Goal: Task Accomplishment & Management: Complete application form

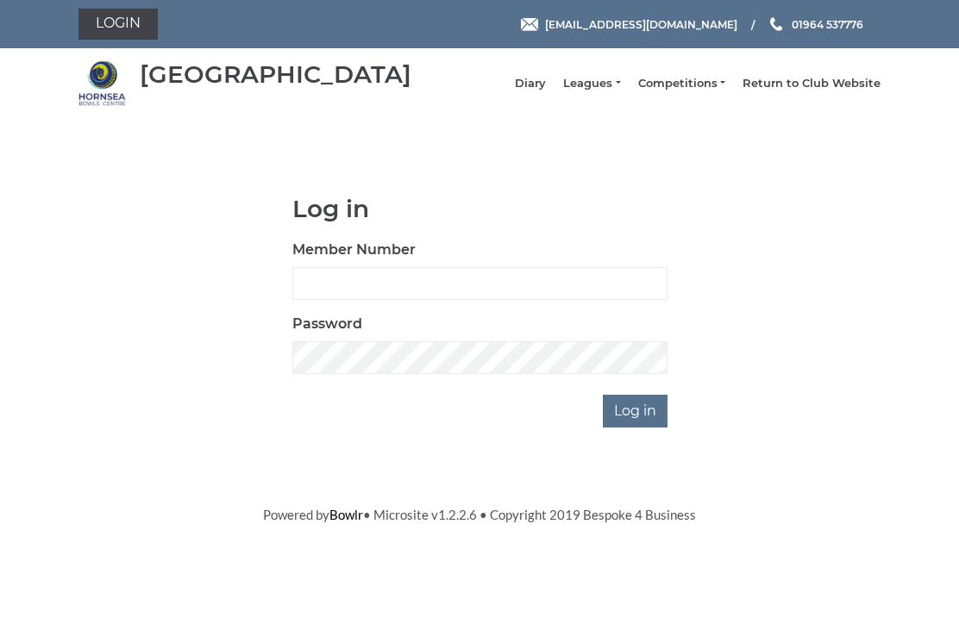
click at [620, 87] on link "Leagues" at bounding box center [591, 84] width 57 height 16
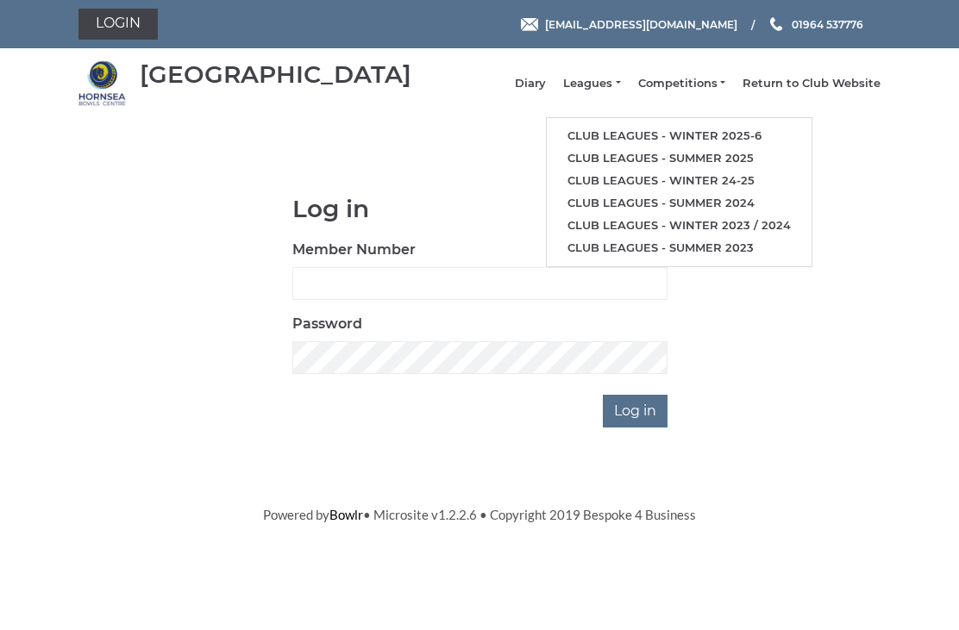
click at [675, 139] on link "Club leagues - Winter 2025-6" at bounding box center [679, 136] width 265 height 22
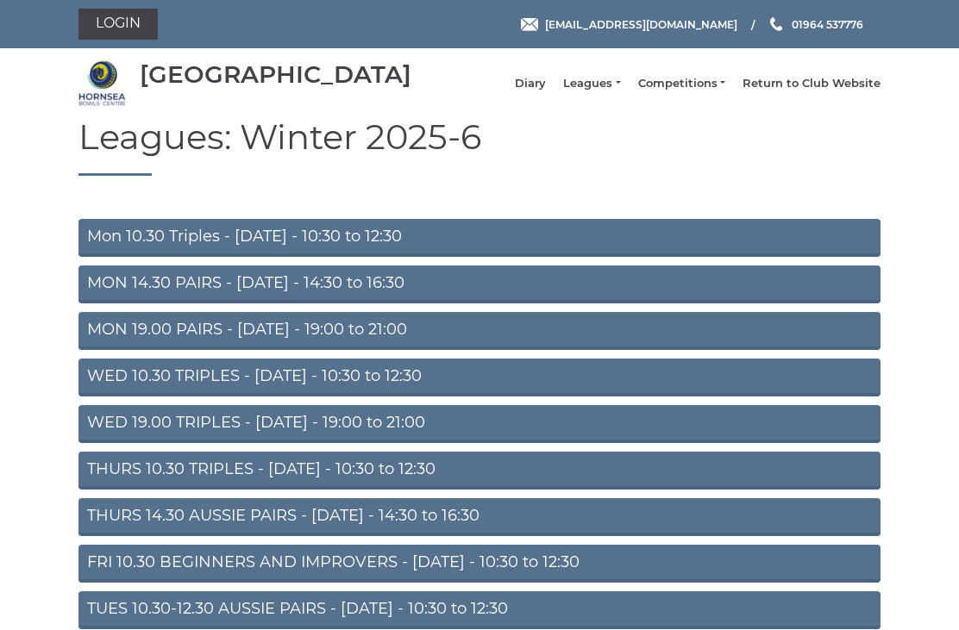
click at [349, 344] on link "MON 19.00 PAIRS - Monday - 19:00 to 21:00" at bounding box center [479, 331] width 802 height 38
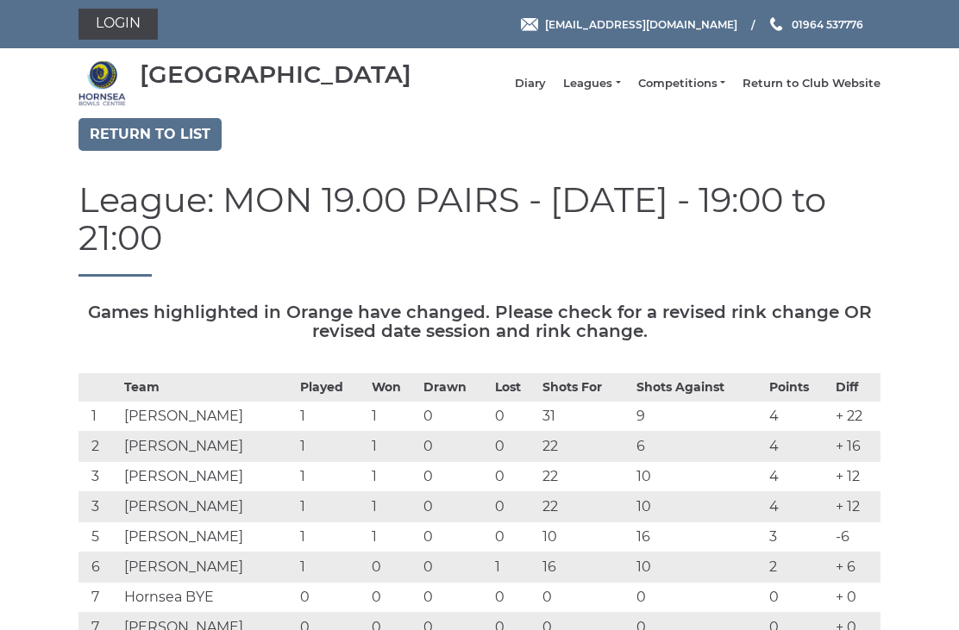
click at [163, 151] on link "Return to list" at bounding box center [149, 134] width 143 height 33
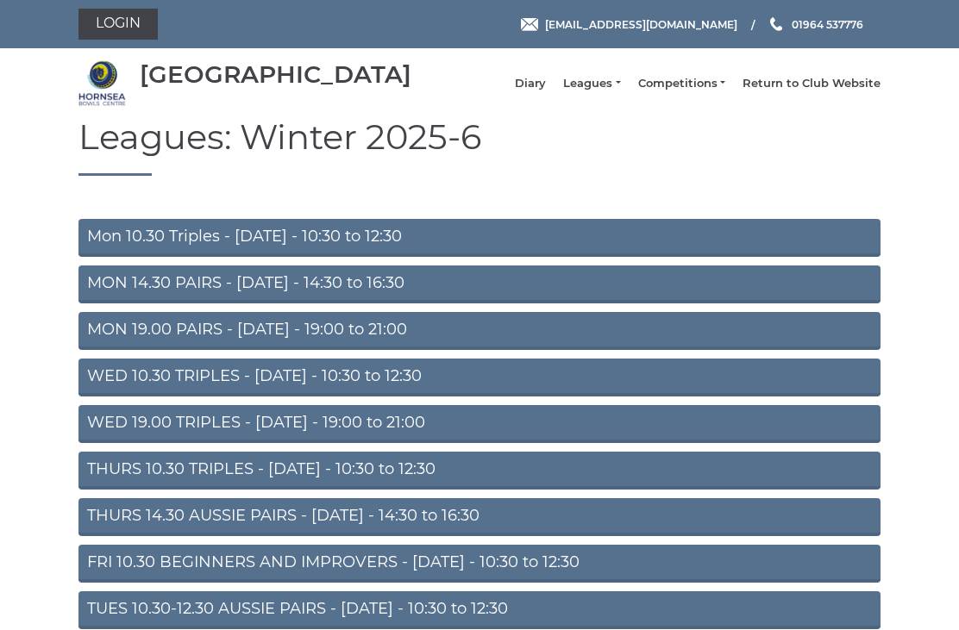
click at [339, 432] on link "WED 19.00 TRIPLES - Wednesday - 19:00 to 21:00" at bounding box center [479, 424] width 802 height 38
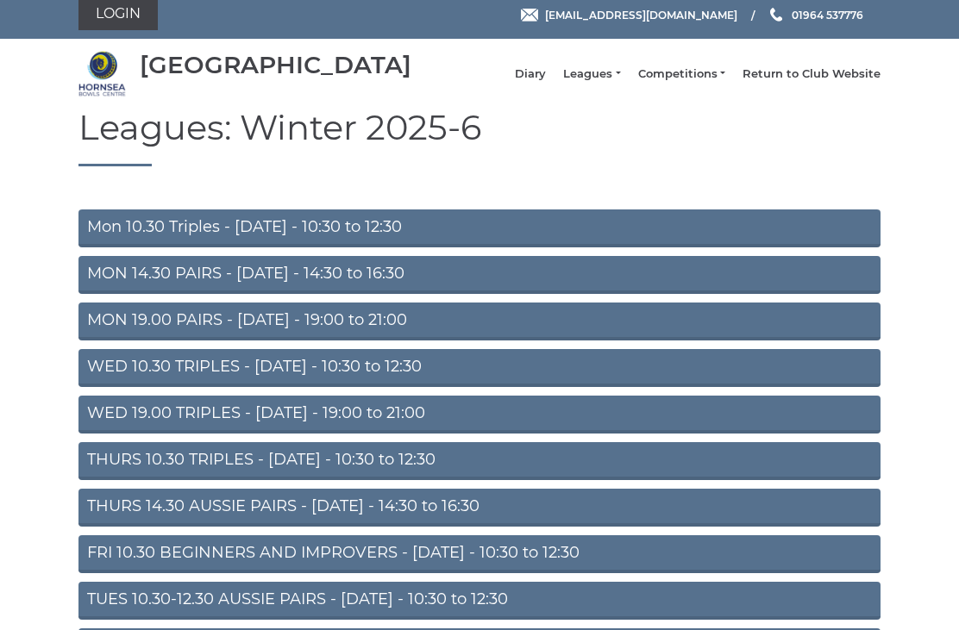
scroll to position [87, 0]
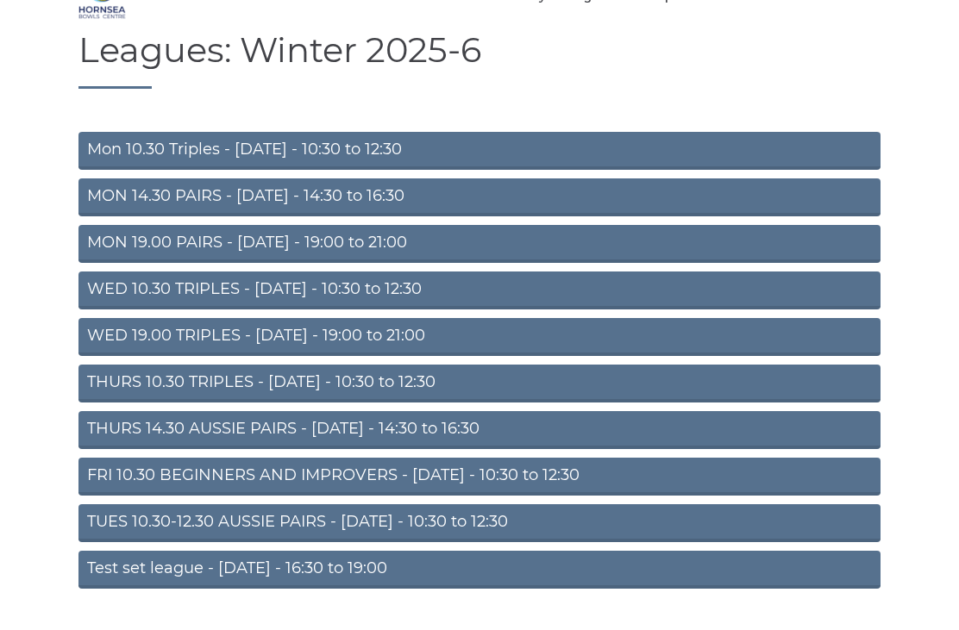
click at [385, 538] on link "TUES 10.30-12.30 AUSSIE PAIRS - [DATE] - 10:30 to 12:30" at bounding box center [479, 523] width 802 height 38
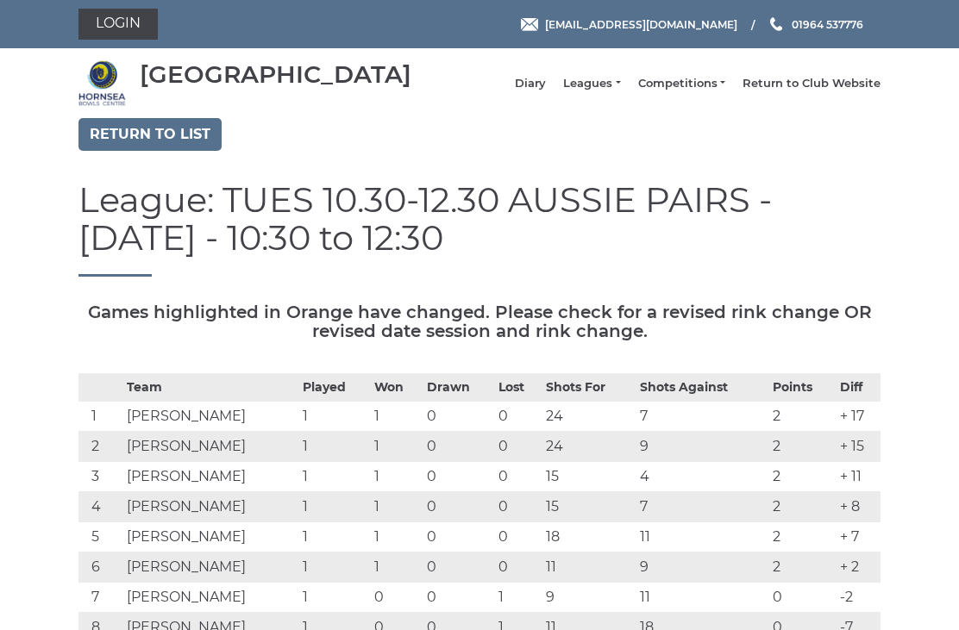
click at [712, 86] on link "Competitions" at bounding box center [681, 84] width 87 height 16
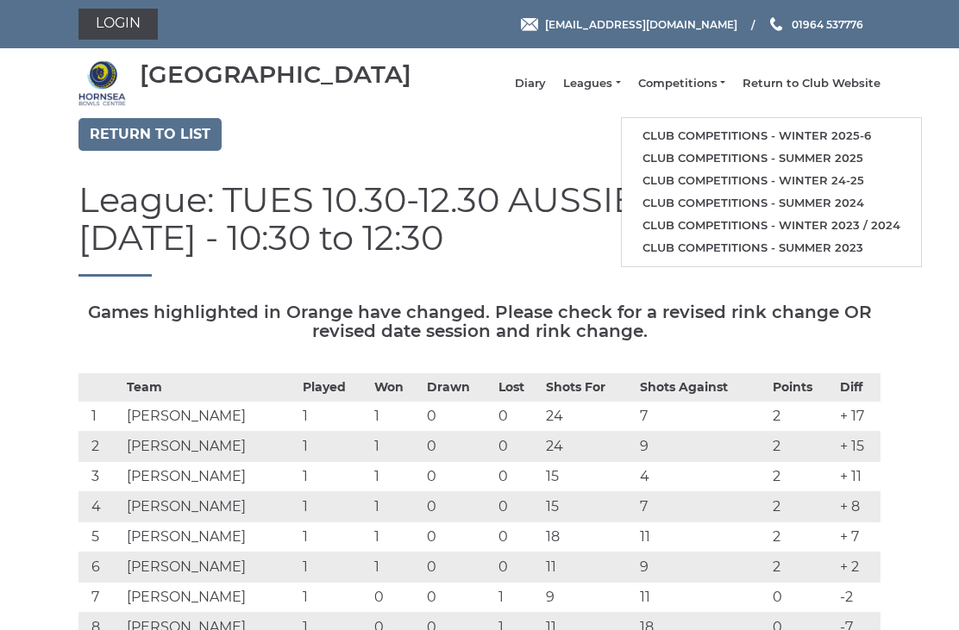
click at [773, 138] on link "Club competitions - Winter 2025-6" at bounding box center [771, 136] width 299 height 22
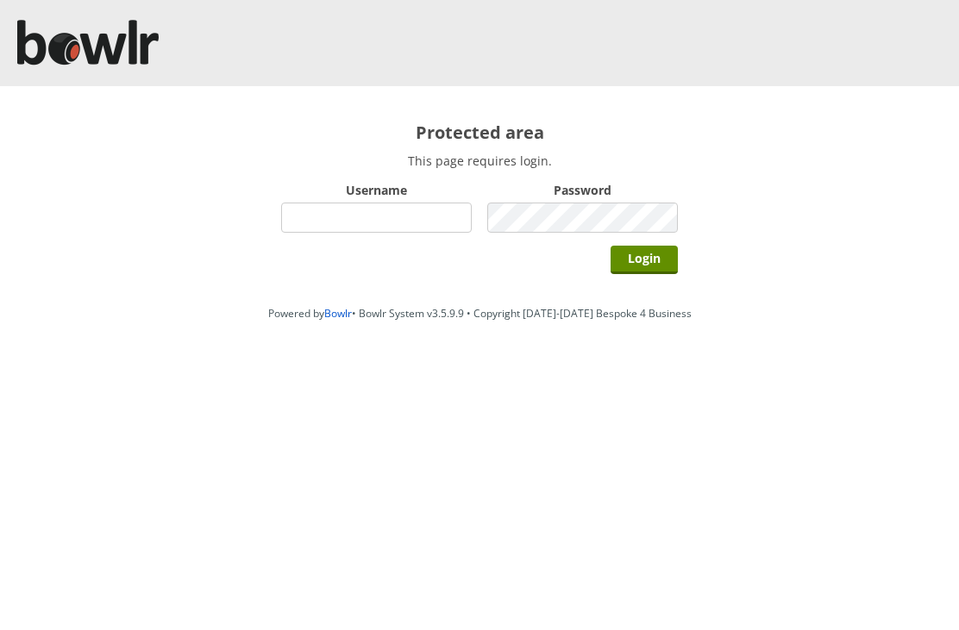
click at [375, 215] on input "Username" at bounding box center [376, 218] width 191 height 30
type input "Hornseaindoorbowlsclub"
click at [661, 257] on input "Login" at bounding box center [643, 260] width 67 height 28
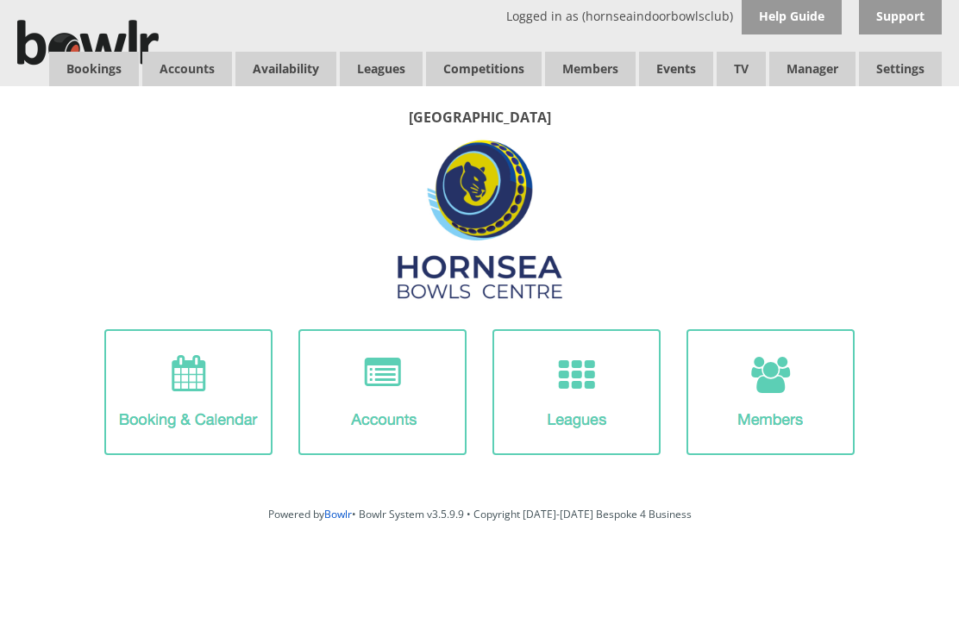
click at [491, 71] on link "Competitions" at bounding box center [484, 69] width 116 height 34
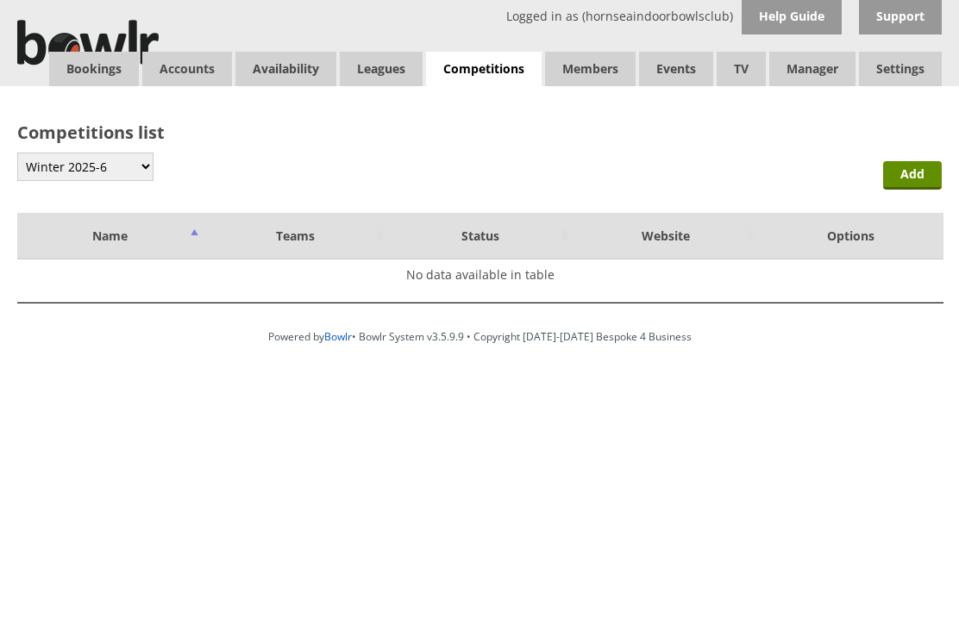
click at [929, 175] on link "Add" at bounding box center [912, 175] width 59 height 28
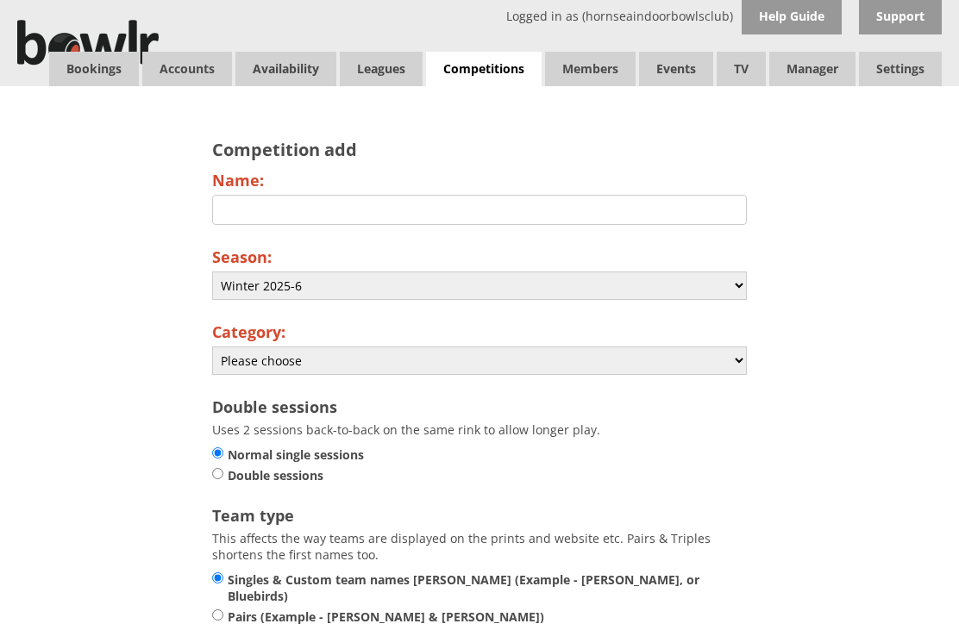
click at [737, 375] on select "Please choose Club Closed Singles League Triples League Pairs League Friendly S…" at bounding box center [479, 361] width 535 height 28
click at [744, 365] on select "Please choose Club Closed Singles League Triples League Pairs League Friendly S…" at bounding box center [479, 361] width 535 height 28
select select "138"
click at [250, 214] on input "Name:" at bounding box center [479, 210] width 535 height 30
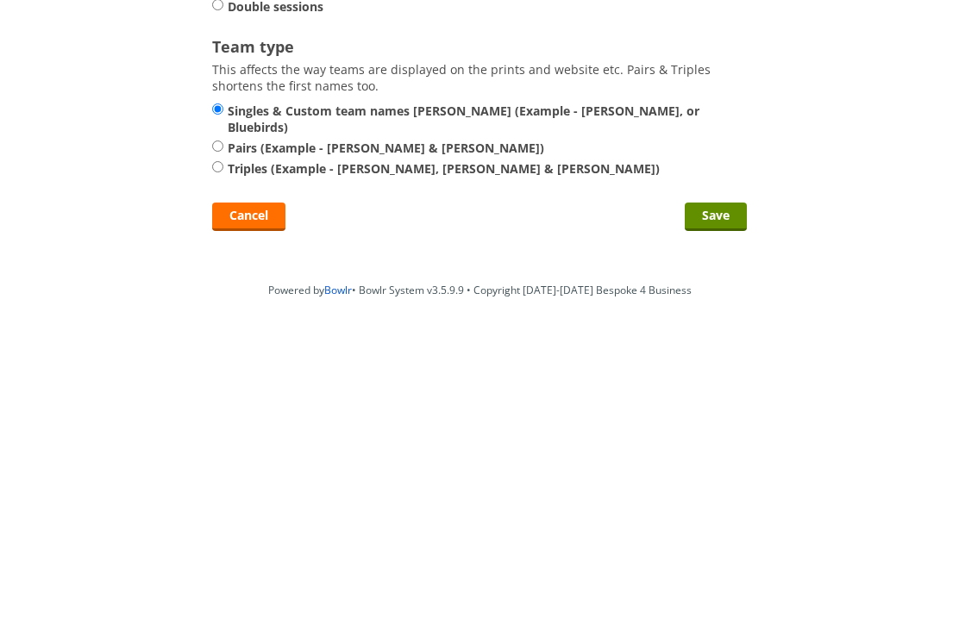
scroll to position [174, 0]
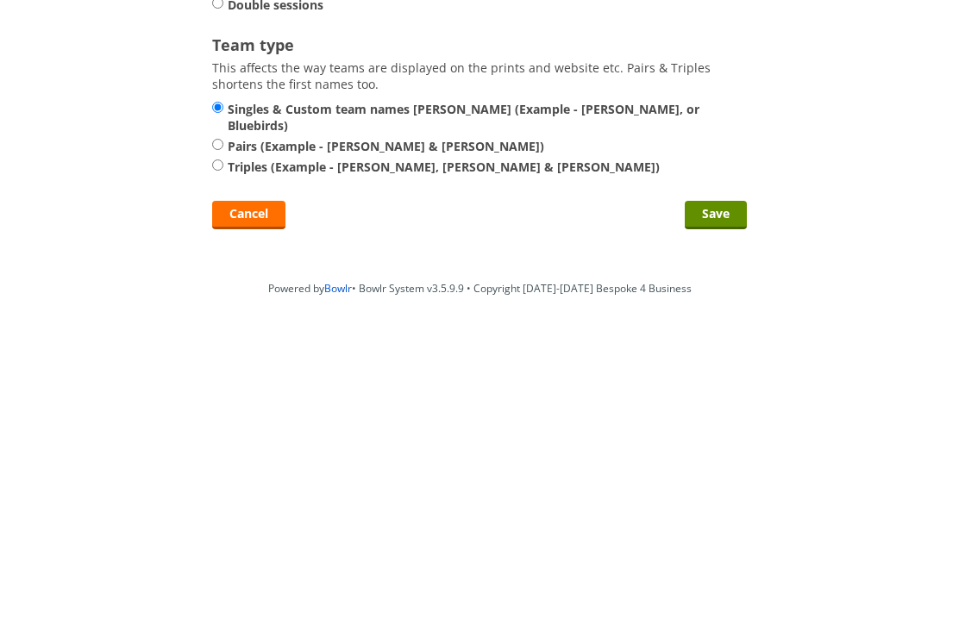
type input "Men’s Singles"
click at [724, 497] on input "Save" at bounding box center [716, 511] width 62 height 28
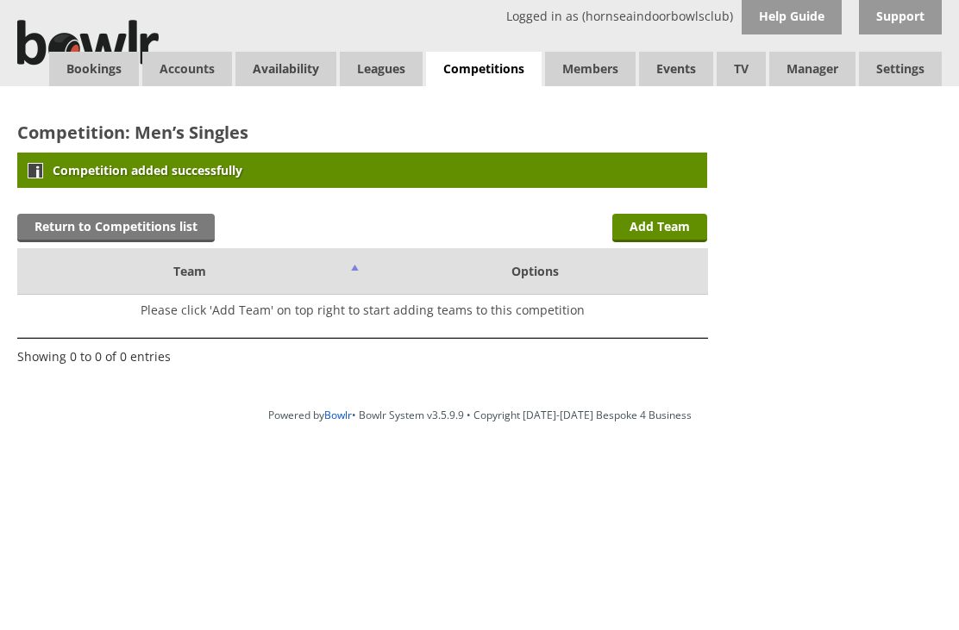
click at [89, 234] on link "Return to Competitions list" at bounding box center [115, 228] width 197 height 28
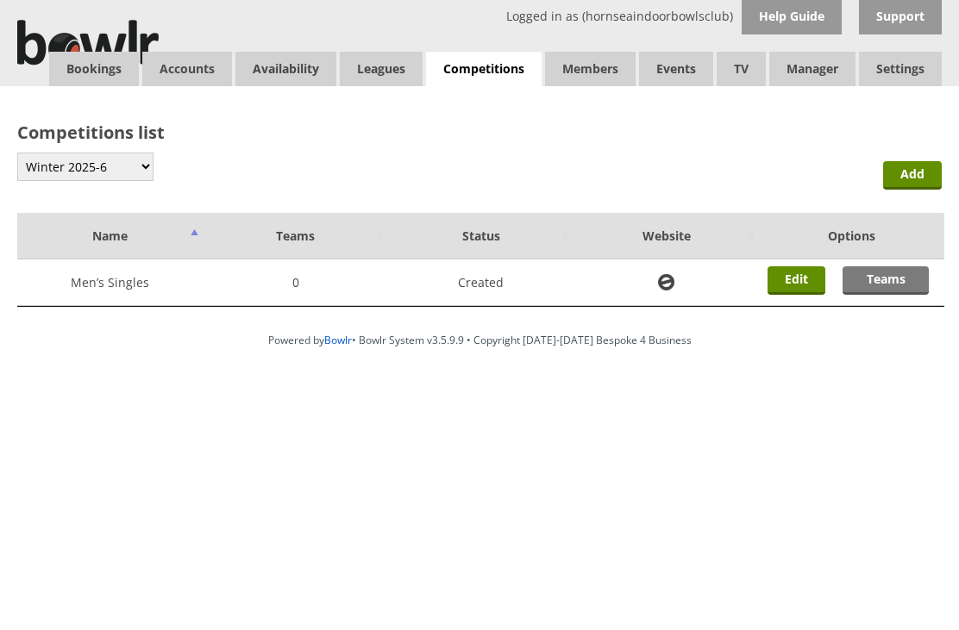
click at [883, 275] on link "Teams" at bounding box center [885, 280] width 86 height 28
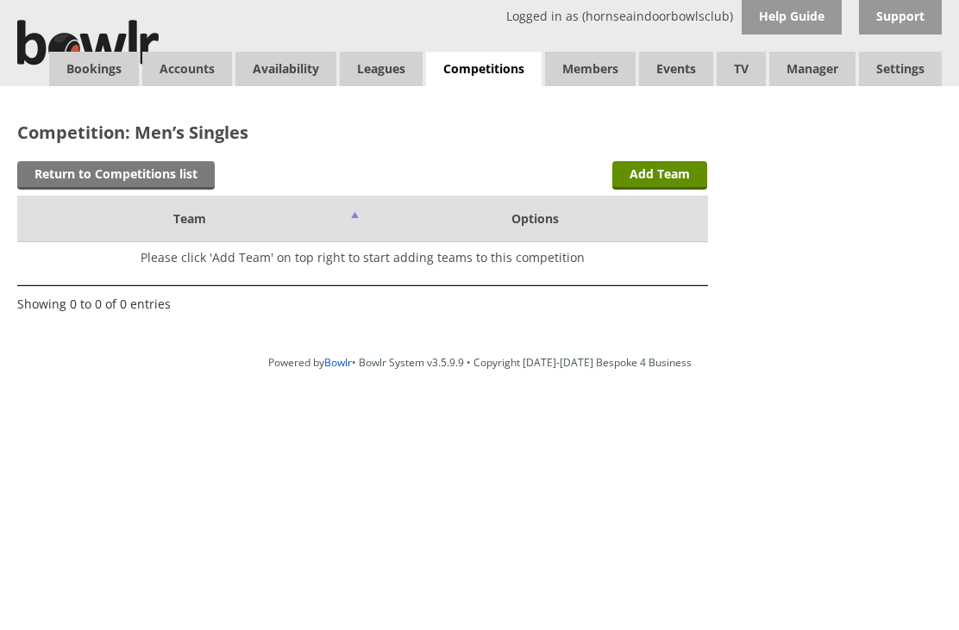
click at [666, 176] on link "Add Team" at bounding box center [659, 175] width 95 height 28
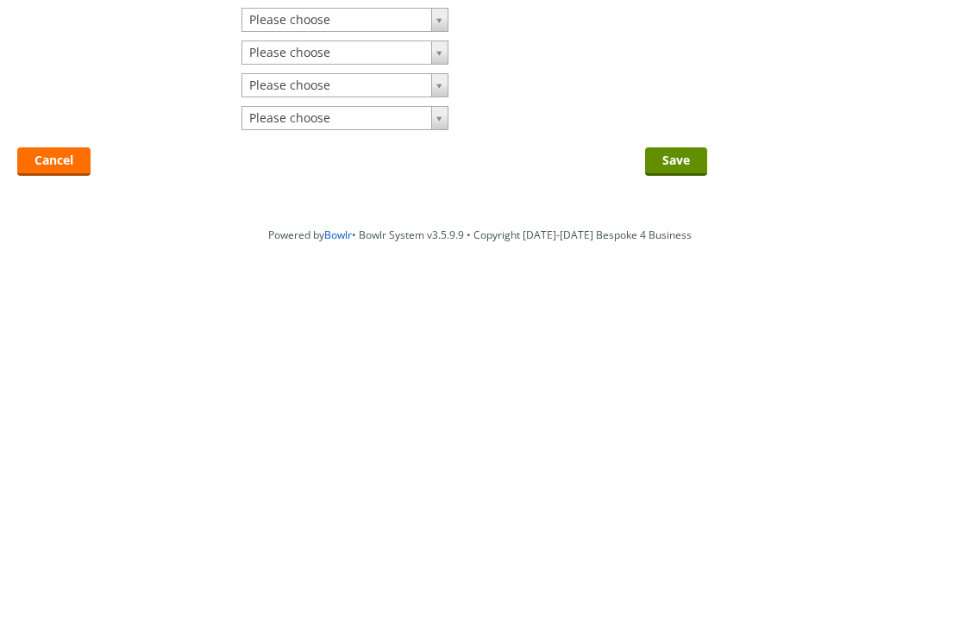
scroll to position [16, 0]
click at [686, 497] on input "Save" at bounding box center [676, 511] width 62 height 28
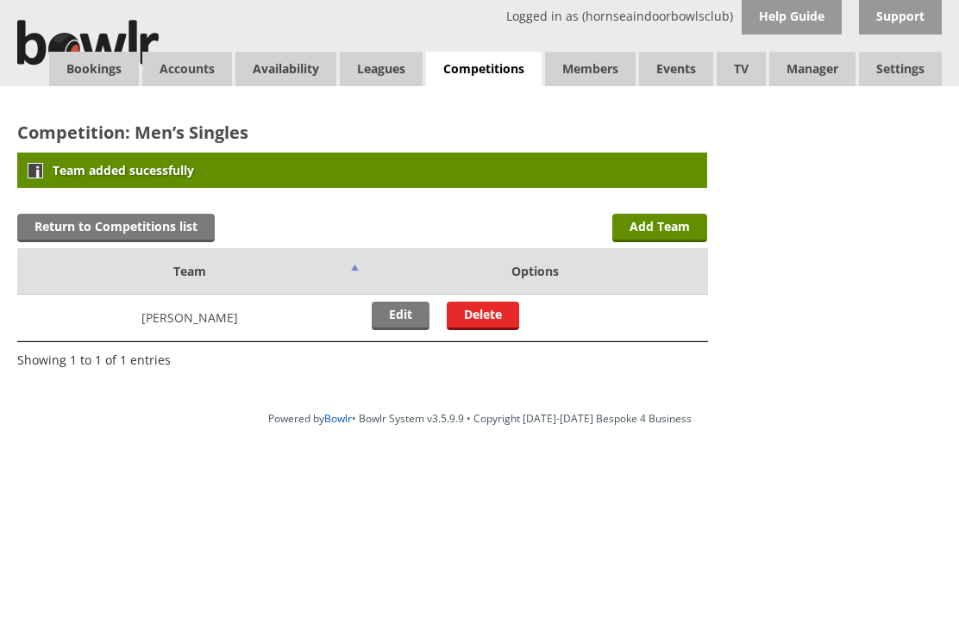
click at [138, 223] on link "Return to Competitions list" at bounding box center [115, 228] width 197 height 28
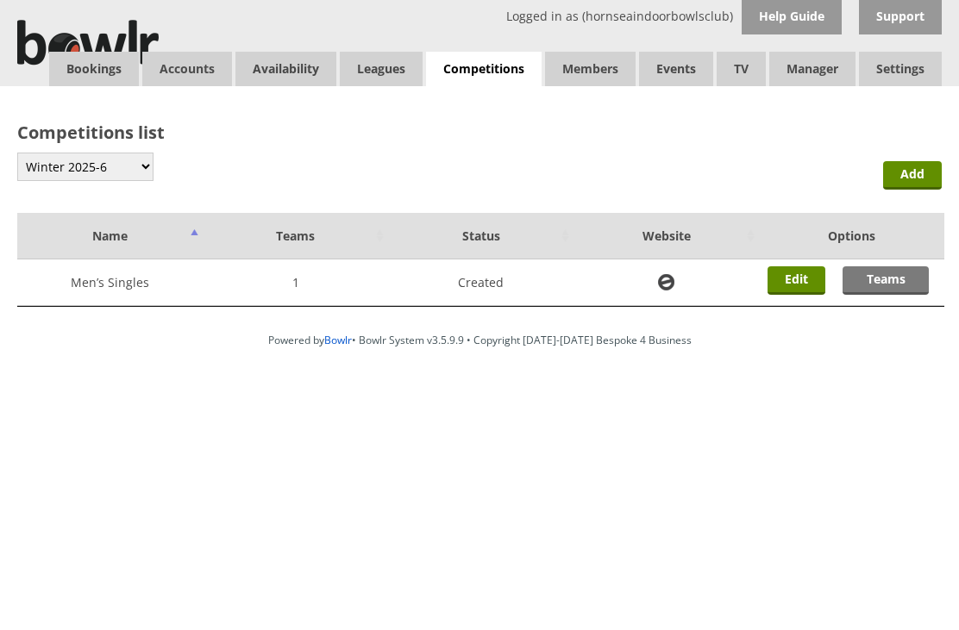
click at [789, 275] on link "Edit" at bounding box center [796, 280] width 58 height 28
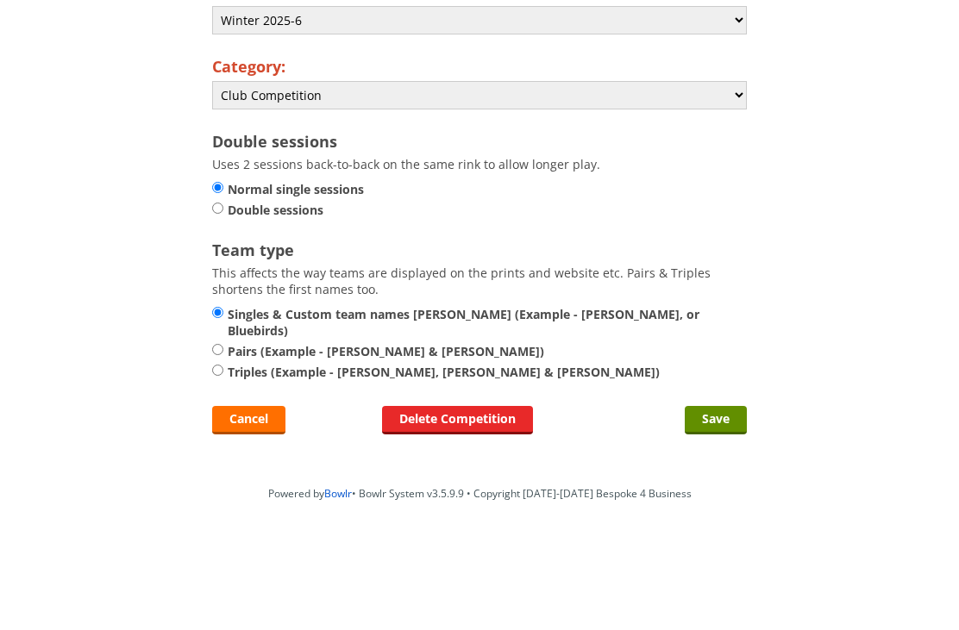
scroll to position [174, 0]
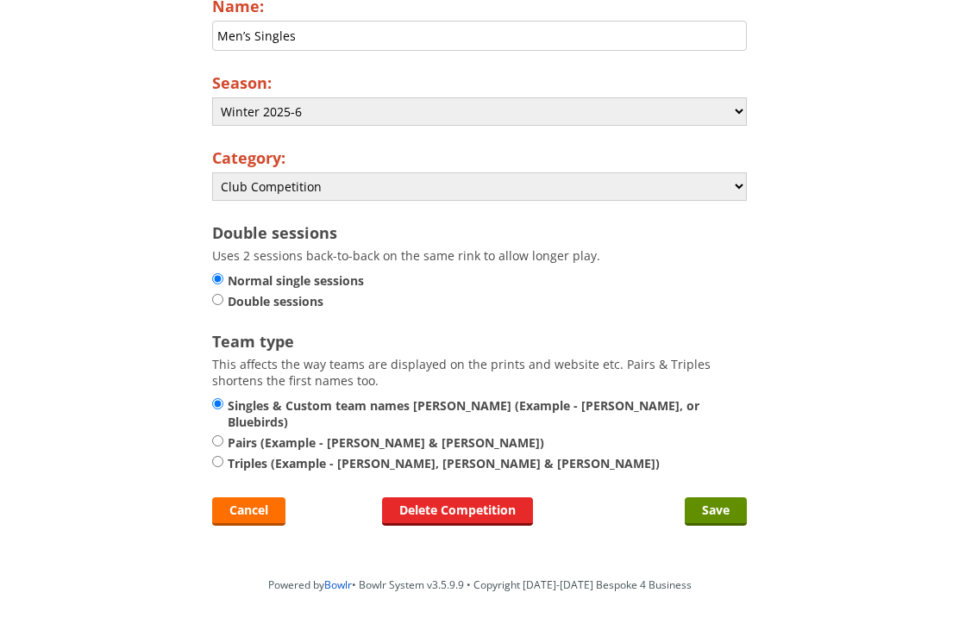
click at [250, 509] on link "Cancel" at bounding box center [248, 511] width 73 height 28
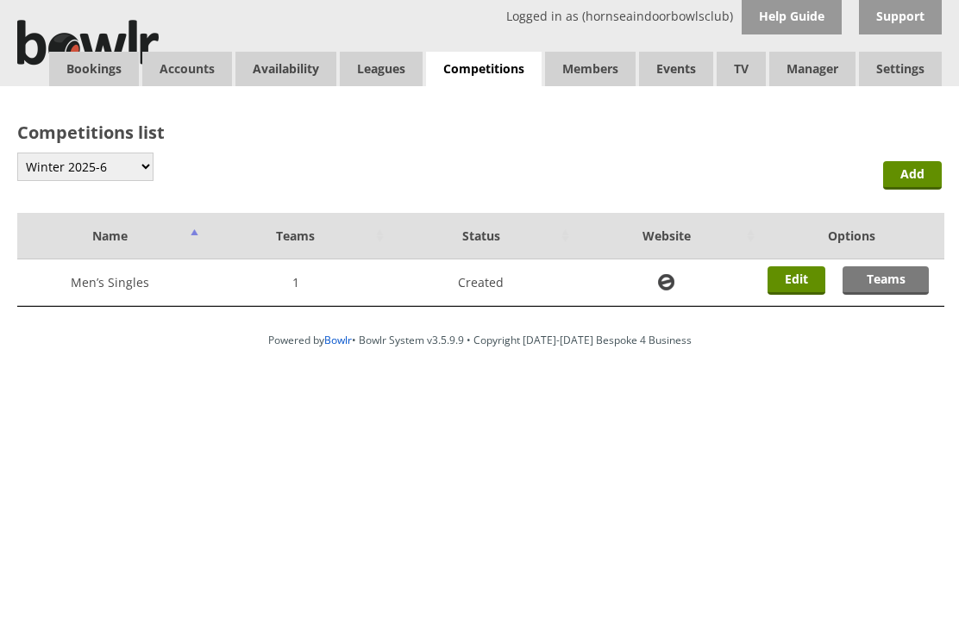
click at [872, 285] on link "Teams" at bounding box center [885, 280] width 86 height 28
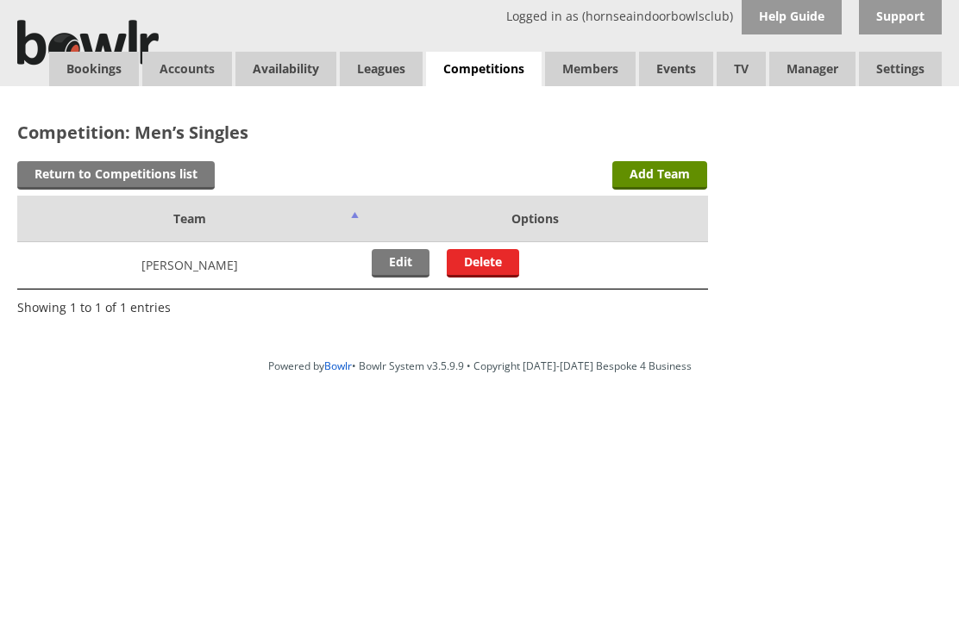
click at [488, 266] on link "Delete" at bounding box center [483, 263] width 72 height 28
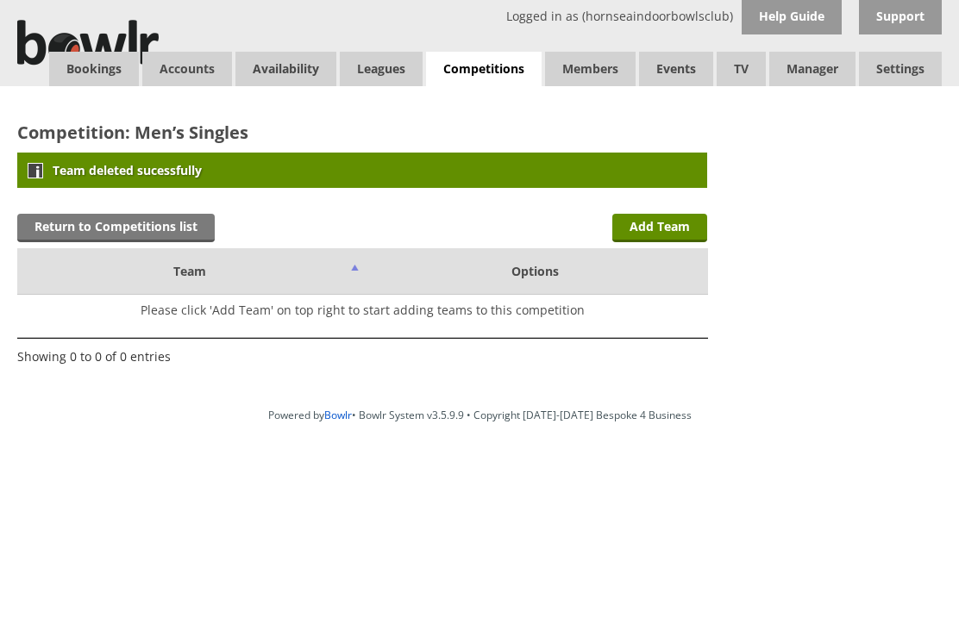
click at [139, 222] on link "Return to Competitions list" at bounding box center [115, 228] width 197 height 28
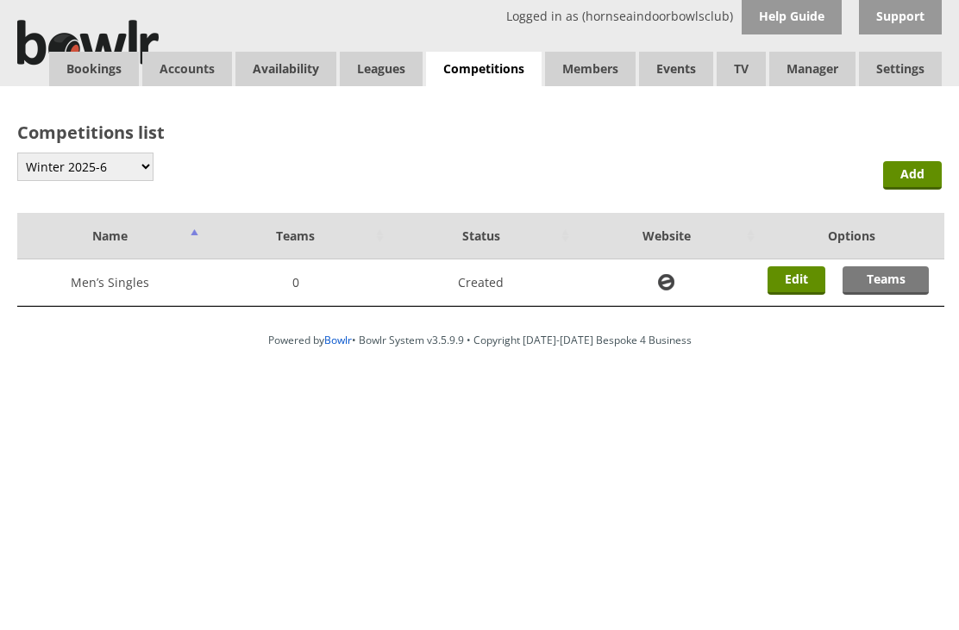
click at [922, 178] on link "Add" at bounding box center [912, 175] width 59 height 28
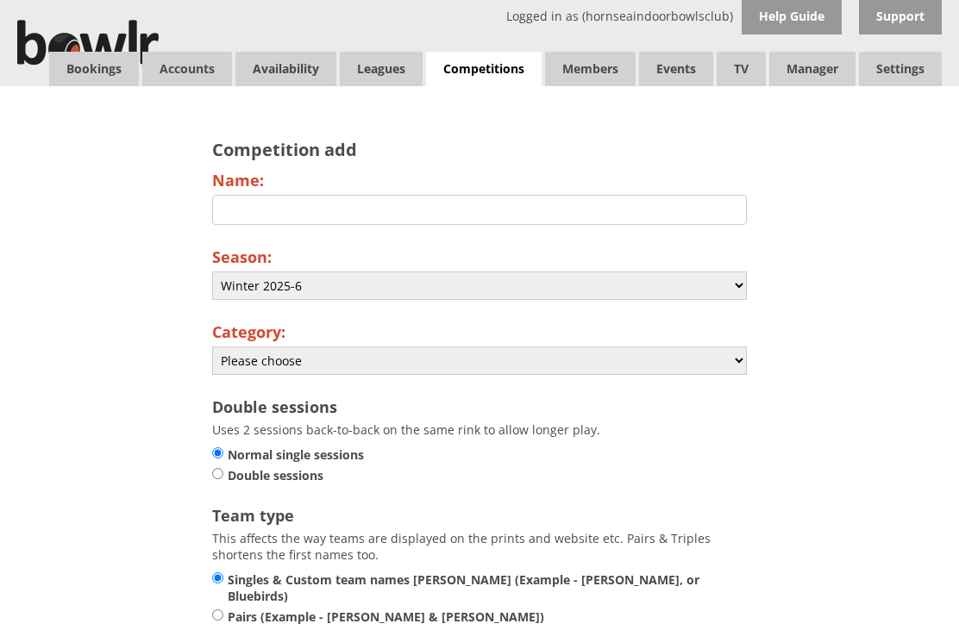
click at [250, 209] on input "Name:" at bounding box center [479, 210] width 535 height 30
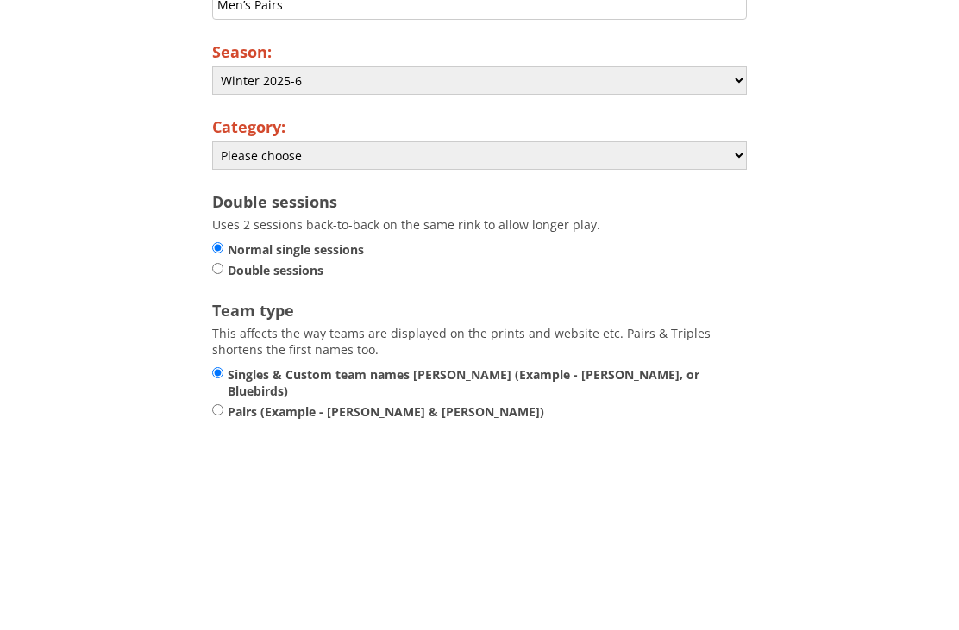
type input "Men’s Pairs"
click at [735, 347] on select "Please choose Club Closed Singles League Triples League Pairs League Friendly S…" at bounding box center [479, 361] width 535 height 28
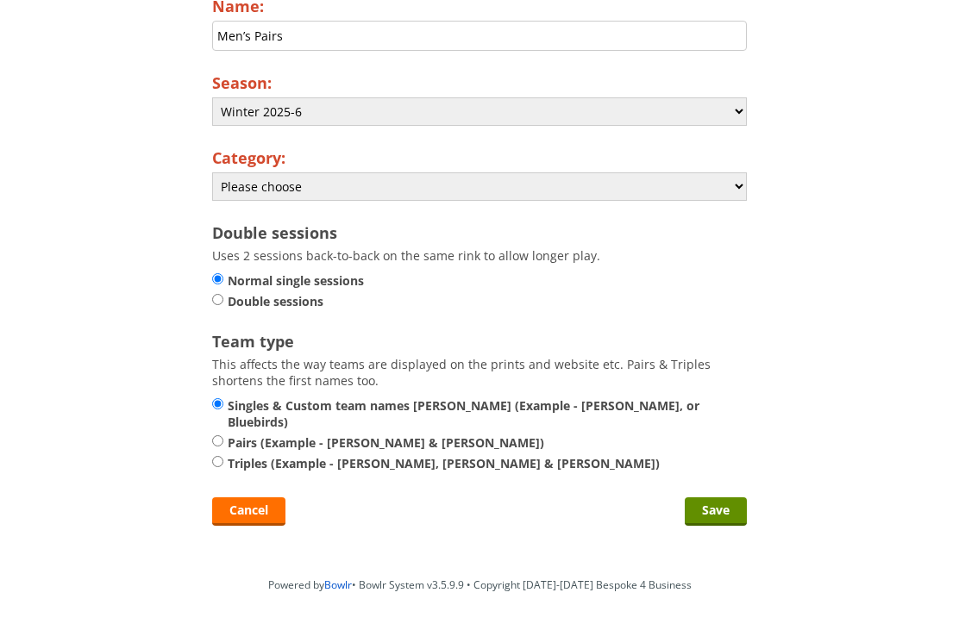
select select "138"
click at [201, 435] on div "Competition add Name: Men’s Pairs Season: Please choose Summer 2021 Winter Seas…" at bounding box center [479, 240] width 569 height 622
click at [213, 442] on label "Pairs (Example - A. Smith & J. Smith)" at bounding box center [479, 443] width 535 height 16
click at [238, 435] on label "Pairs (Example - A. Smith & J. Smith)" at bounding box center [479, 443] width 535 height 16
click at [223, 435] on input "Pairs (Example - A. Smith & J. Smith)" at bounding box center [217, 441] width 11 height 13
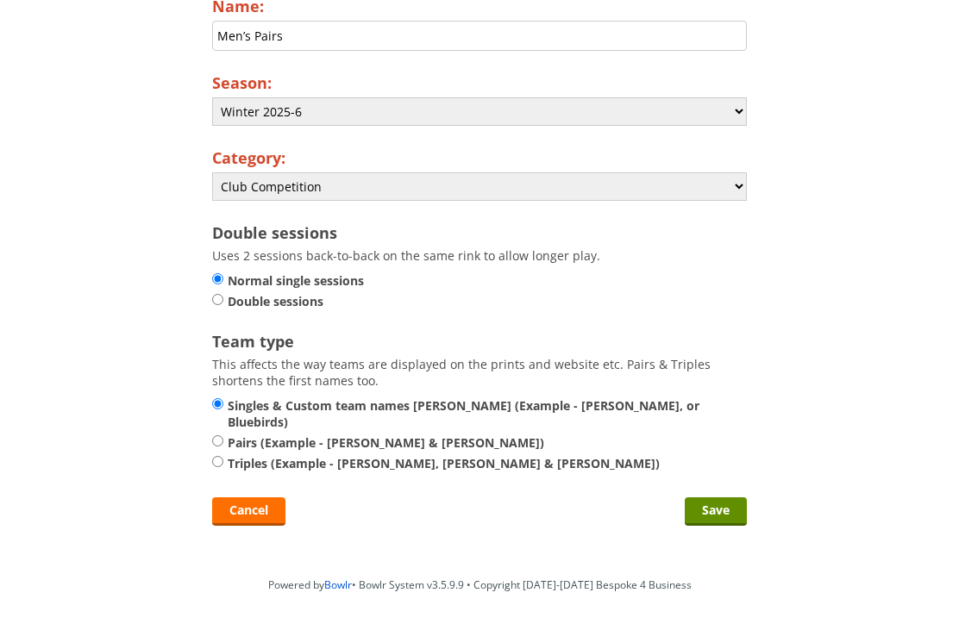
radio input "true"
click at [733, 506] on input "Save" at bounding box center [716, 511] width 62 height 28
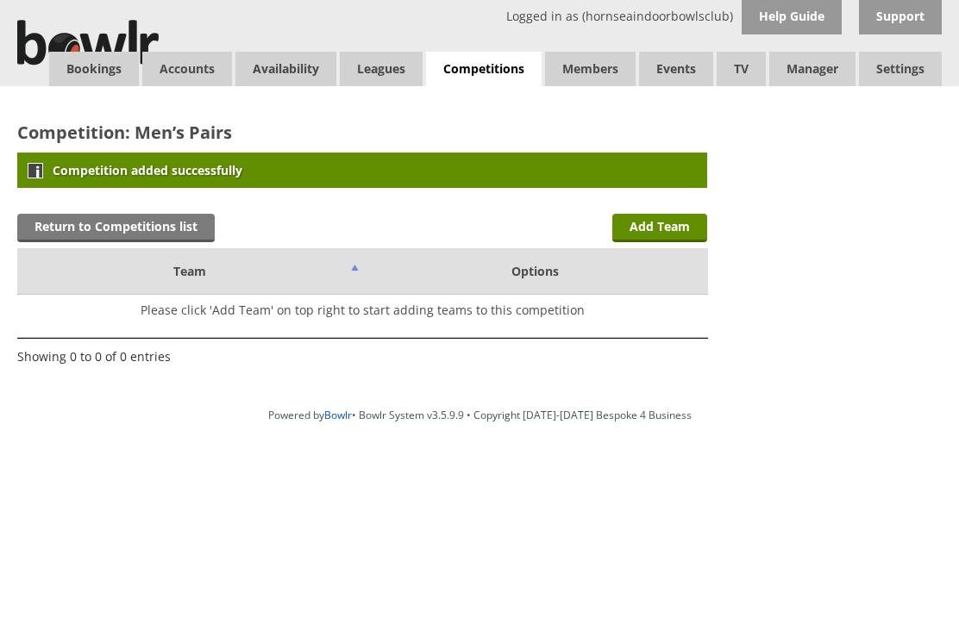
click at [670, 228] on link "Add Team" at bounding box center [659, 228] width 95 height 28
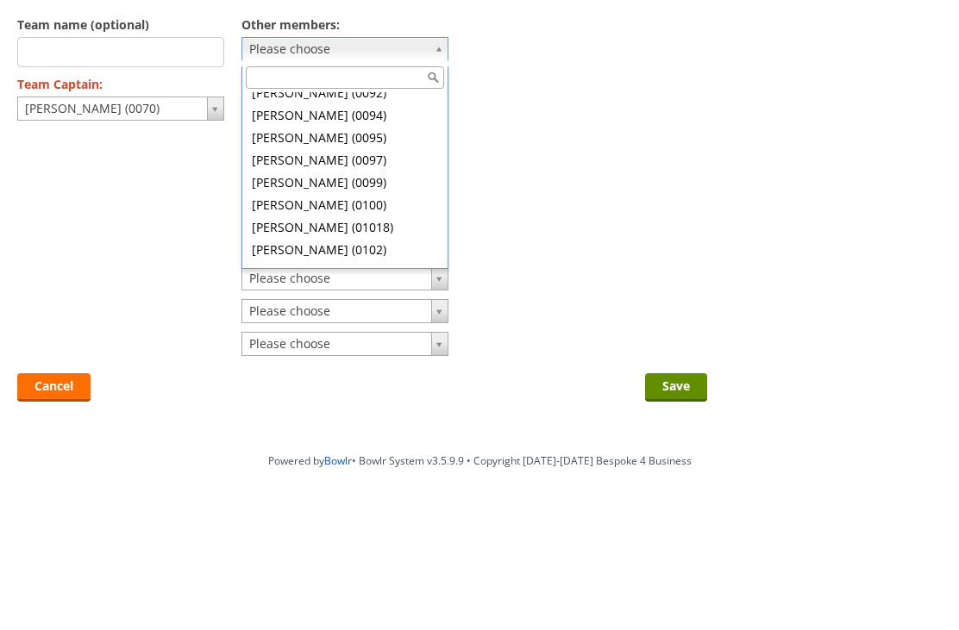
scroll to position [770, 0]
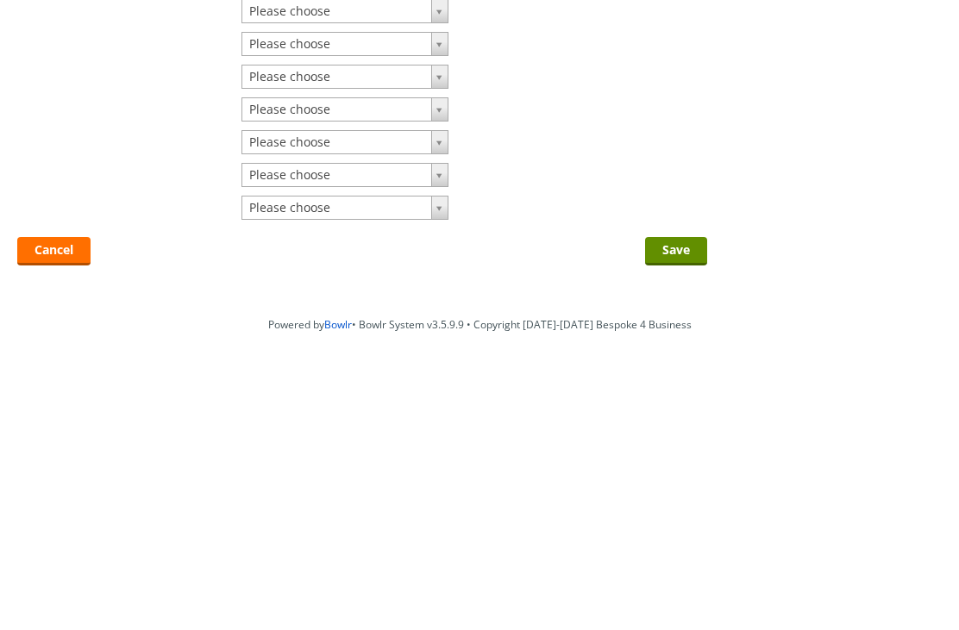
click at [677, 514] on input "Save" at bounding box center [676, 528] width 62 height 28
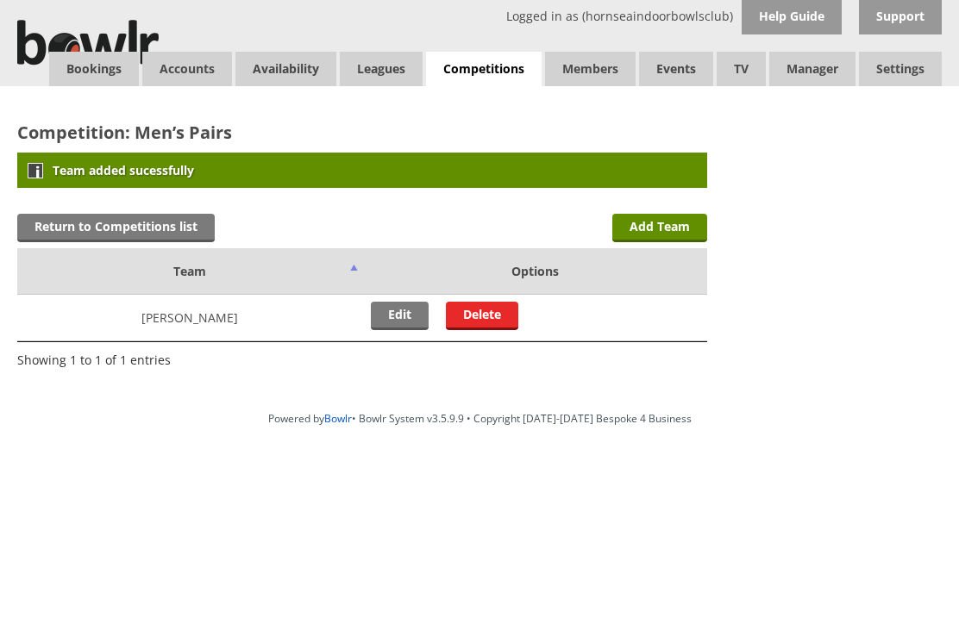
click at [673, 223] on link "Add Team" at bounding box center [659, 228] width 95 height 28
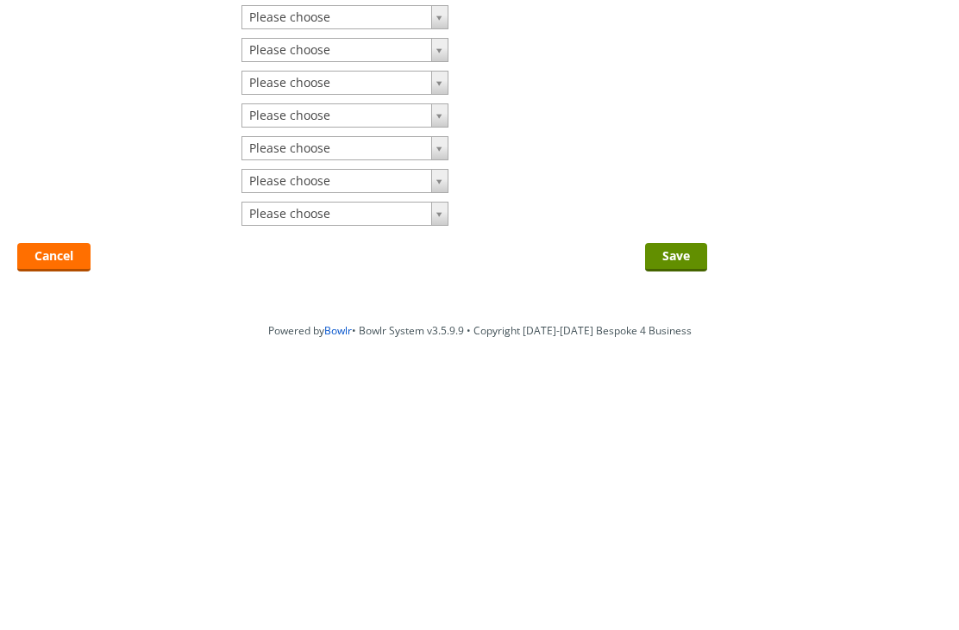
scroll to position [78, 0]
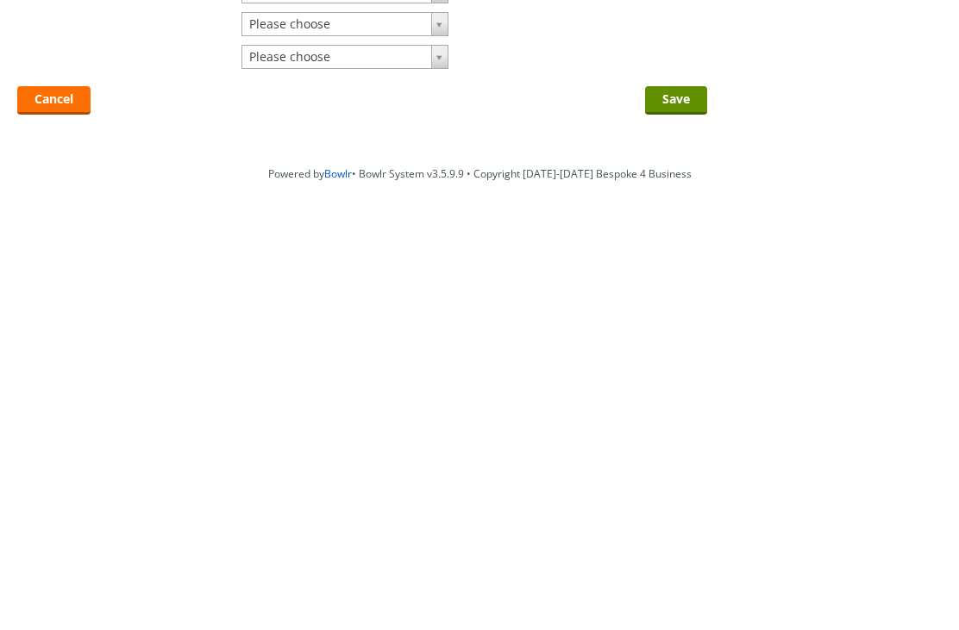
click at [691, 438] on input "Save" at bounding box center [676, 452] width 62 height 28
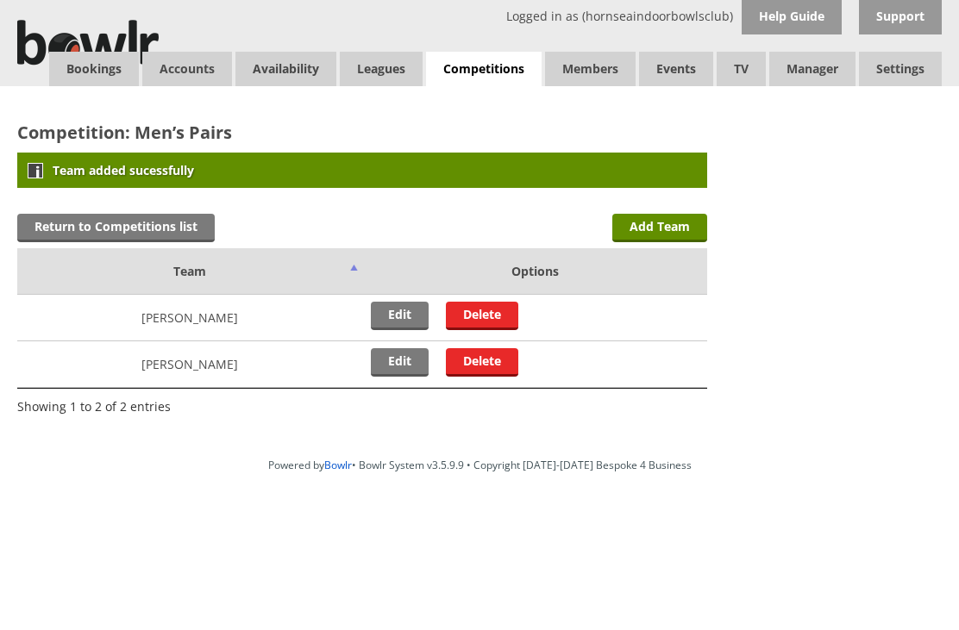
click at [672, 229] on link "Add Team" at bounding box center [659, 228] width 95 height 28
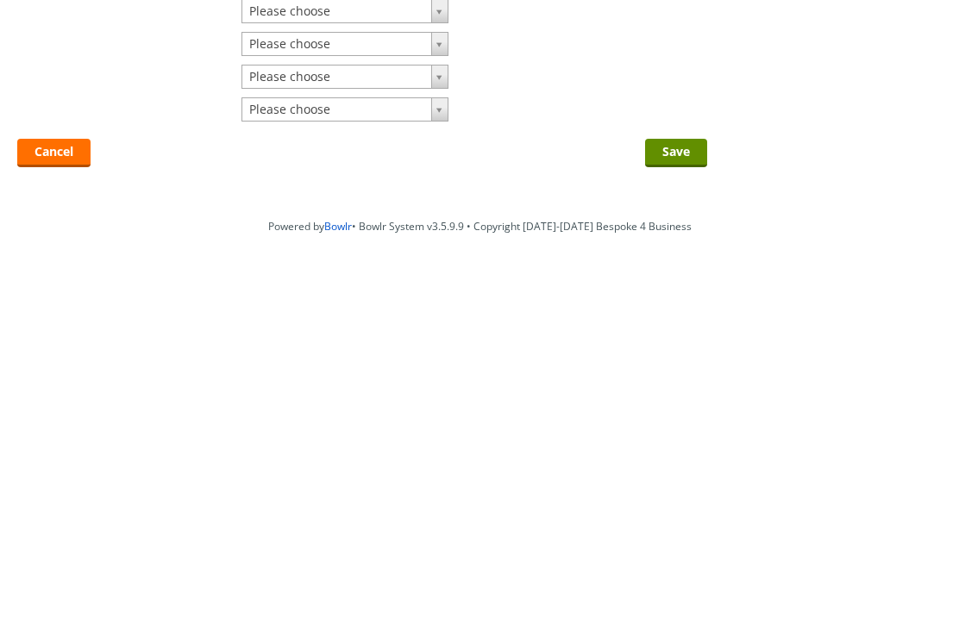
scroll to position [59, 0]
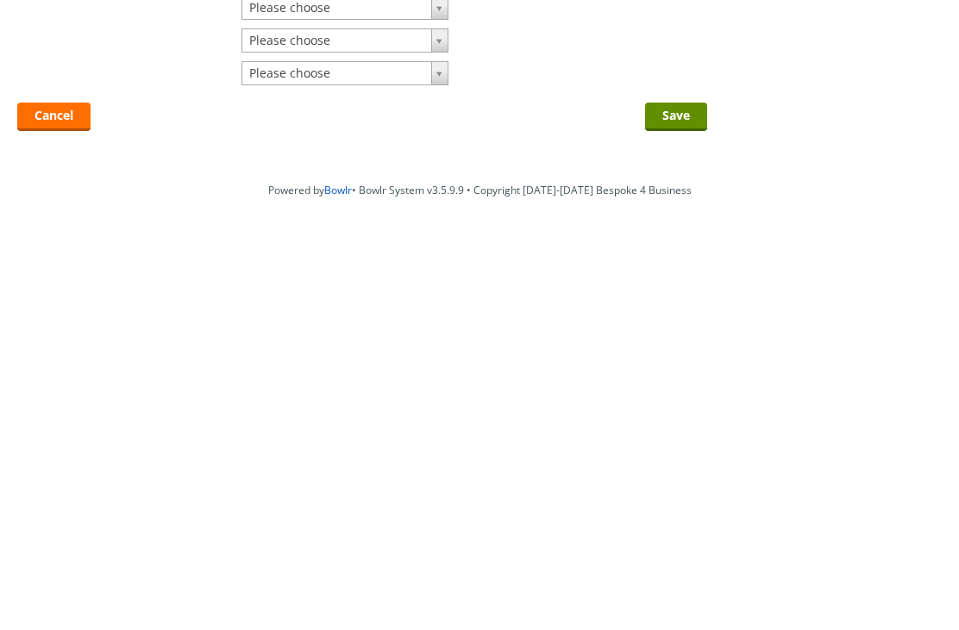
click at [691, 454] on input "Save" at bounding box center [676, 468] width 62 height 28
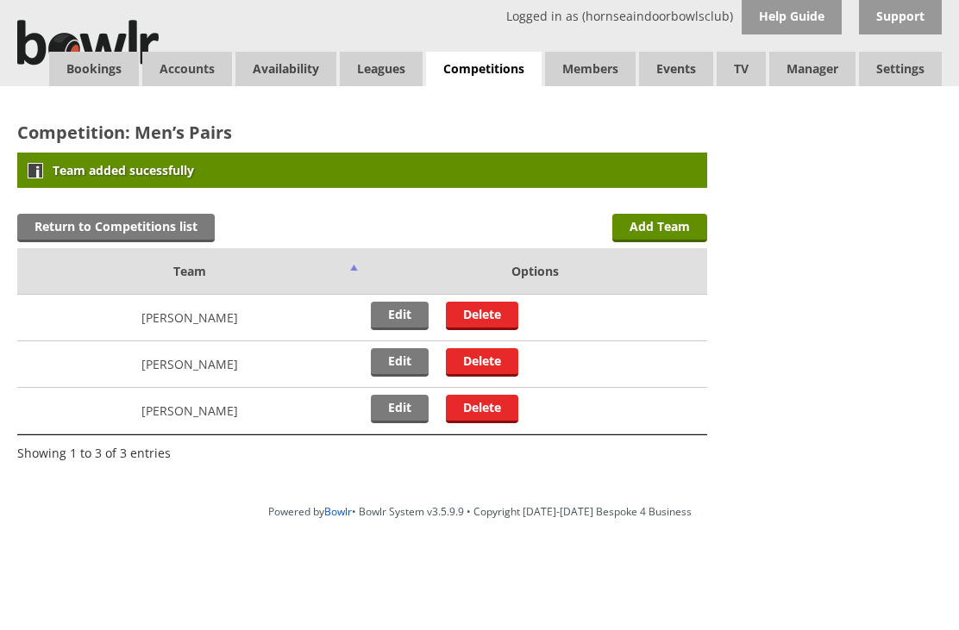
click at [678, 221] on link "Add Team" at bounding box center [659, 228] width 95 height 28
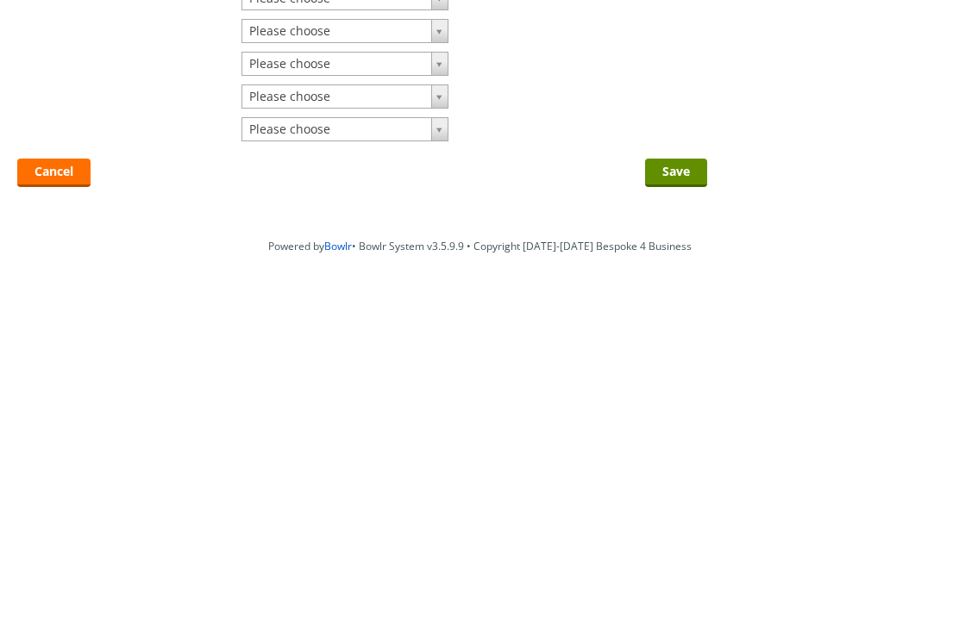
scroll to position [22, 0]
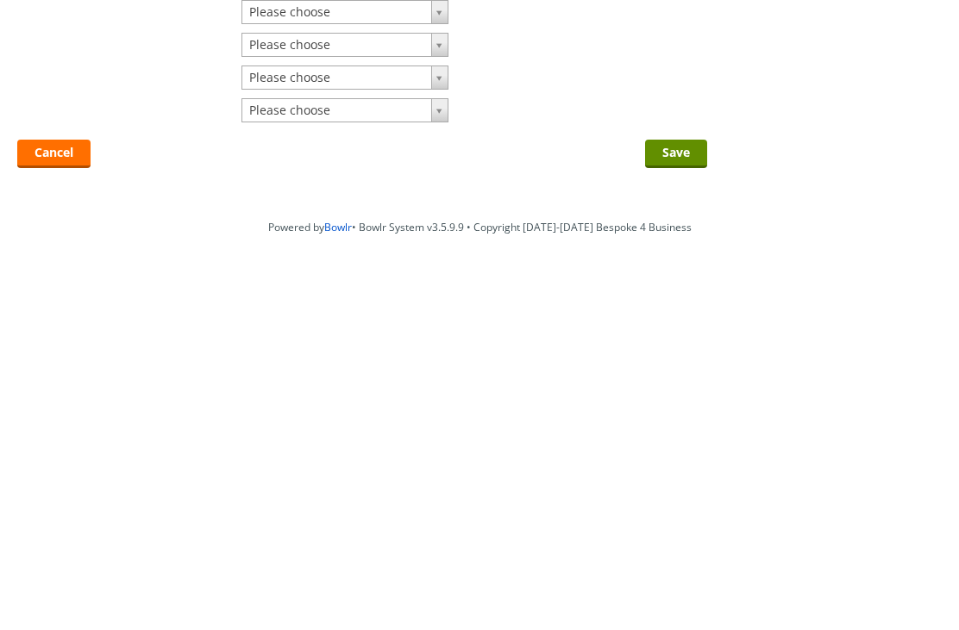
click at [687, 491] on input "Save" at bounding box center [676, 505] width 62 height 28
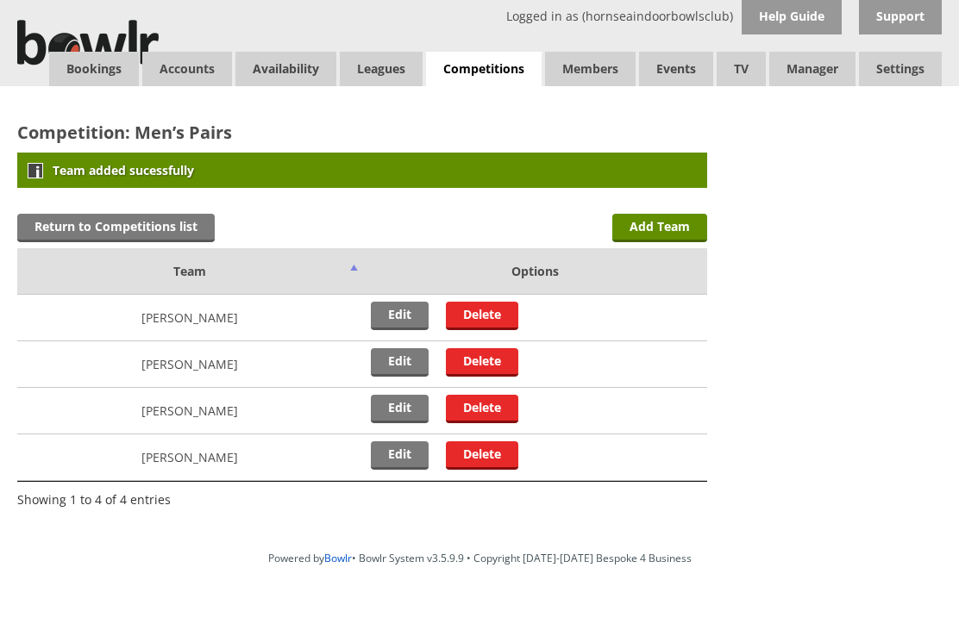
click at [83, 230] on link "Return to Competitions list" at bounding box center [115, 228] width 197 height 28
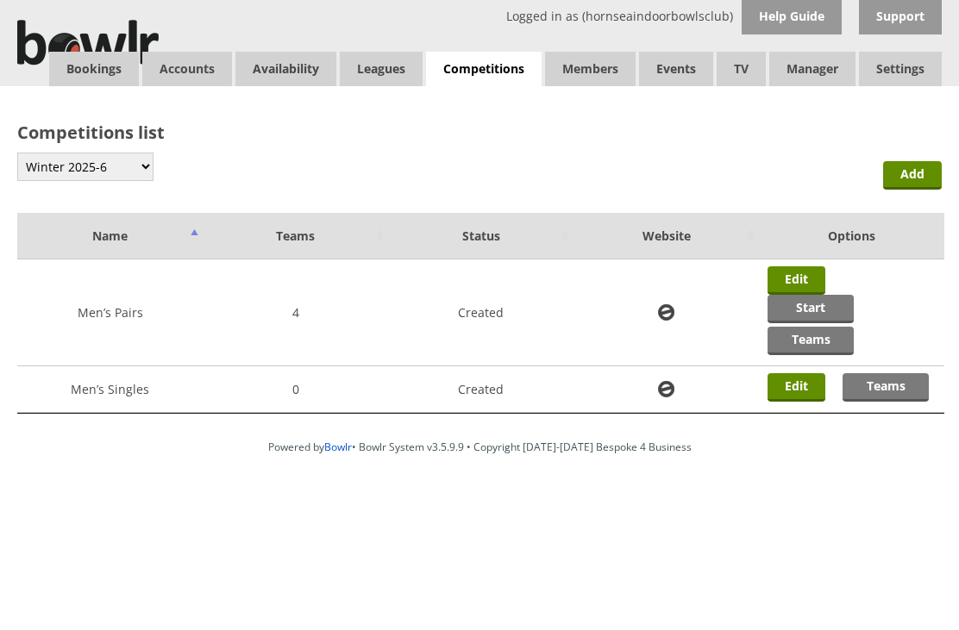
click at [853, 295] on link "Start" at bounding box center [810, 309] width 86 height 28
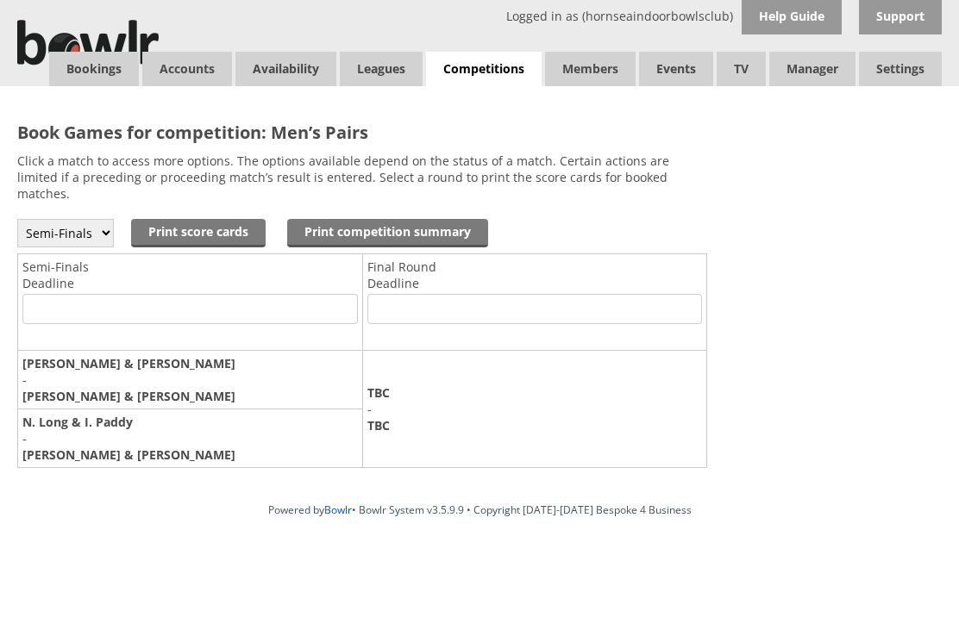
click at [492, 66] on link "Competitions" at bounding box center [484, 69] width 116 height 35
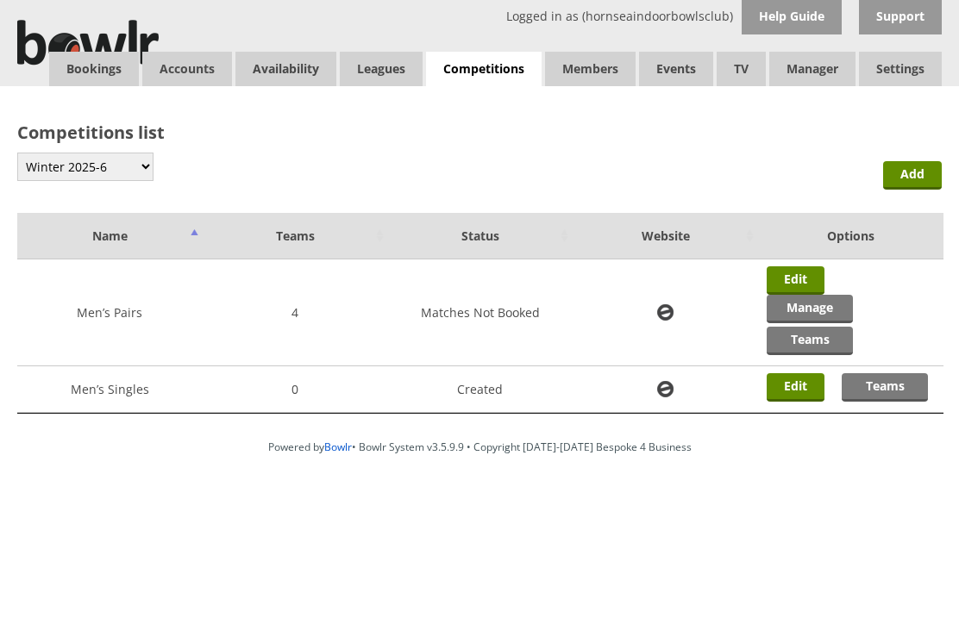
click at [800, 285] on link "Edit" at bounding box center [795, 280] width 58 height 28
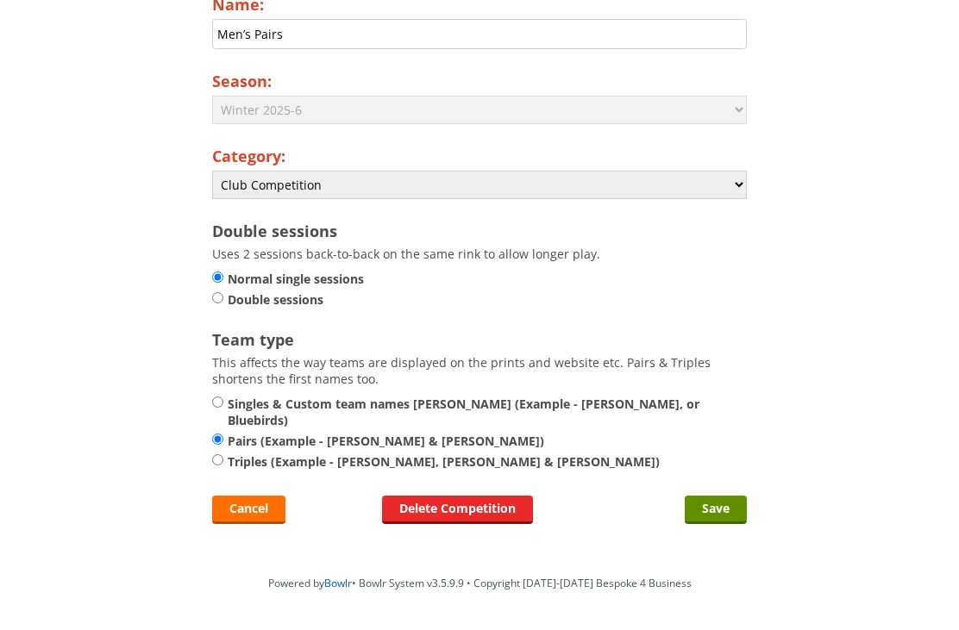
scroll to position [174, 0]
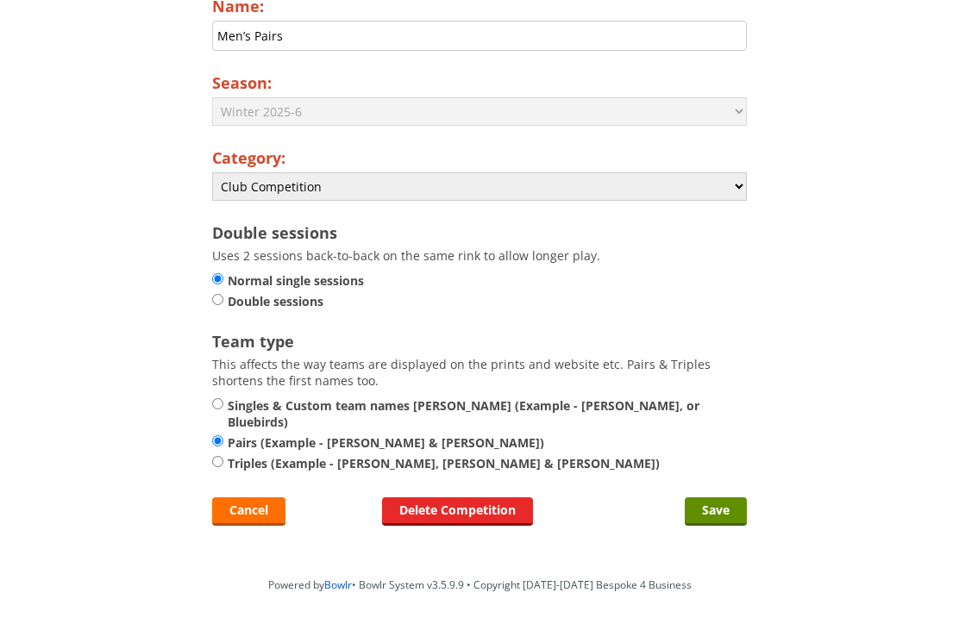
click at [484, 511] on link "Delete Competition" at bounding box center [457, 511] width 151 height 28
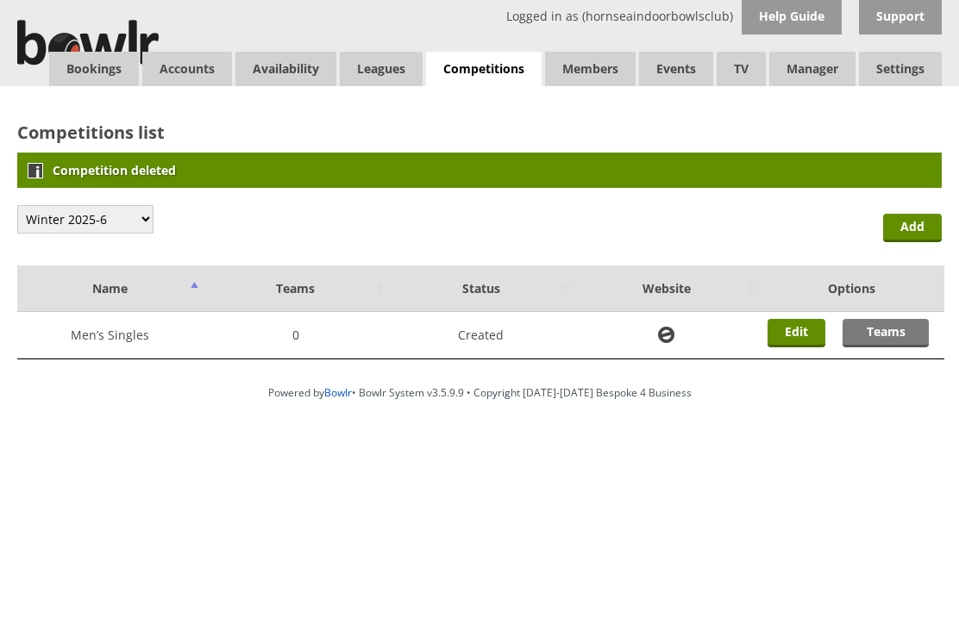
click at [924, 226] on link "Add" at bounding box center [912, 228] width 59 height 28
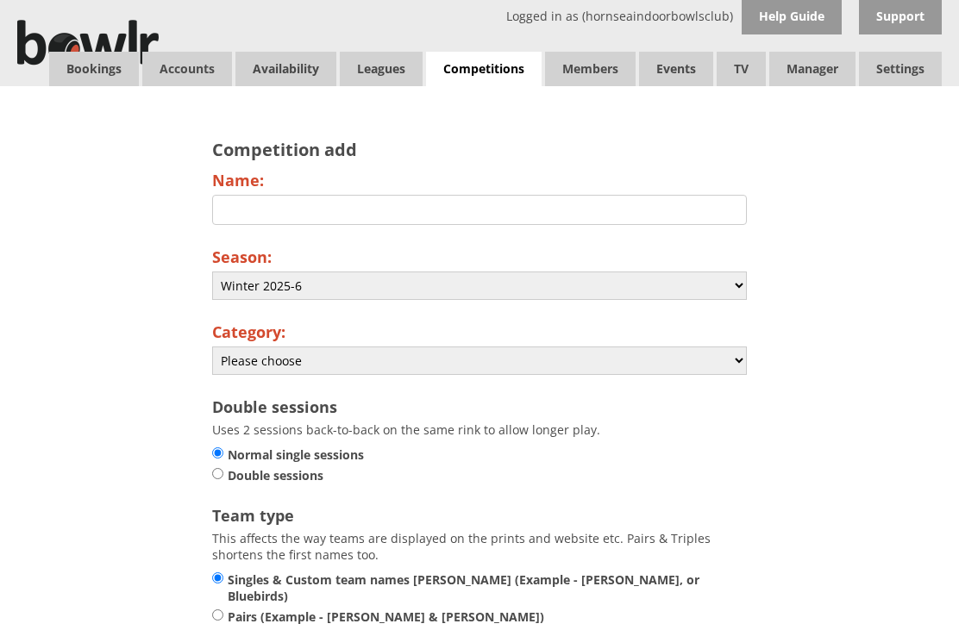
click at [264, 213] on input "Name:" at bounding box center [479, 210] width 535 height 30
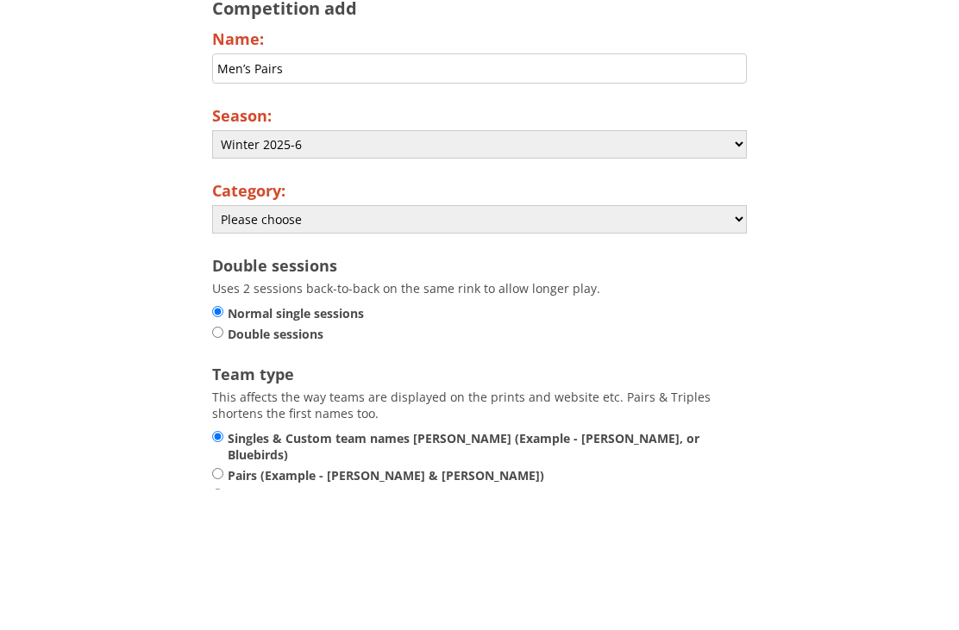
type input "Men’s Pairs"
click at [736, 347] on select "Please choose Club Closed Singles League Triples League Pairs League Friendly S…" at bounding box center [479, 361] width 535 height 28
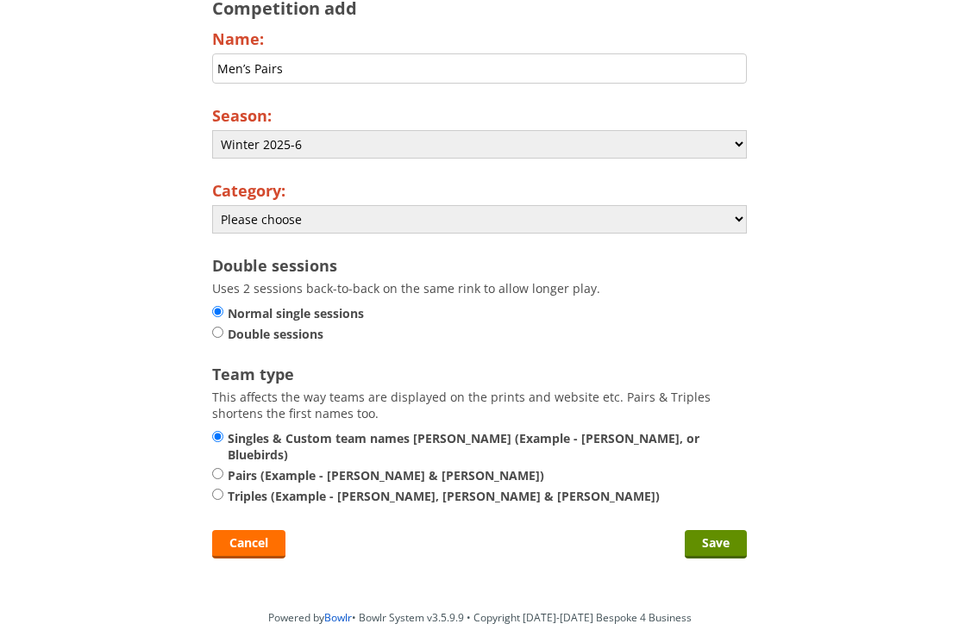
select select "138"
click at [223, 467] on input "Pairs (Example - A. Smith & J. Smith)" at bounding box center [217, 473] width 11 height 13
radio input "true"
click at [734, 537] on input "Save" at bounding box center [716, 544] width 62 height 28
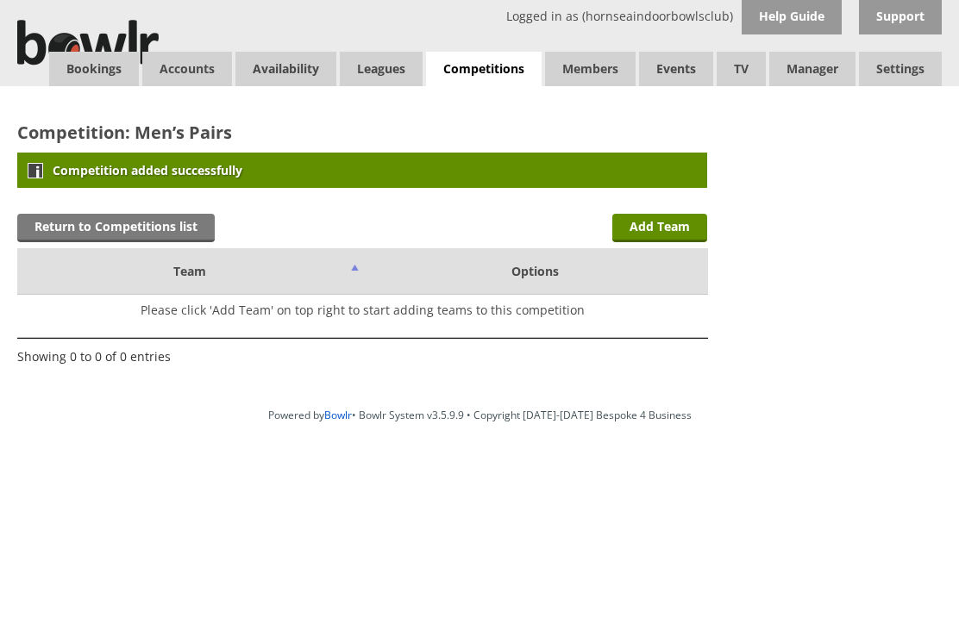
click at [159, 226] on link "Return to Competitions list" at bounding box center [115, 228] width 197 height 28
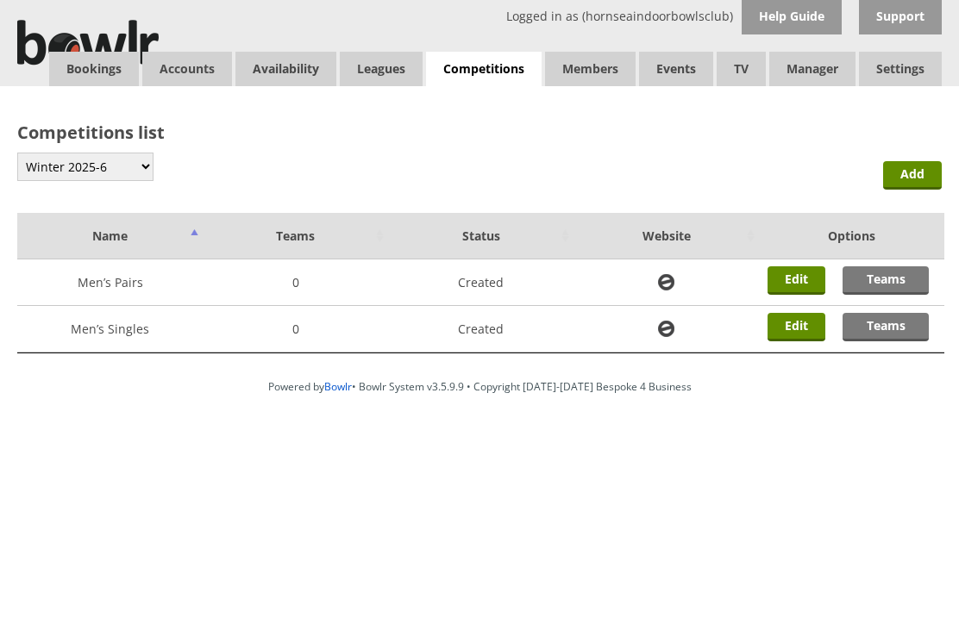
click at [916, 177] on link "Add" at bounding box center [912, 175] width 59 height 28
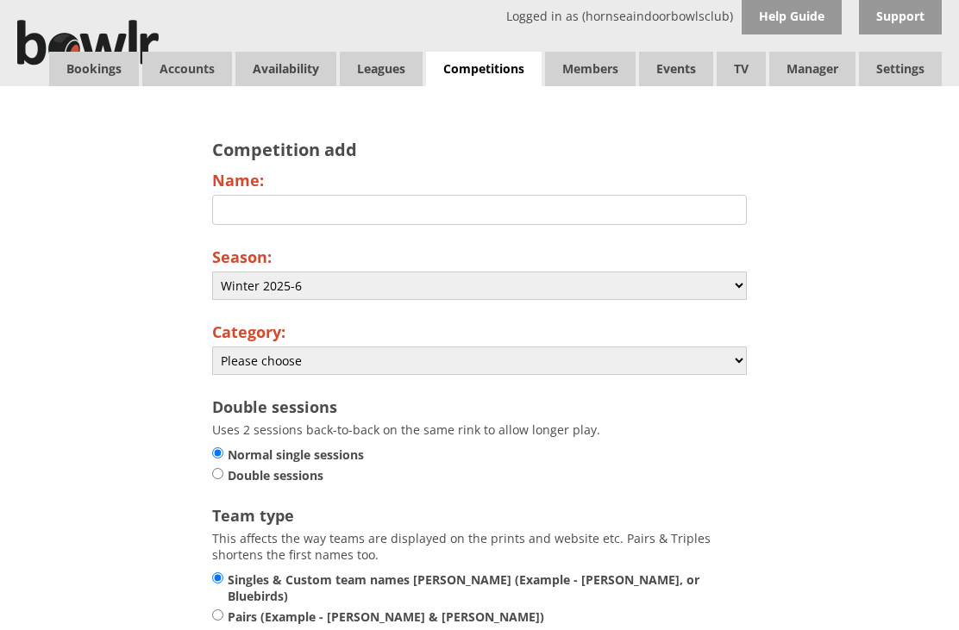
click at [284, 209] on input "Name:" at bounding box center [479, 210] width 535 height 30
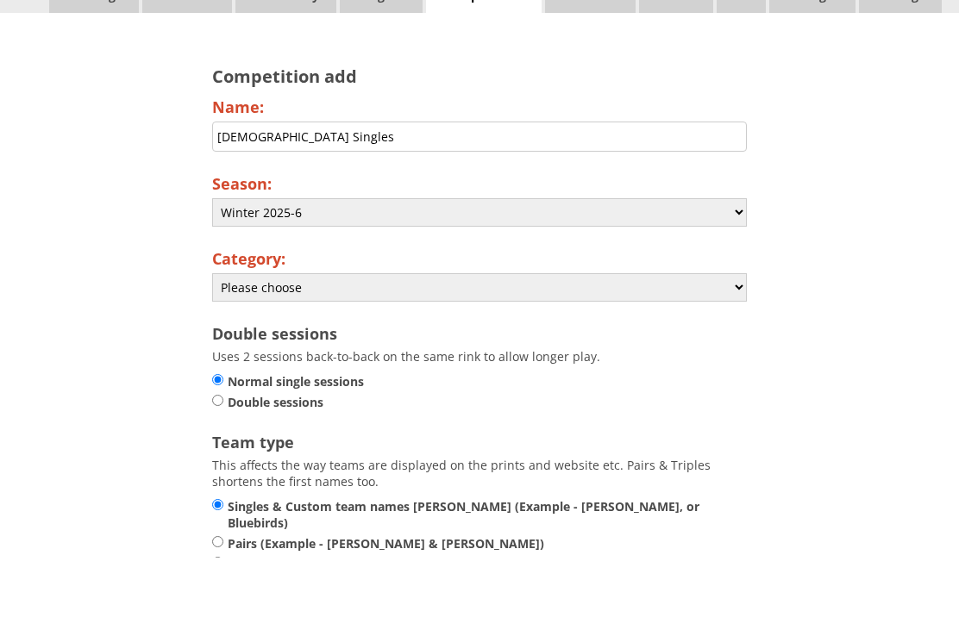
type input "Ladies Singles"
click at [732, 347] on select "Please choose Club Closed Singles League Triples League Pairs League Friendly S…" at bounding box center [479, 361] width 535 height 28
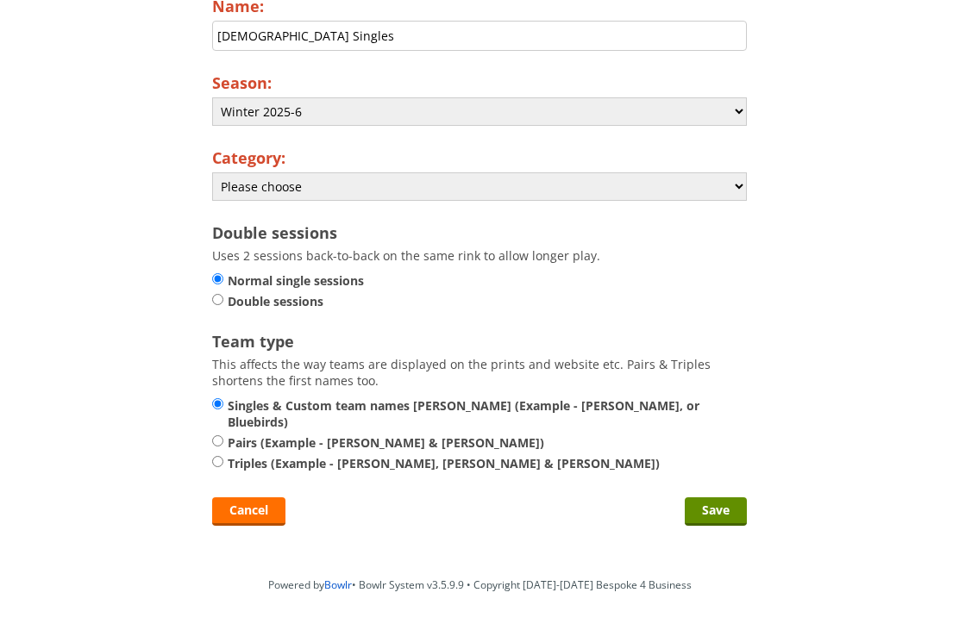
select select "138"
click at [727, 502] on input "Save" at bounding box center [716, 511] width 62 height 28
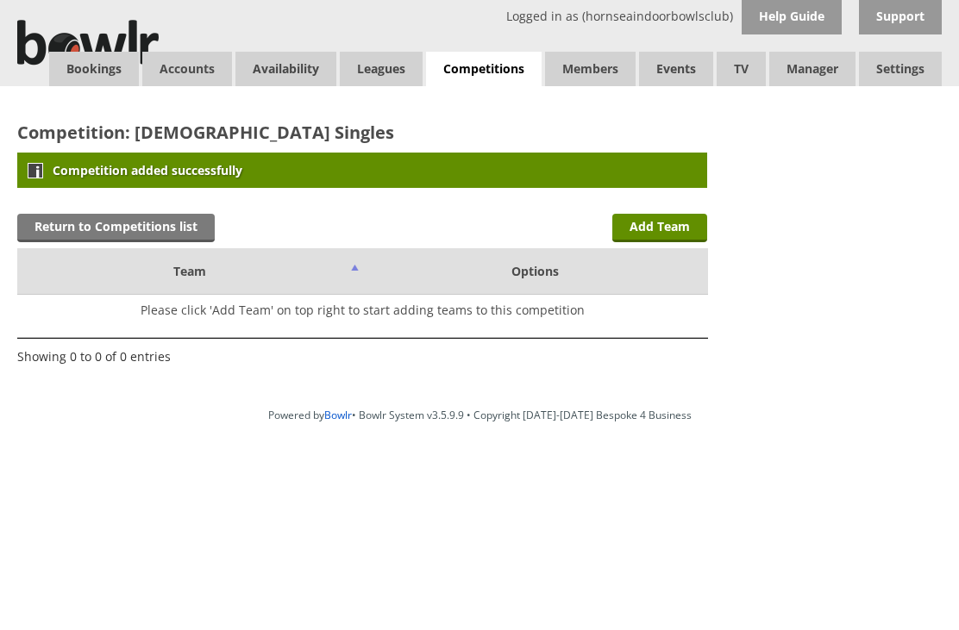
click at [136, 228] on link "Return to Competitions list" at bounding box center [115, 228] width 197 height 28
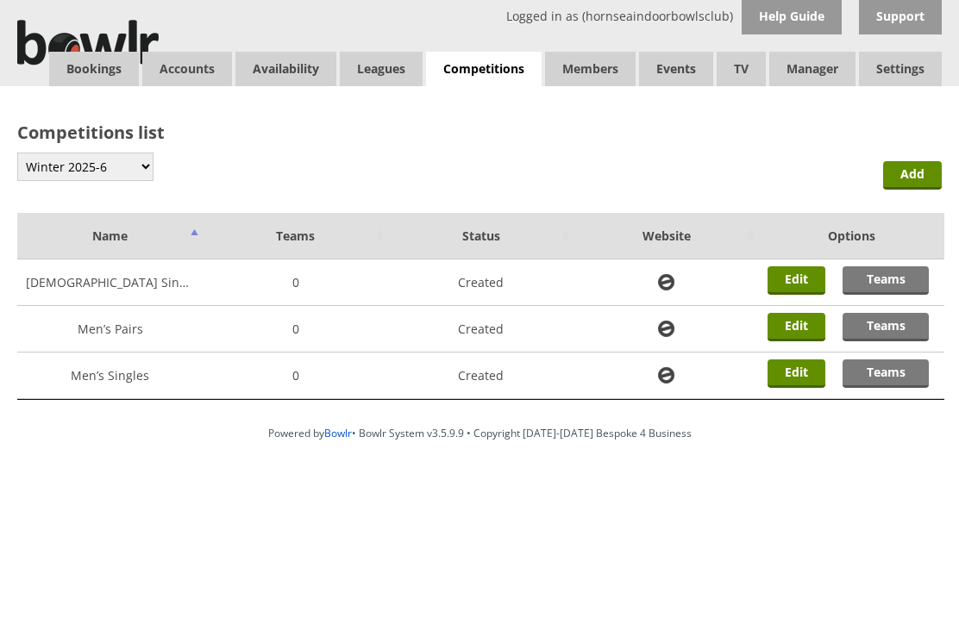
click at [921, 175] on link "Add" at bounding box center [912, 175] width 59 height 28
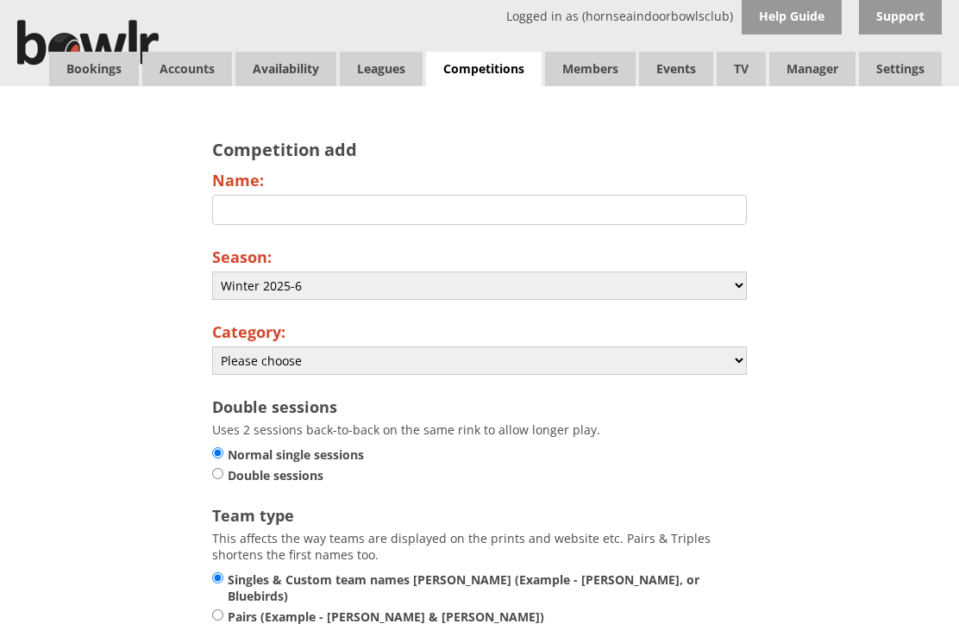
click at [225, 208] on input "Name:" at bounding box center [479, 210] width 535 height 30
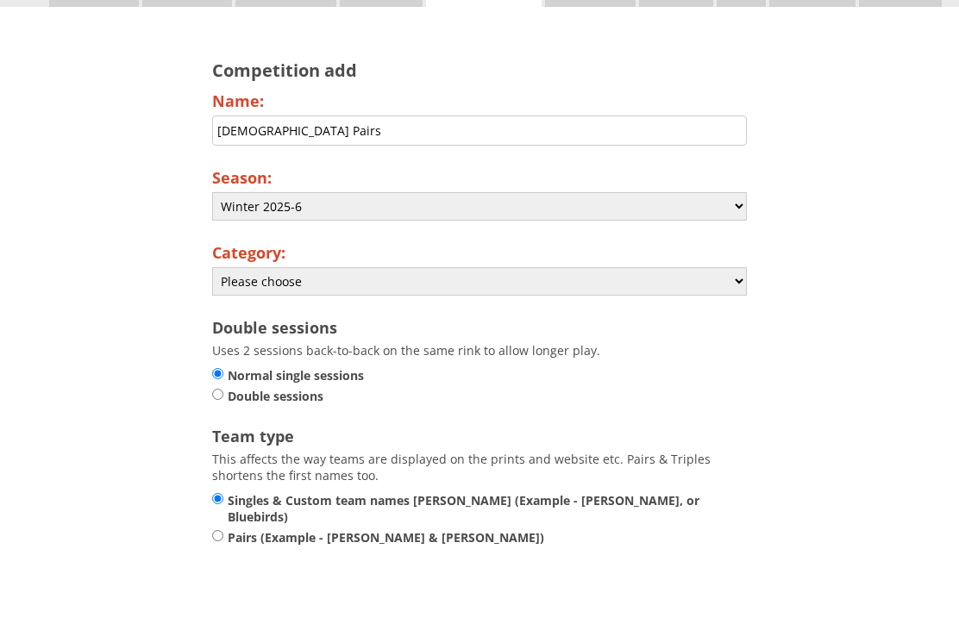
type input "Ladies Pairs"
click at [736, 347] on select "Please choose Club Closed Singles League Triples League Pairs League Friendly S…" at bounding box center [479, 361] width 535 height 28
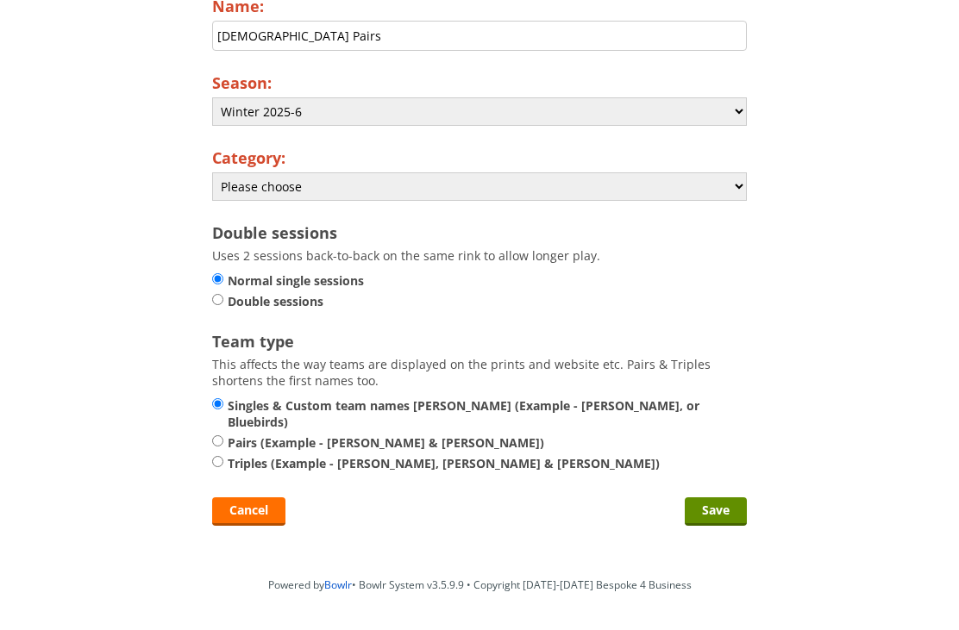
select select "138"
click at [223, 435] on input "Pairs (Example - A. Smith & J. Smith)" at bounding box center [217, 441] width 11 height 13
radio input "true"
click at [710, 519] on input "Save" at bounding box center [716, 511] width 62 height 28
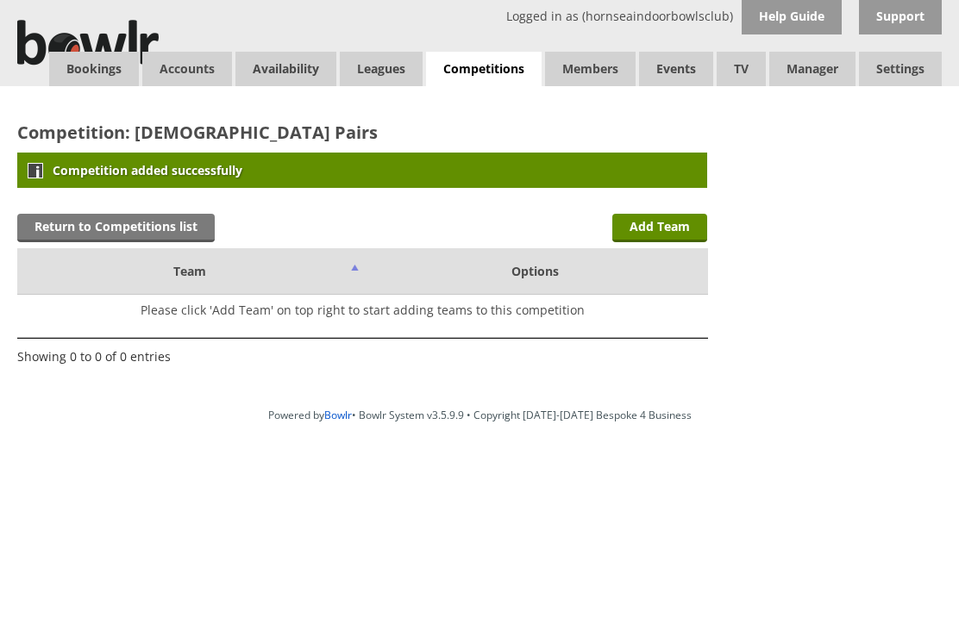
click at [134, 218] on link "Return to Competitions list" at bounding box center [115, 228] width 197 height 28
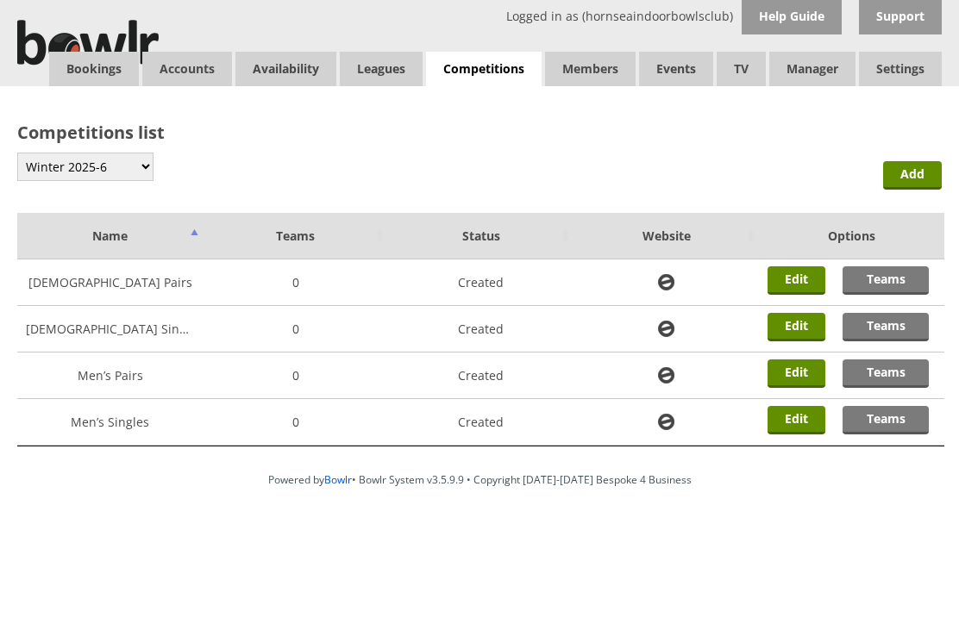
click at [921, 176] on link "Add" at bounding box center [912, 175] width 59 height 28
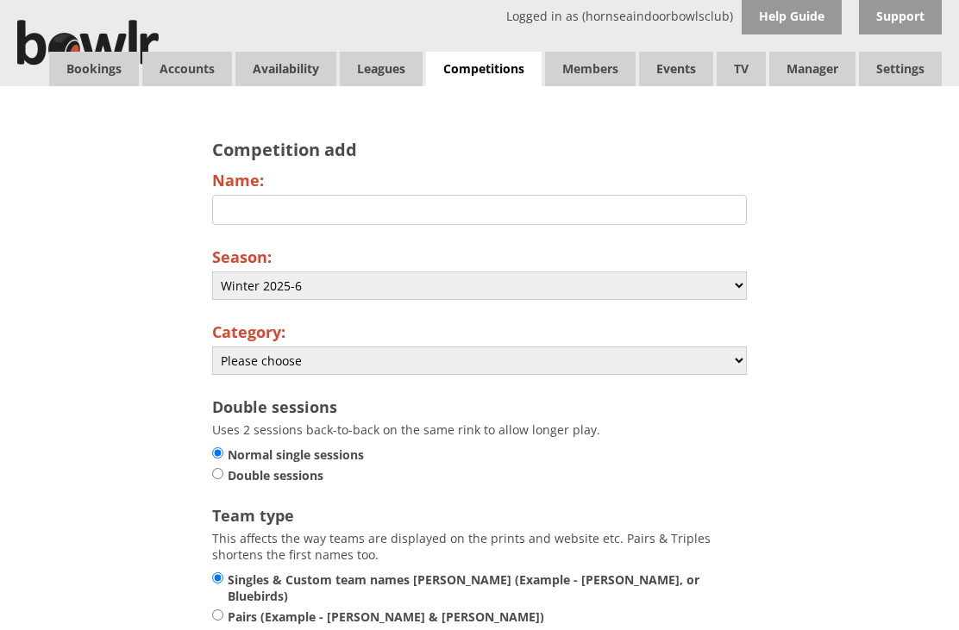
click at [253, 209] on input "Name:" at bounding box center [479, 210] width 535 height 30
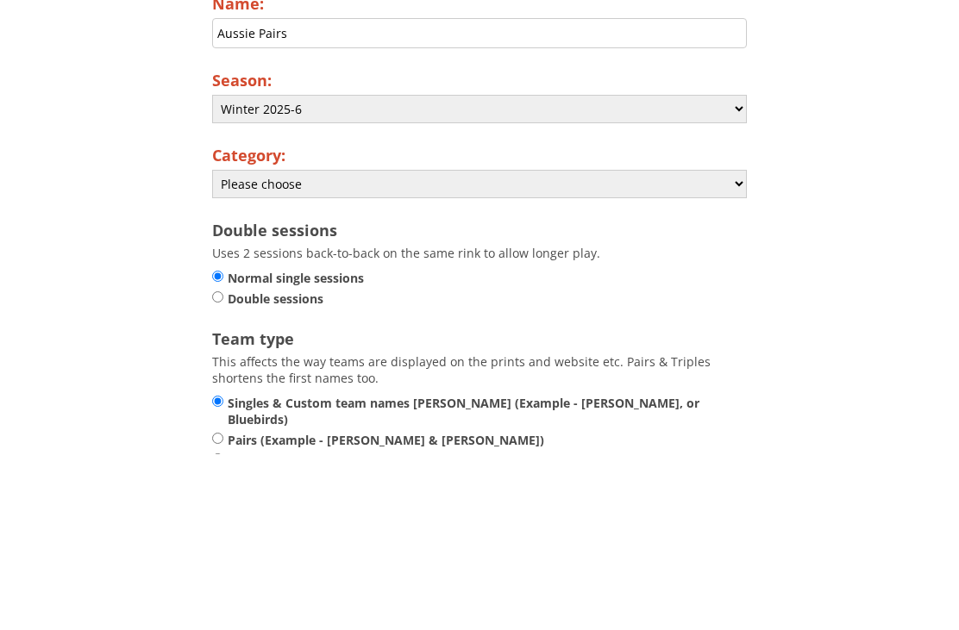
type input "Aussie Pairs"
click at [730, 347] on select "Please choose Club Closed Singles League Triples League Pairs League Friendly S…" at bounding box center [479, 361] width 535 height 28
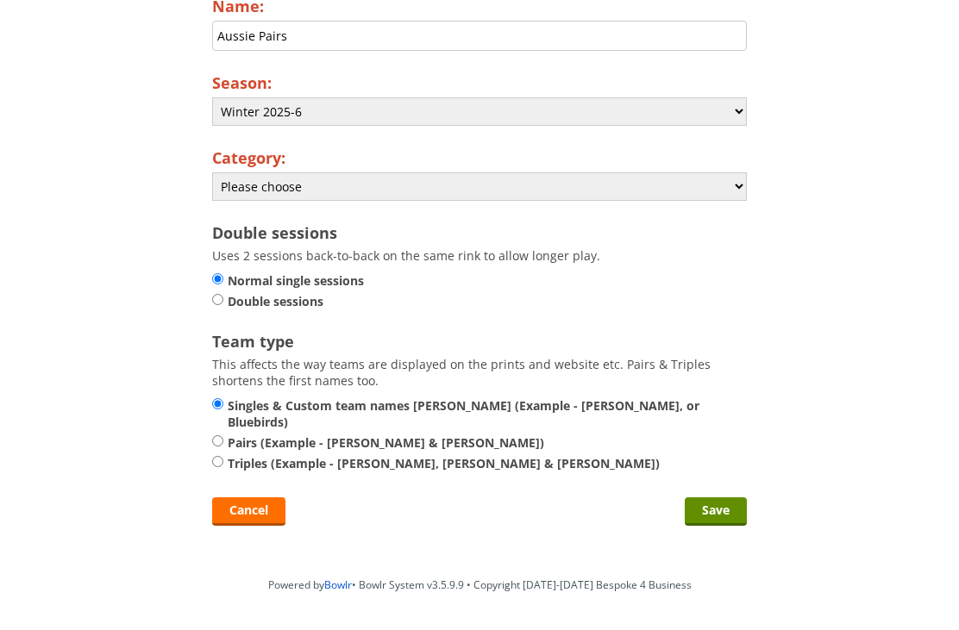
select select "138"
click at [724, 503] on input "Save" at bounding box center [716, 511] width 62 height 28
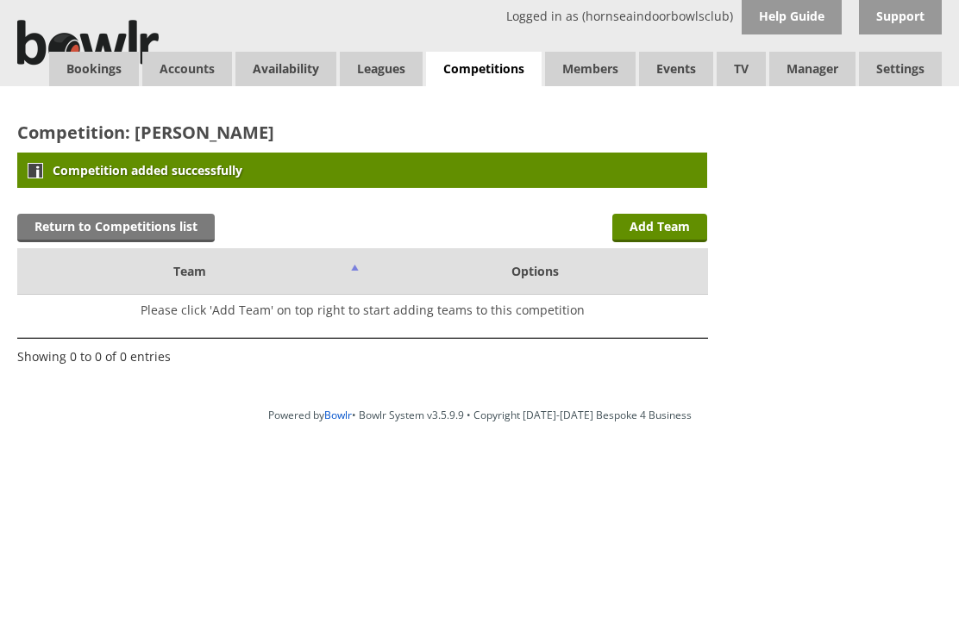
click at [131, 229] on link "Return to Competitions list" at bounding box center [115, 228] width 197 height 28
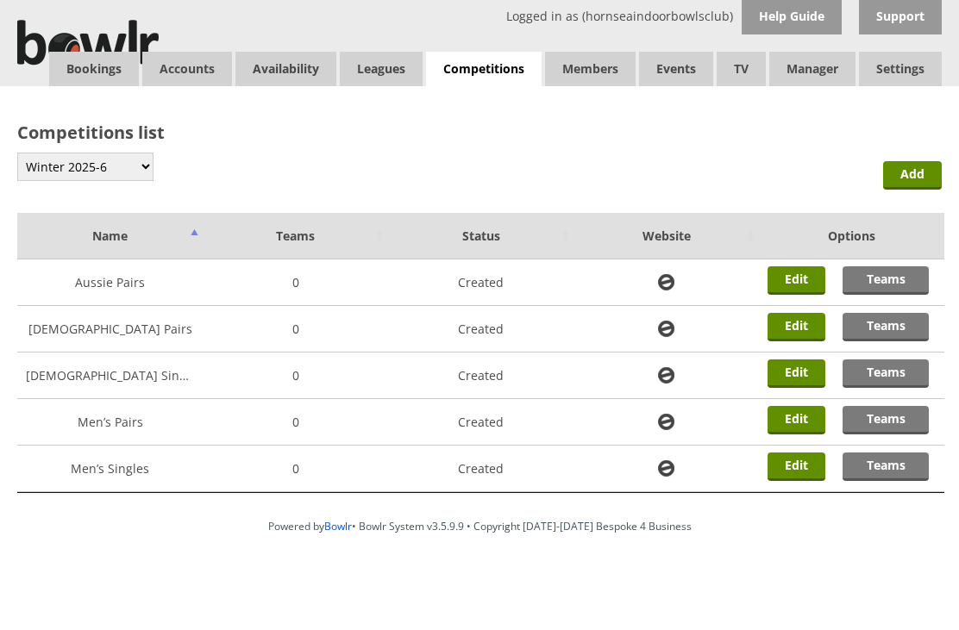
click at [790, 281] on link "Edit" at bounding box center [796, 280] width 58 height 28
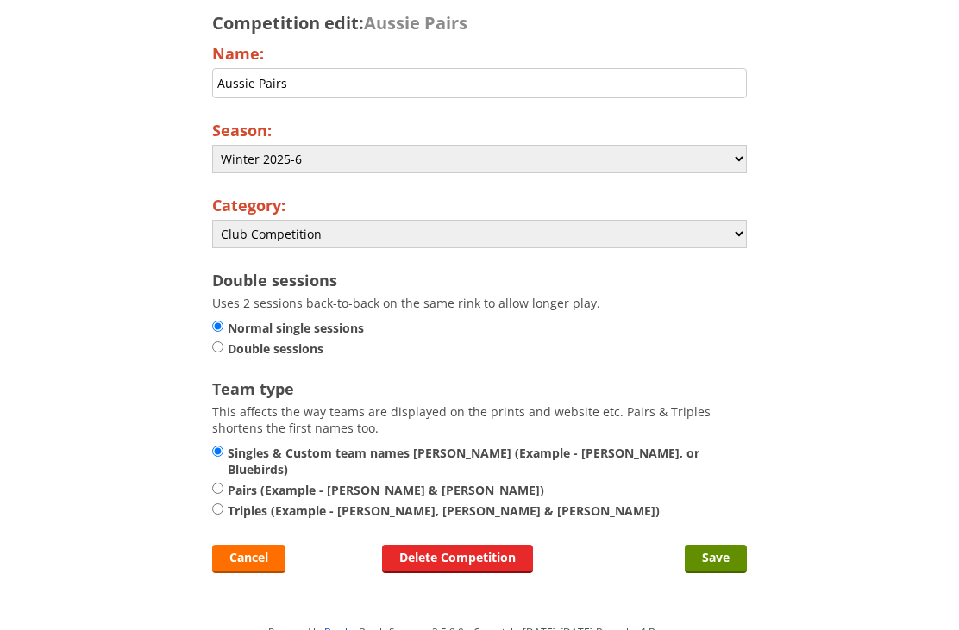
scroll to position [130, 0]
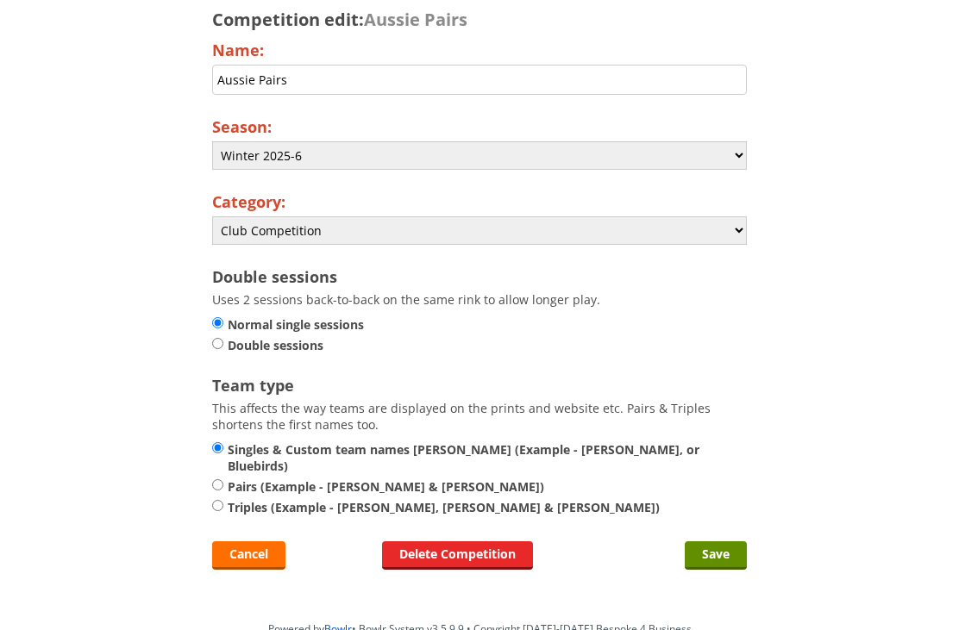
click at [229, 478] on label "Pairs (Example - A. Smith & J. Smith)" at bounding box center [479, 486] width 535 height 16
click at [223, 483] on input "Pairs (Example - A. Smith & J. Smith)" at bounding box center [217, 484] width 11 height 13
radio input "true"
click at [483, 547] on link "Delete Competition" at bounding box center [457, 555] width 151 height 28
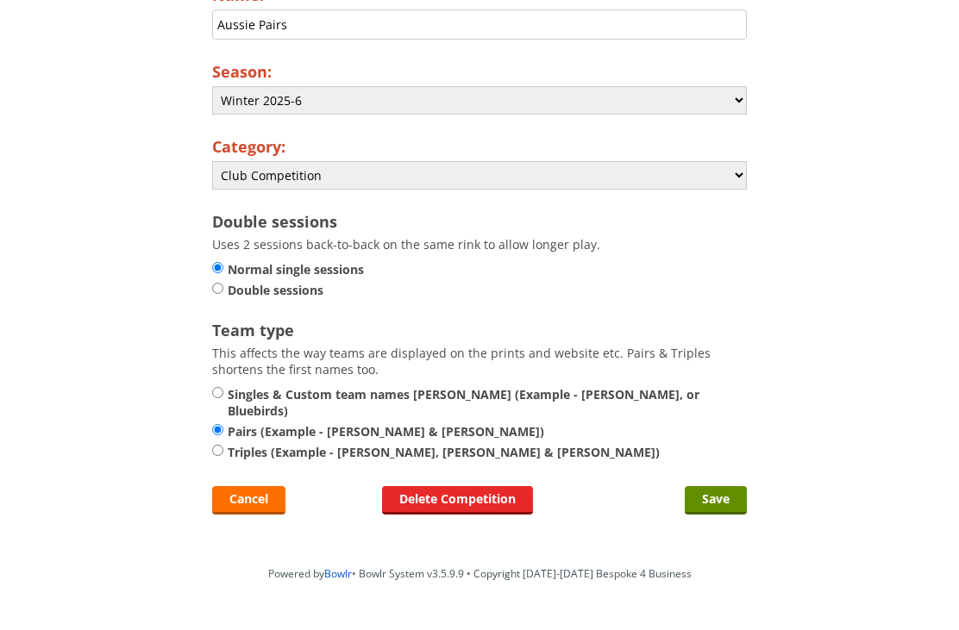
click at [722, 497] on input "Save" at bounding box center [716, 500] width 62 height 28
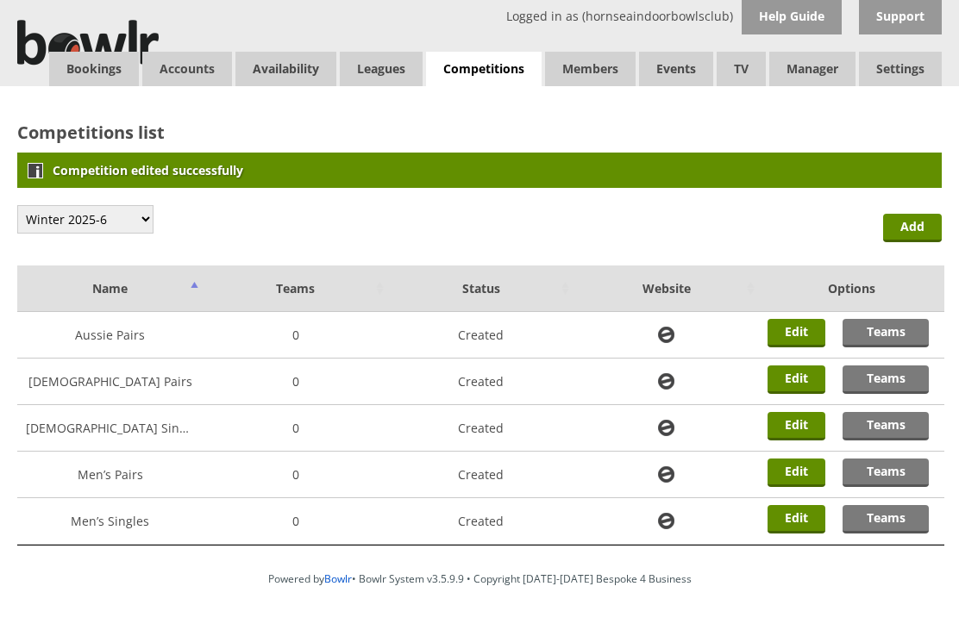
click at [926, 229] on link "Add" at bounding box center [912, 228] width 59 height 28
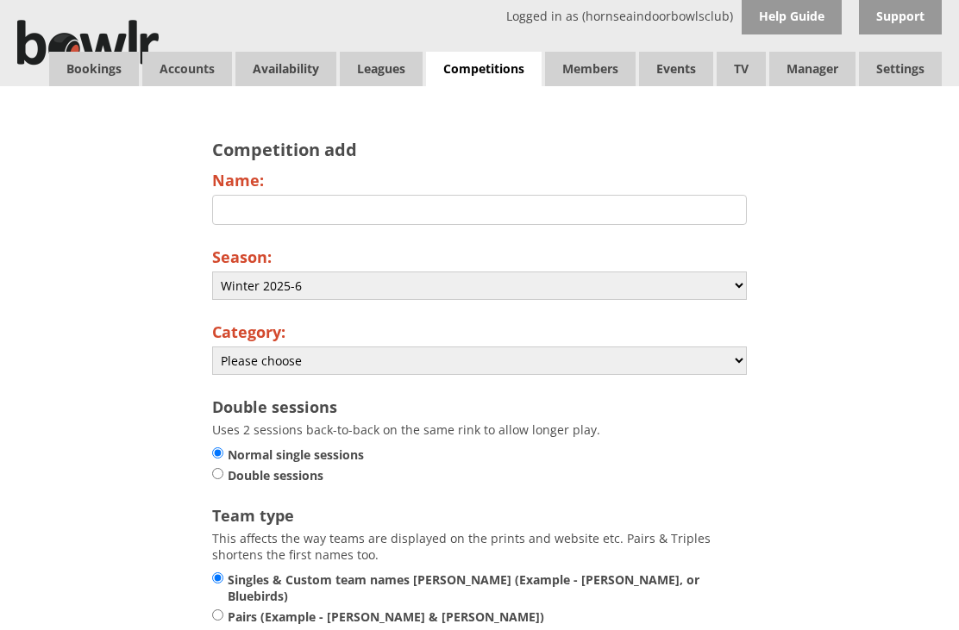
click at [248, 207] on input "Name:" at bounding box center [479, 210] width 535 height 30
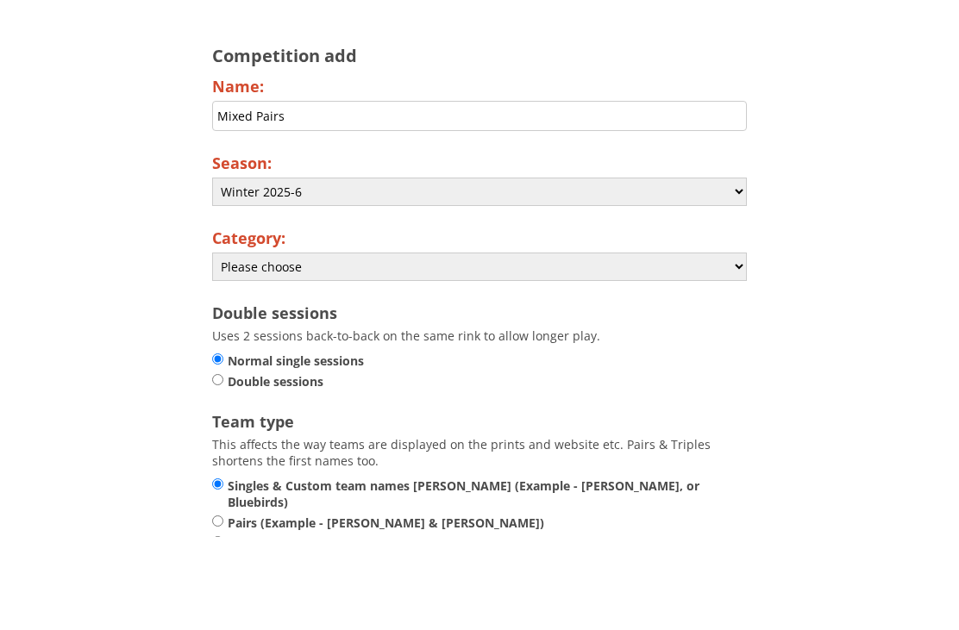
type input "Mixed Pairs"
click at [728, 347] on select "Please choose Club Closed Singles League Triples League Pairs League Friendly S…" at bounding box center [479, 361] width 535 height 28
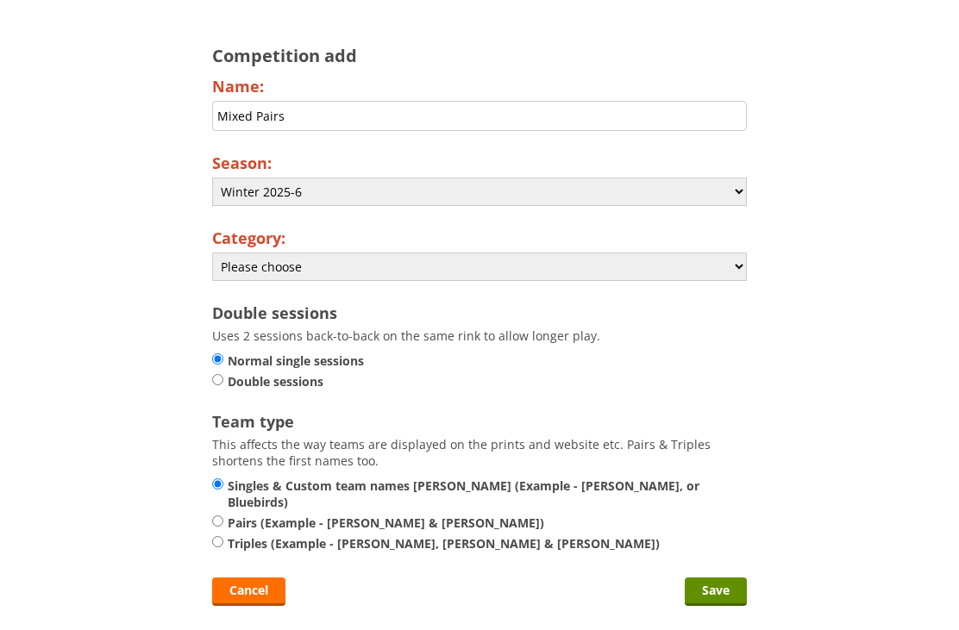
select select "138"
click at [222, 515] on input "Pairs (Example - A. Smith & J. Smith)" at bounding box center [217, 521] width 11 height 13
radio input "true"
click at [728, 590] on input "Save" at bounding box center [716, 592] width 62 height 28
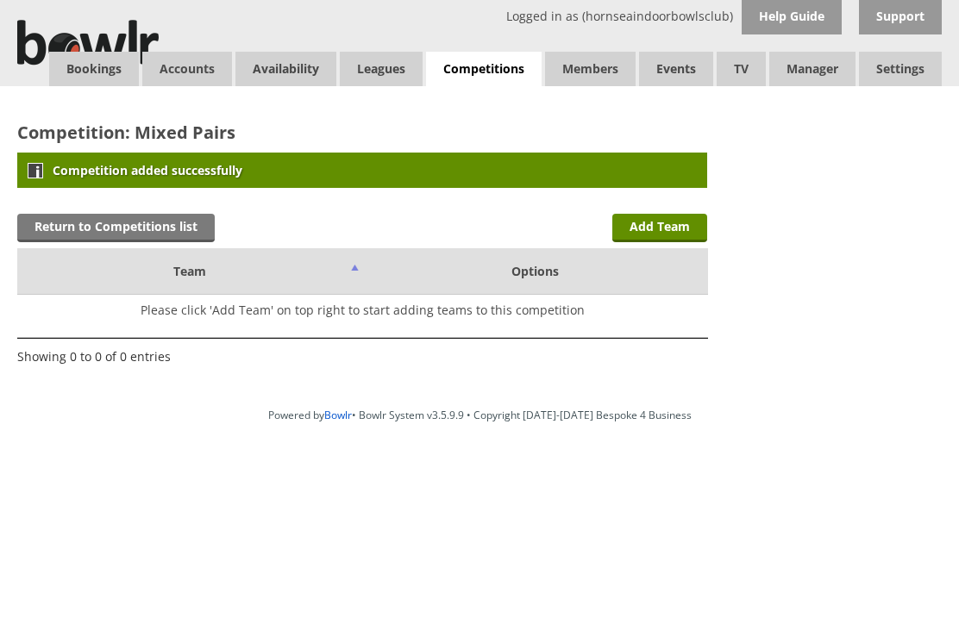
click at [144, 236] on link "Return to Competitions list" at bounding box center [115, 228] width 197 height 28
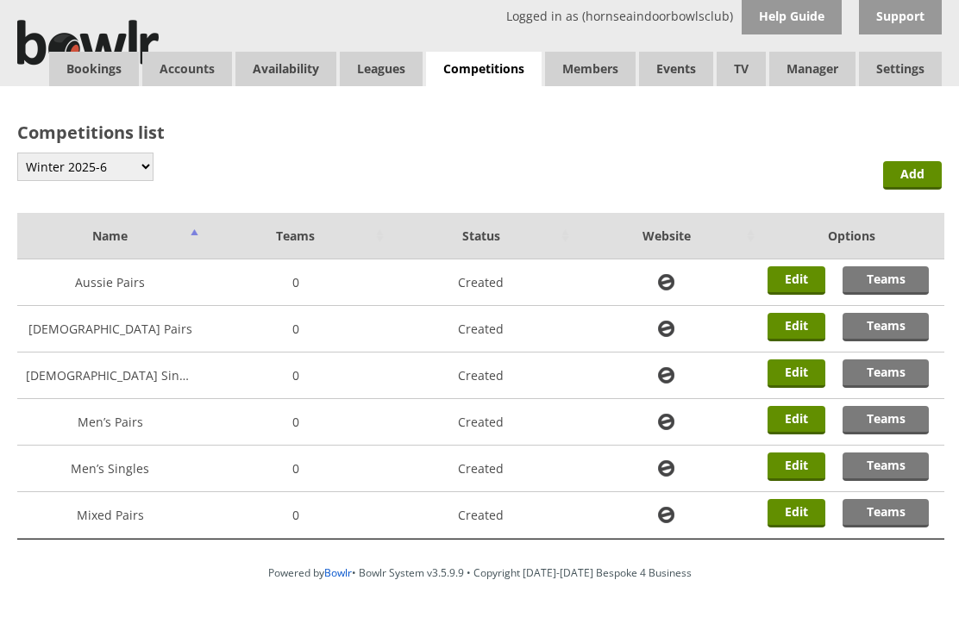
click at [911, 181] on link "Add" at bounding box center [912, 175] width 59 height 28
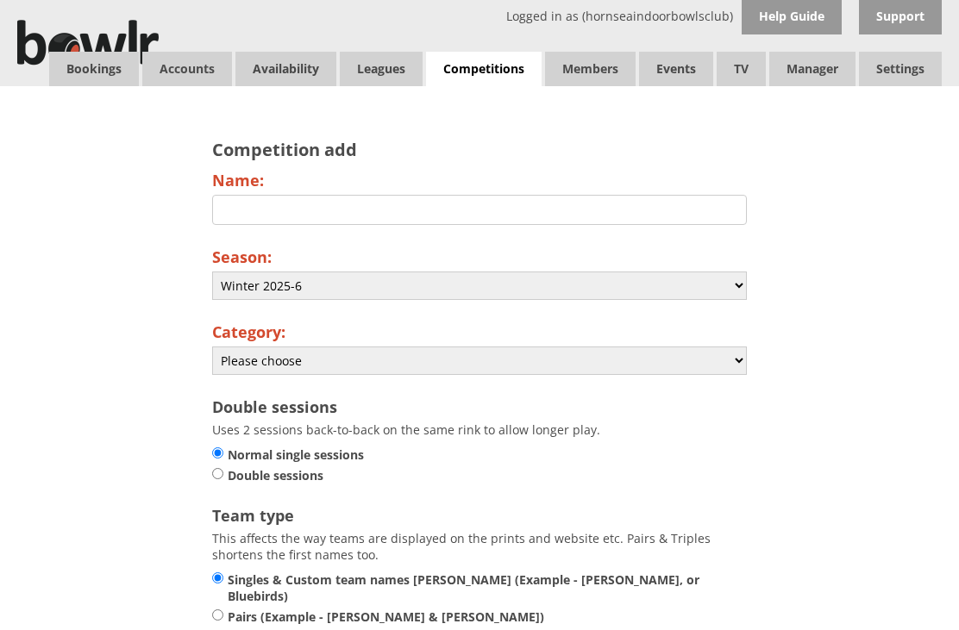
click at [257, 210] on input "Name:" at bounding box center [479, 210] width 535 height 30
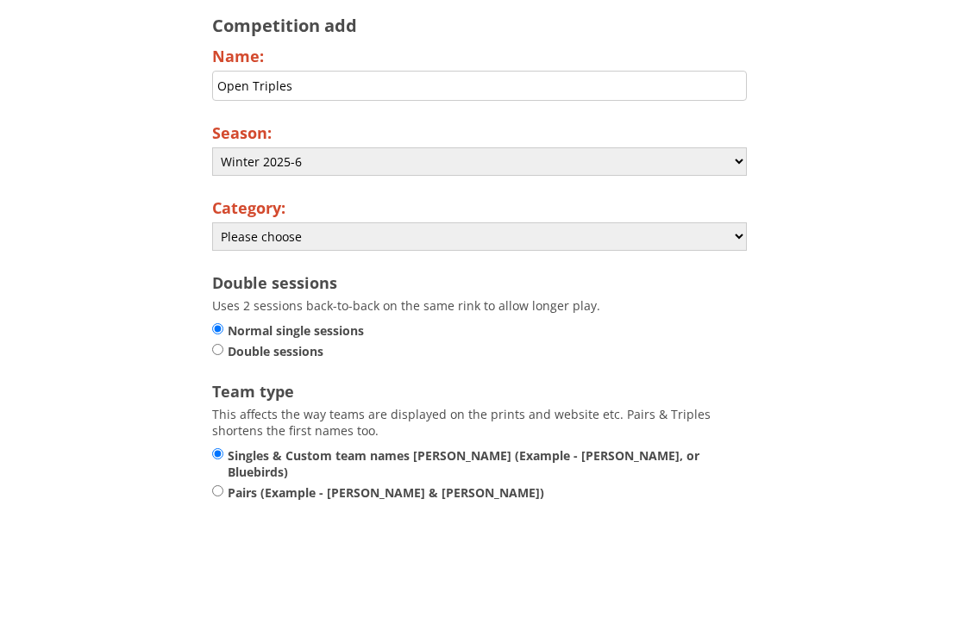
type input "Open Triples"
click at [728, 347] on select "Please choose Club Closed Singles League Triples League Pairs League Friendly S…" at bounding box center [479, 361] width 535 height 28
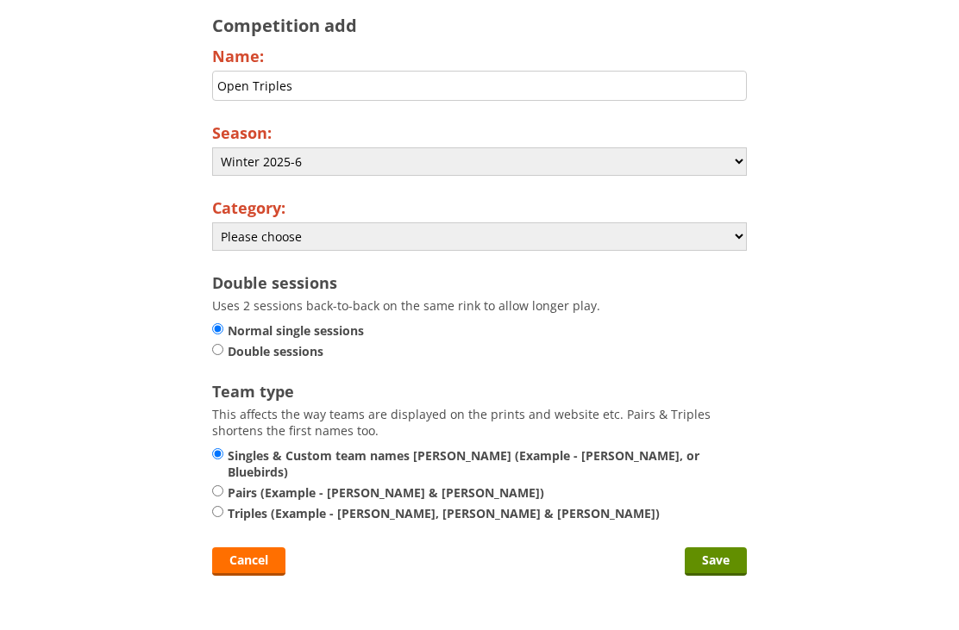
select select "138"
click at [228, 505] on label "Triples (Example - [PERSON_NAME], [PERSON_NAME] & [PERSON_NAME])" at bounding box center [479, 513] width 535 height 16
click at [222, 505] on input "Triples (Example - [PERSON_NAME], [PERSON_NAME] & [PERSON_NAME])" at bounding box center [217, 511] width 11 height 13
radio input "true"
click at [722, 558] on input "Save" at bounding box center [716, 561] width 62 height 28
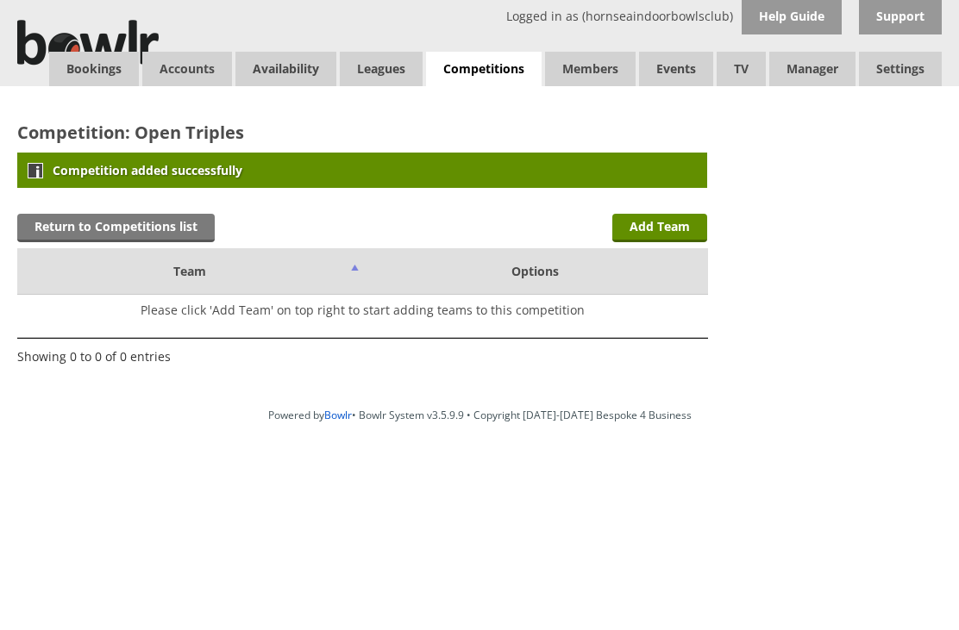
click at [142, 216] on link "Return to Competitions list" at bounding box center [115, 228] width 197 height 28
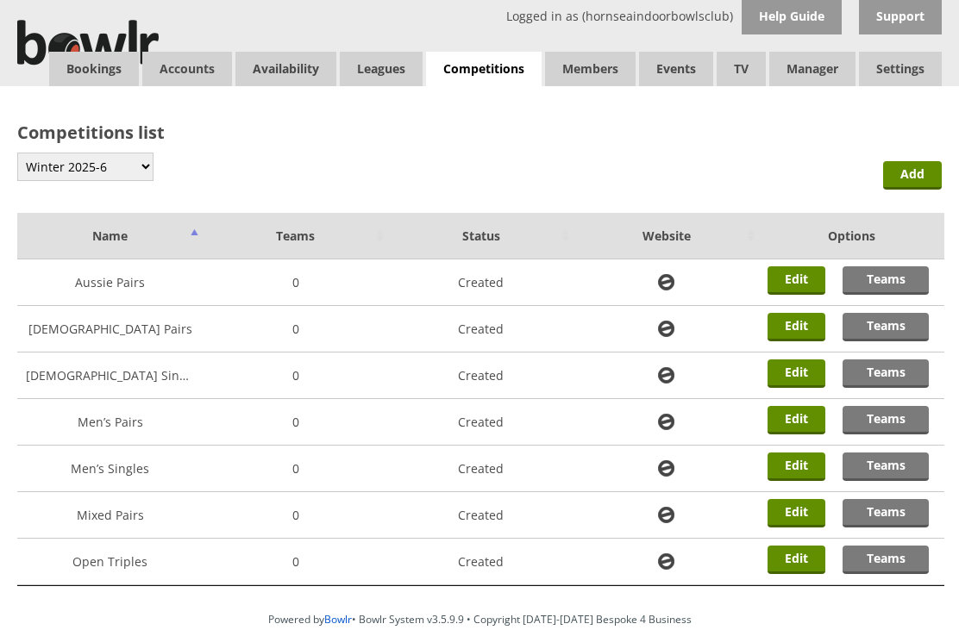
click at [916, 178] on link "Add" at bounding box center [912, 175] width 59 height 28
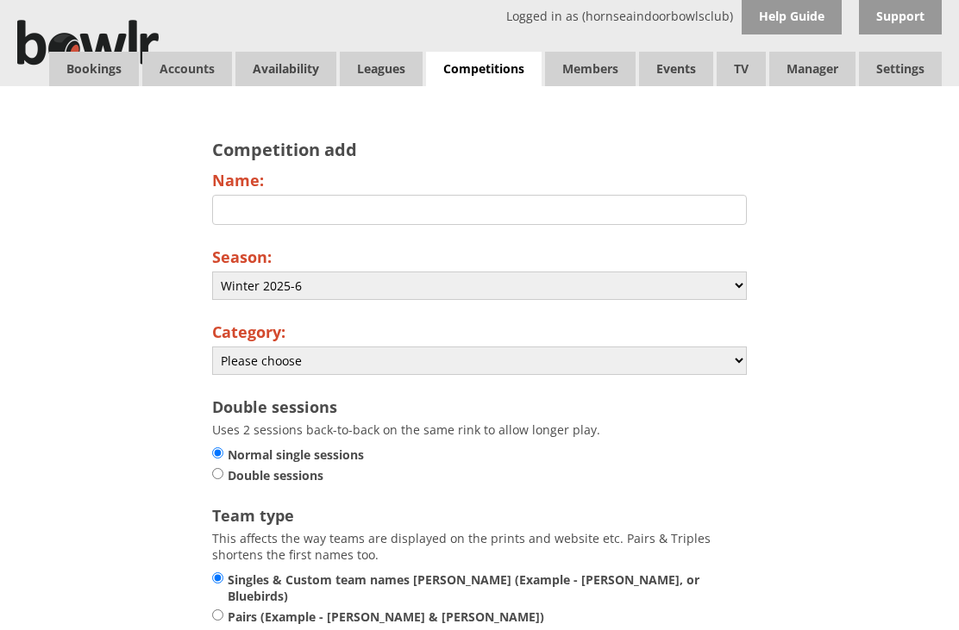
click at [251, 209] on input "Name:" at bounding box center [479, 210] width 535 height 30
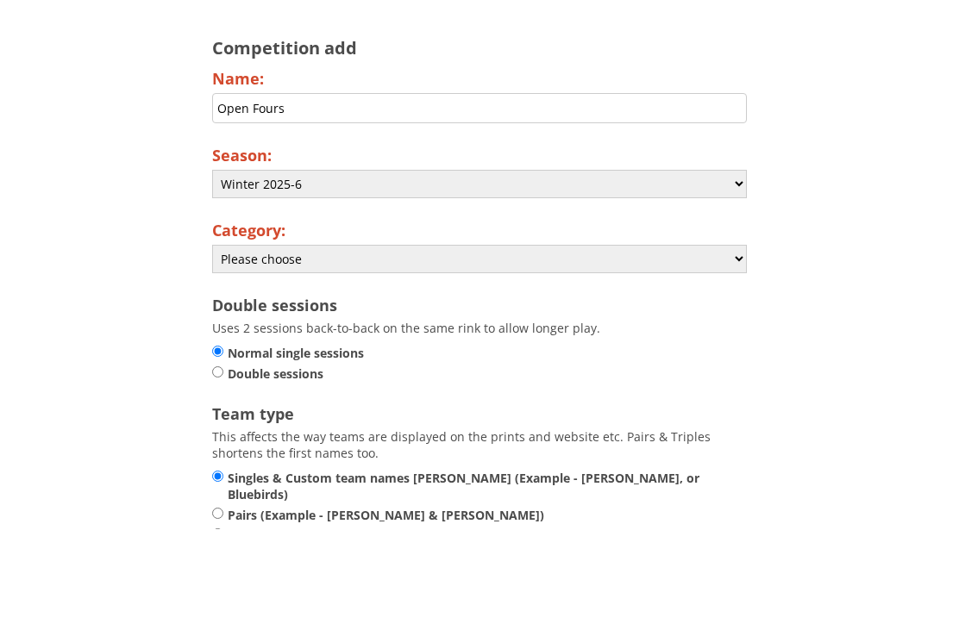
type input "Open Fours"
click at [734, 347] on select "Please choose Club Closed Singles League Triples League Pairs League Friendly S…" at bounding box center [479, 361] width 535 height 28
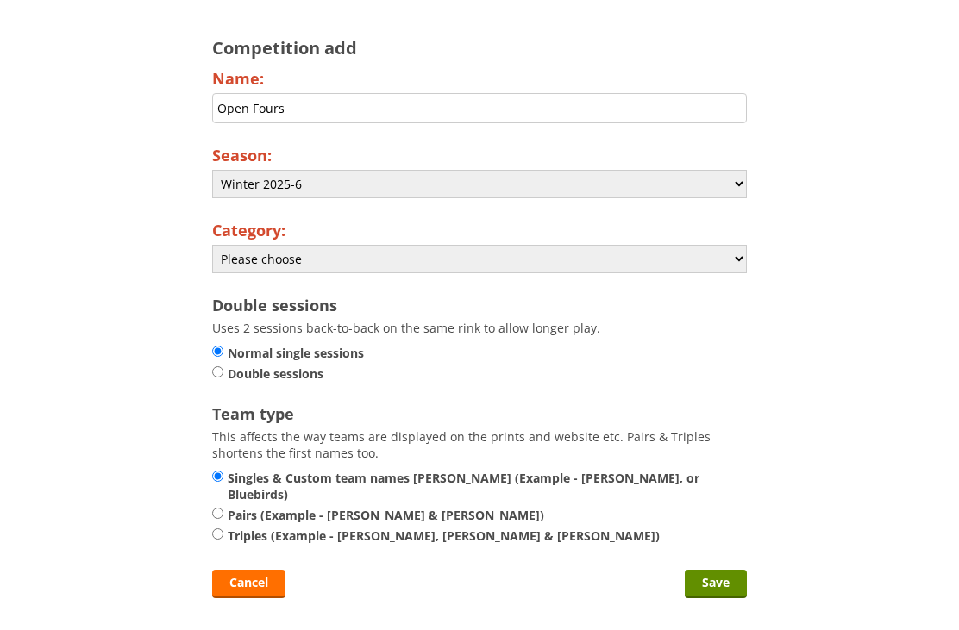
select select "138"
click at [734, 577] on input "Save" at bounding box center [716, 584] width 62 height 28
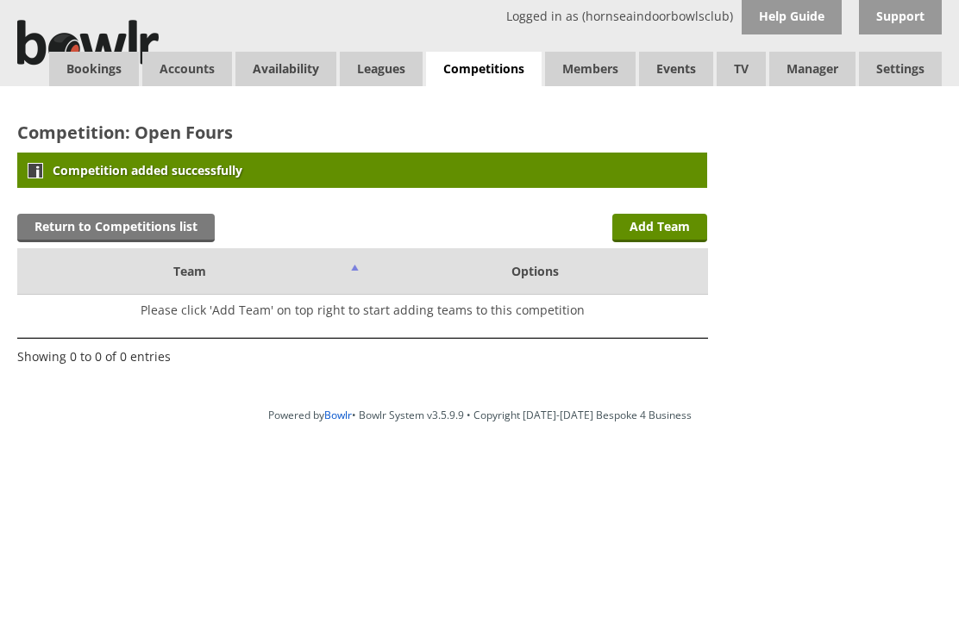
click at [150, 226] on link "Return to Competitions list" at bounding box center [115, 228] width 197 height 28
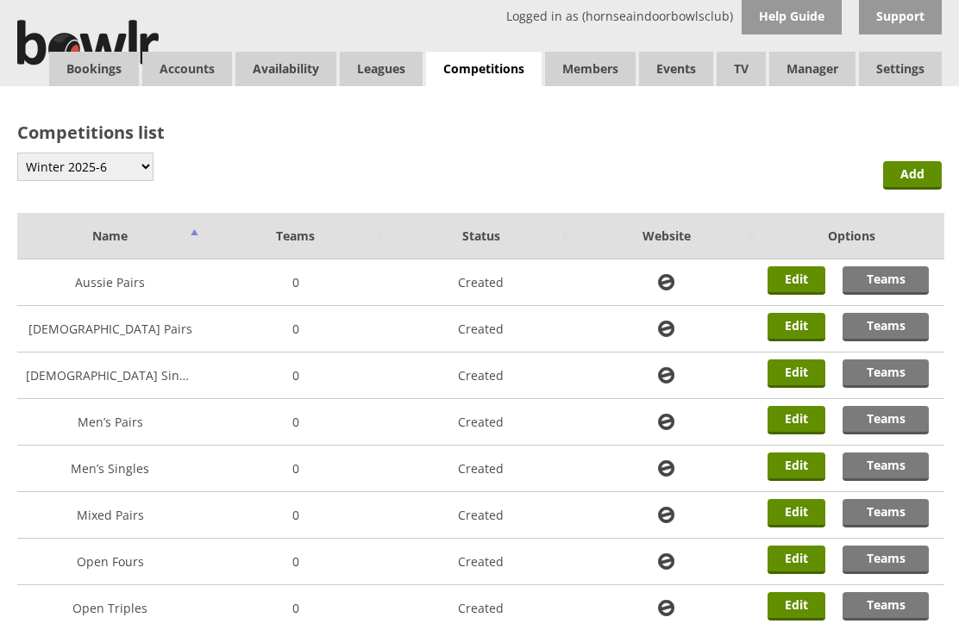
scroll to position [86, 0]
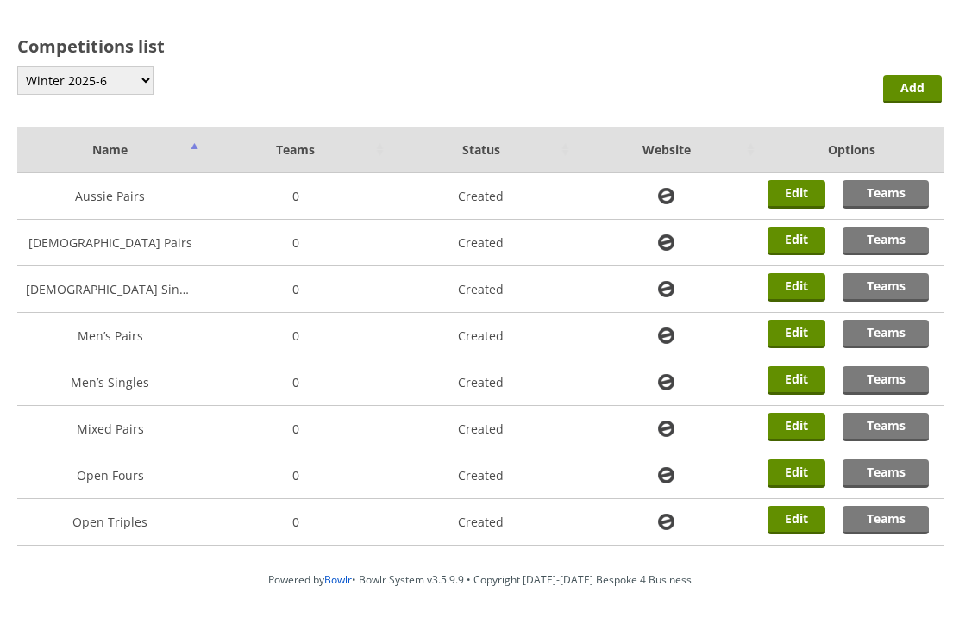
click at [923, 90] on link "Add" at bounding box center [912, 89] width 59 height 28
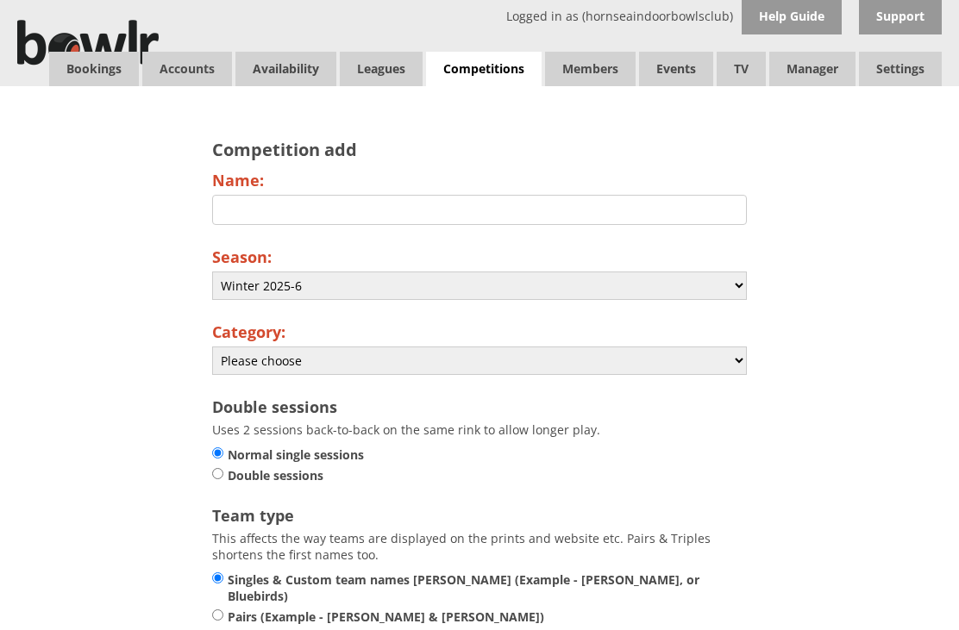
click at [219, 213] on input "Name:" at bounding box center [479, 210] width 535 height 30
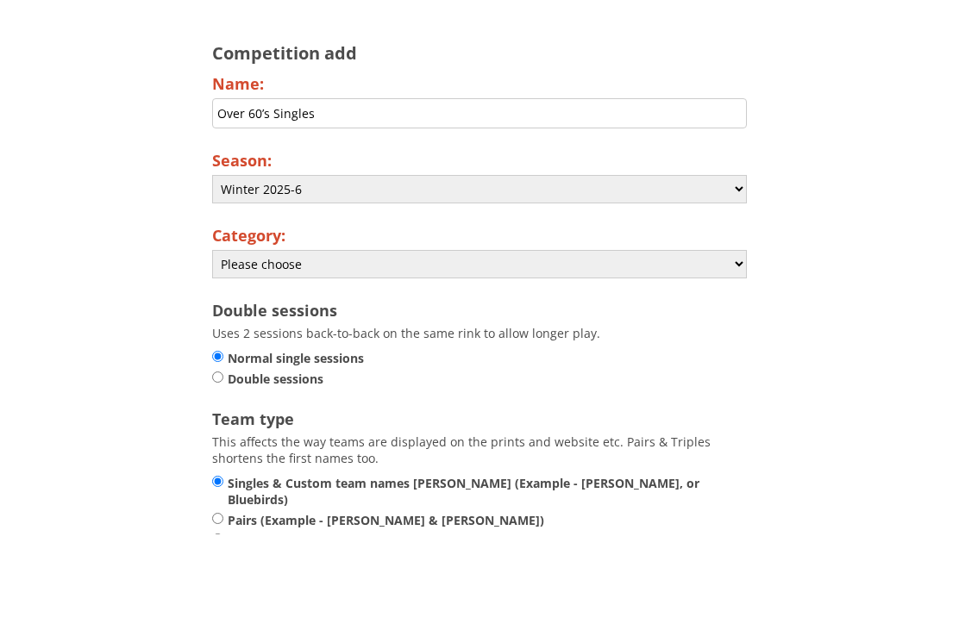
type input "Over 60’s Singles"
click at [732, 347] on select "Please choose Club Closed Singles League Triples League Pairs League Friendly S…" at bounding box center [479, 361] width 535 height 28
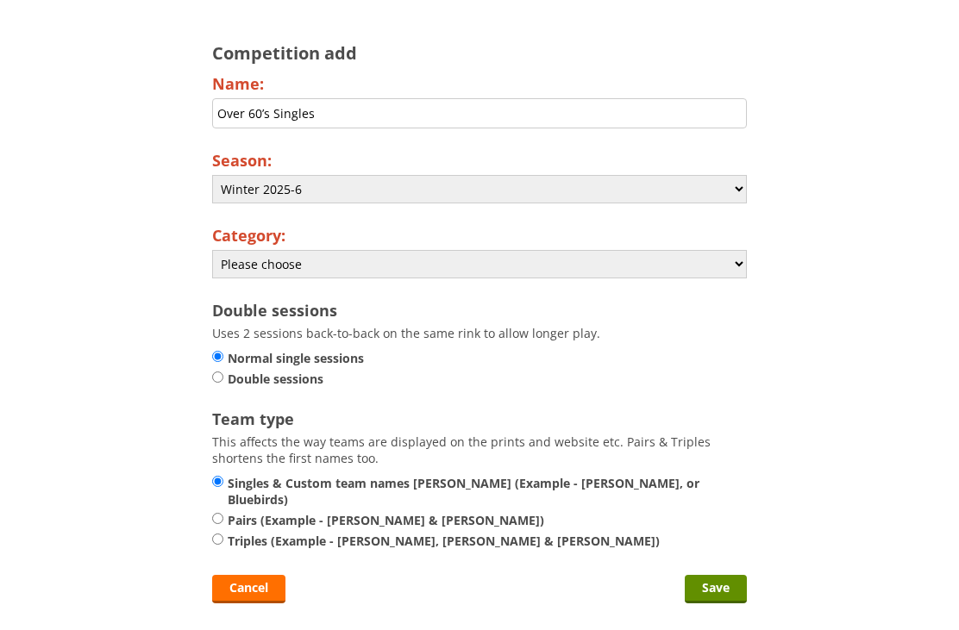
select select "138"
click at [722, 581] on input "Save" at bounding box center [716, 589] width 62 height 28
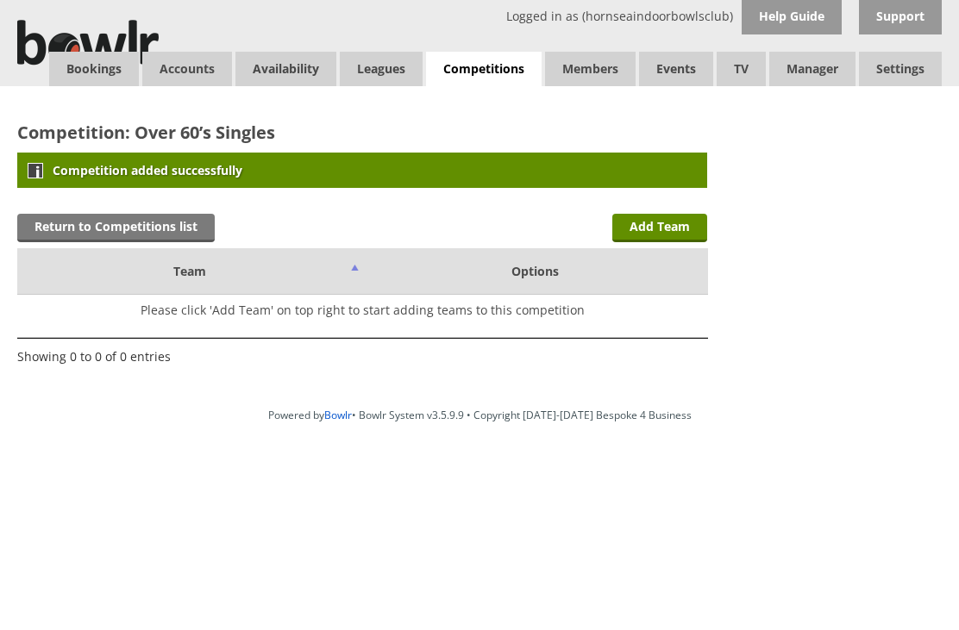
click at [136, 229] on link "Return to Competitions list" at bounding box center [115, 228] width 197 height 28
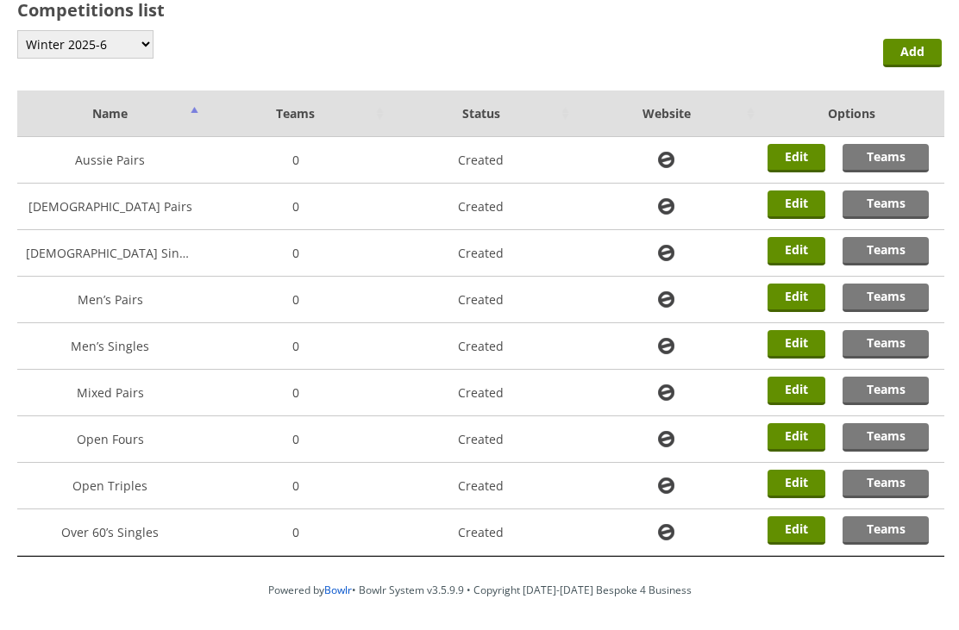
scroll to position [133, 0]
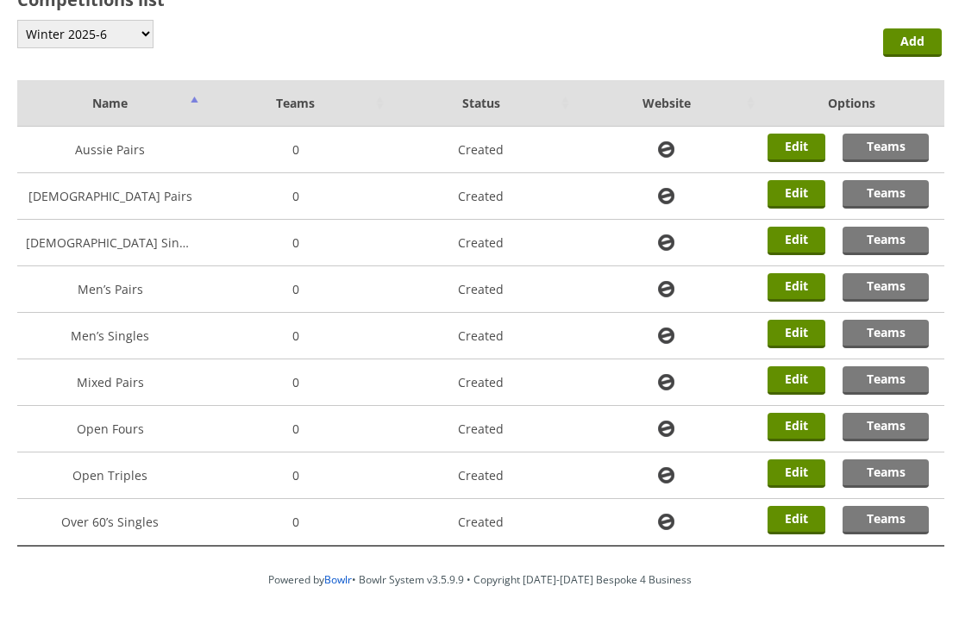
click at [918, 43] on link "Add" at bounding box center [912, 42] width 59 height 28
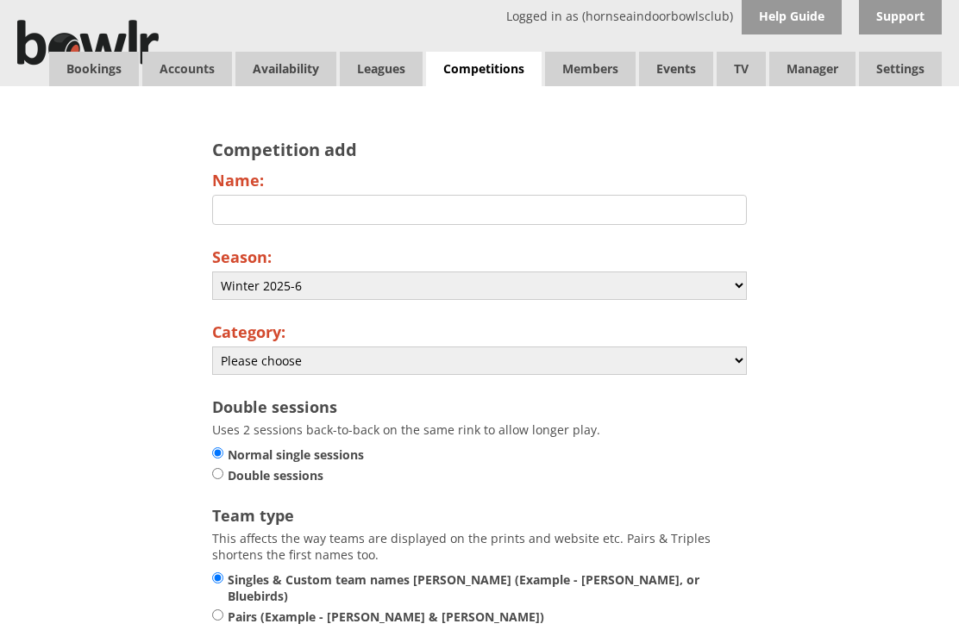
click at [229, 209] on input "Name:" at bounding box center [479, 210] width 535 height 30
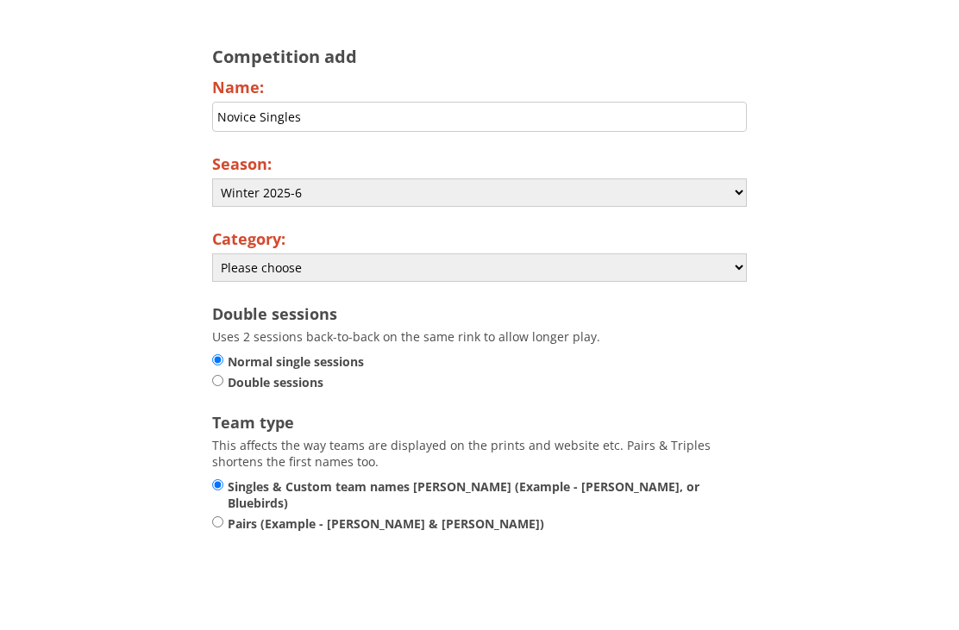
type input "Novice Singles"
click at [730, 347] on select "Please choose Club Closed Singles League Triples League Pairs League Friendly S…" at bounding box center [479, 361] width 535 height 28
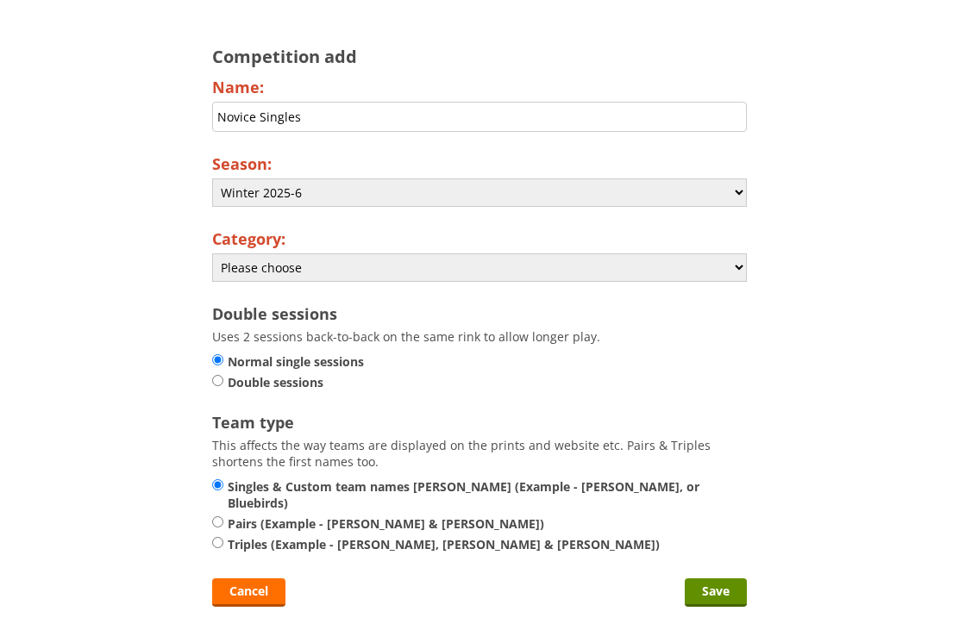
select select "138"
click at [716, 589] on input "Save" at bounding box center [716, 592] width 62 height 28
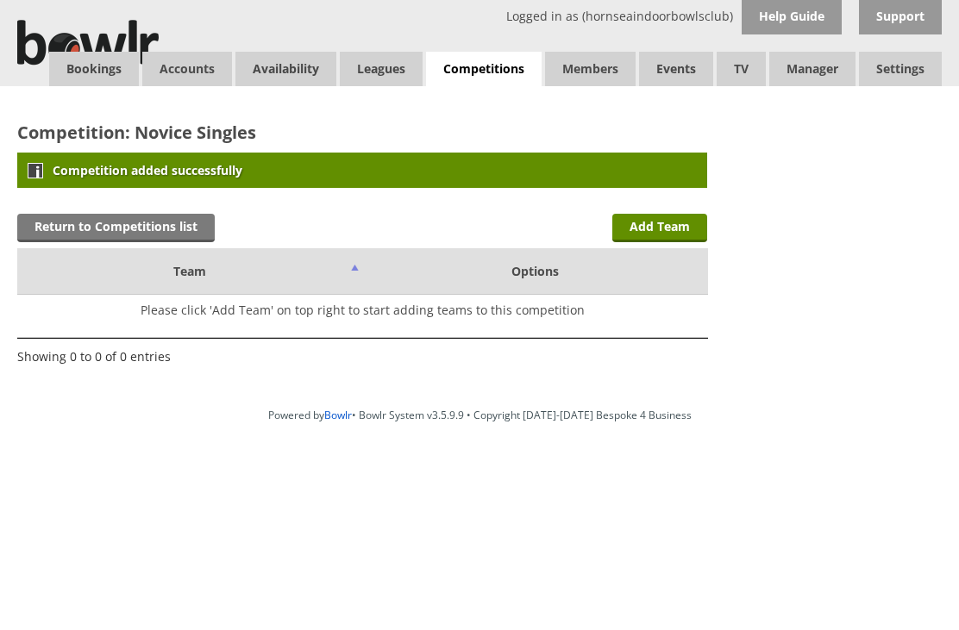
click at [165, 229] on link "Return to Competitions list" at bounding box center [115, 228] width 197 height 28
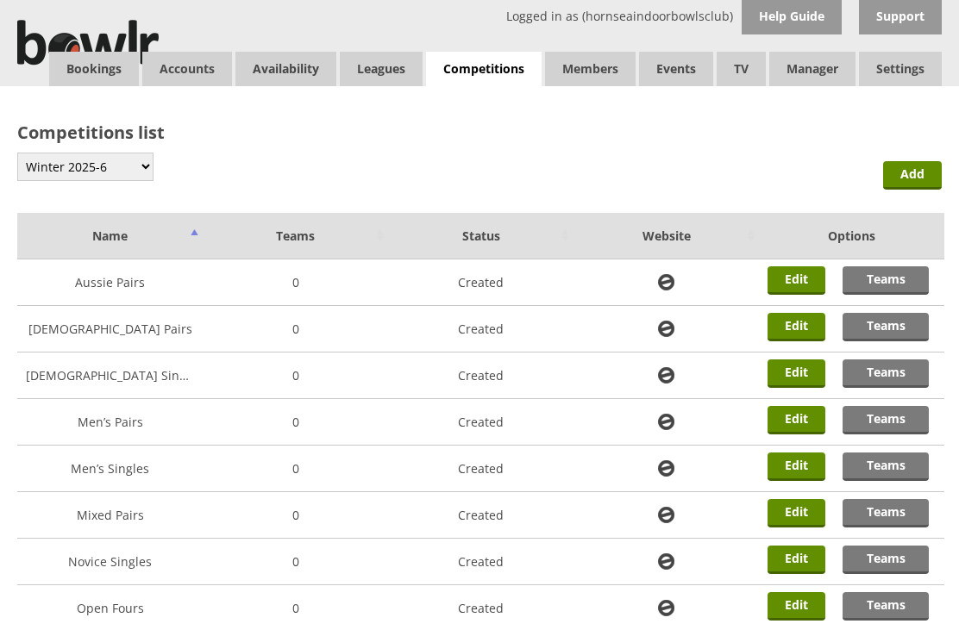
click at [929, 174] on link "Add" at bounding box center [912, 175] width 59 height 28
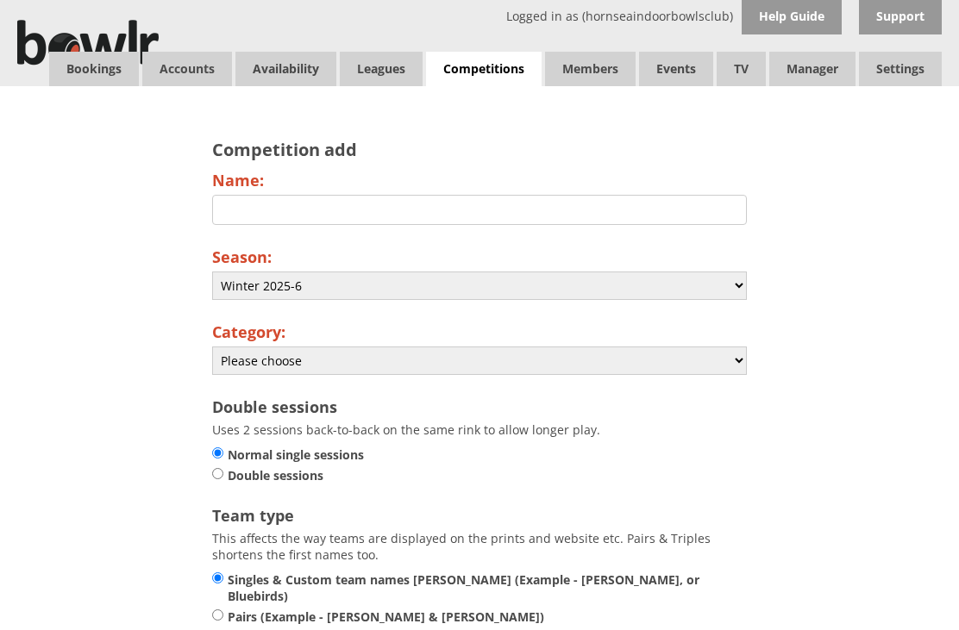
click at [257, 203] on input "Name:" at bounding box center [479, 210] width 535 height 30
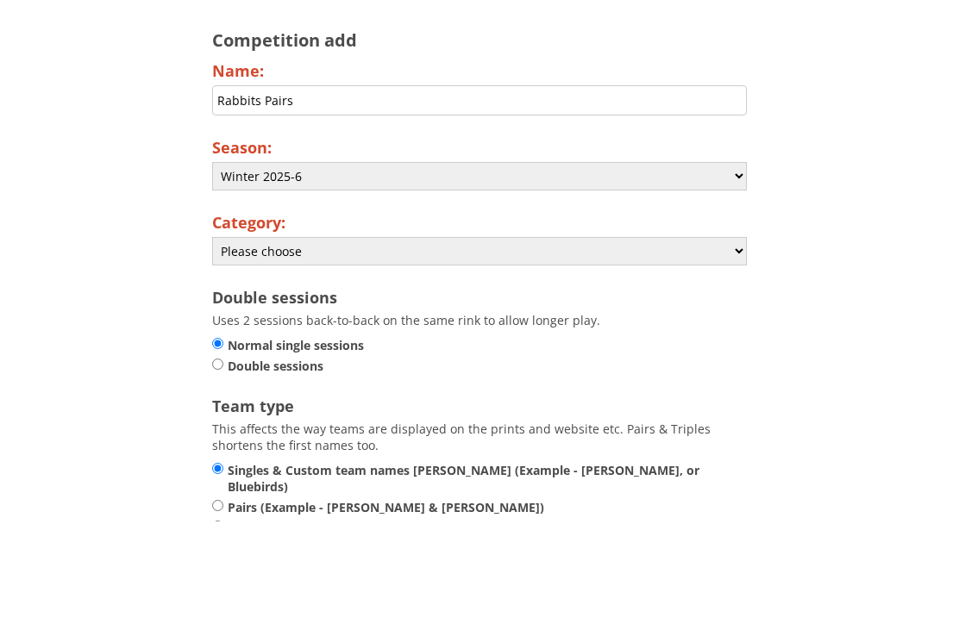
type input "Rabbits Pairs"
click at [670, 347] on select "Please choose Club Closed Singles League Triples League Pairs League Friendly S…" at bounding box center [479, 361] width 535 height 28
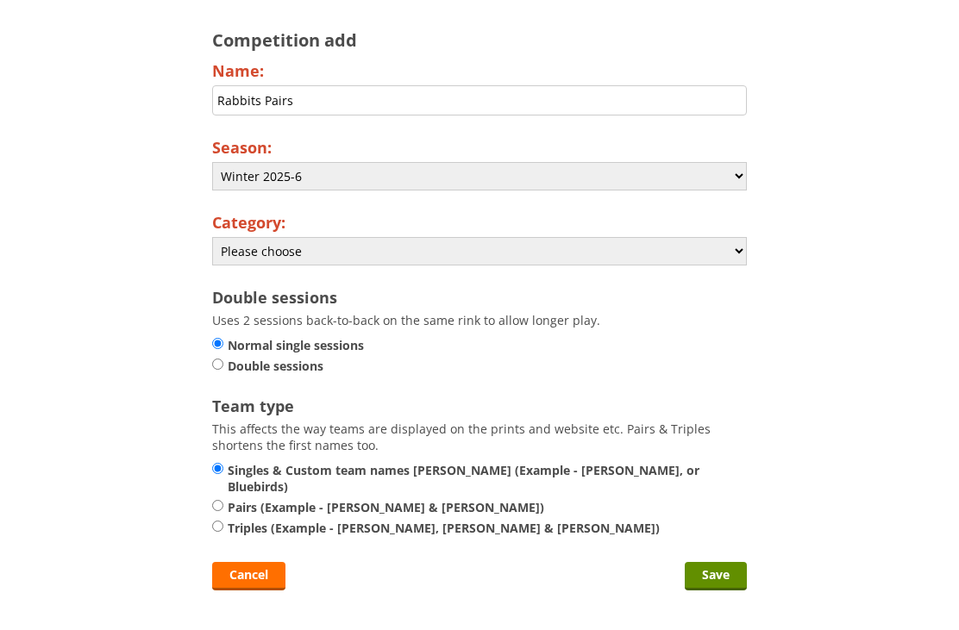
select select "138"
click at [219, 475] on input "Singles & Custom team names i.e. Fours (Example - Andy Smith, or Bluebirds)" at bounding box center [217, 468] width 11 height 13
click at [220, 475] on input "Singles & Custom team names i.e. Fours (Example - Andy Smith, or Bluebirds)" at bounding box center [217, 468] width 11 height 13
click at [218, 501] on input "Pairs (Example - A. Smith & J. Smith)" at bounding box center [217, 505] width 11 height 13
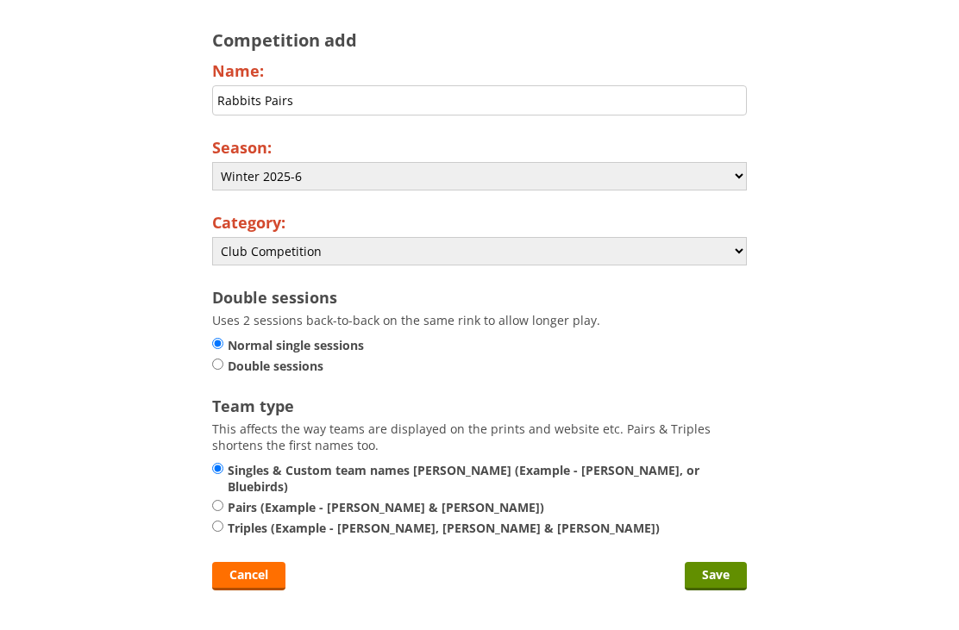
radio input "true"
click at [726, 572] on input "Save" at bounding box center [716, 576] width 62 height 28
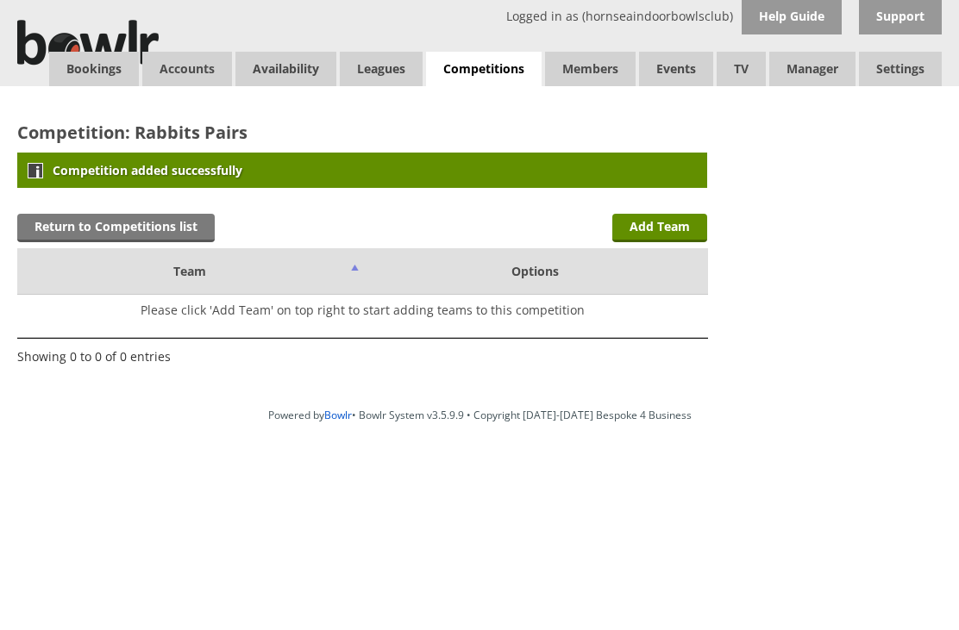
click at [167, 236] on link "Return to Competitions list" at bounding box center [115, 228] width 197 height 28
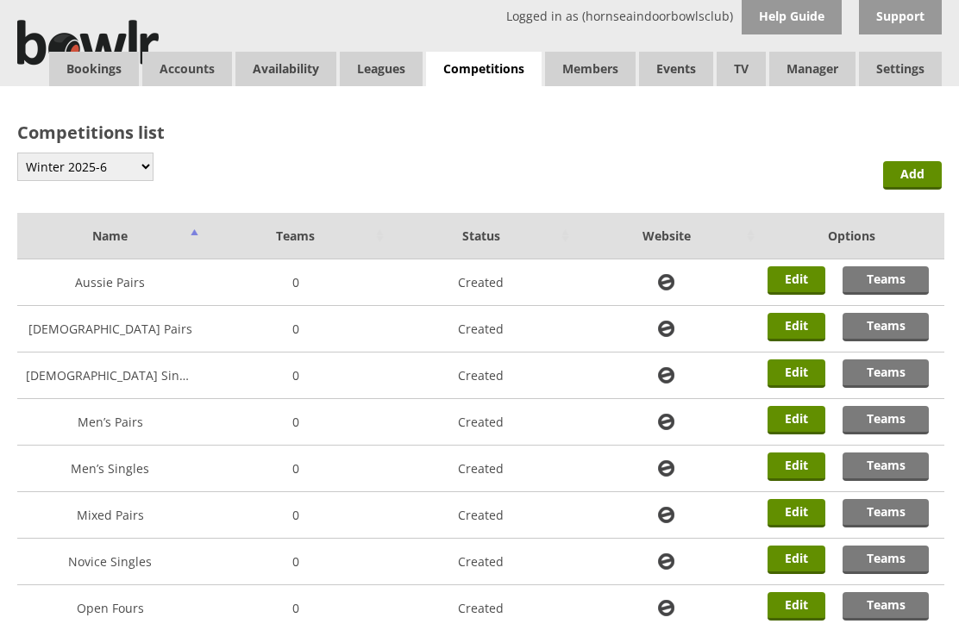
click at [927, 178] on link "Add" at bounding box center [912, 175] width 59 height 28
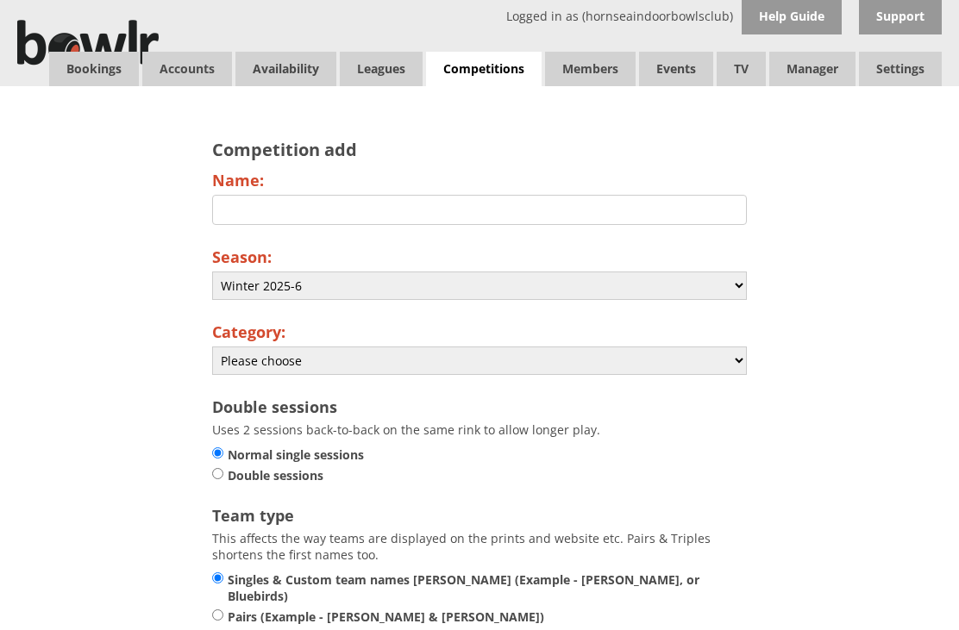
click at [267, 217] on input "Name:" at bounding box center [479, 210] width 535 height 30
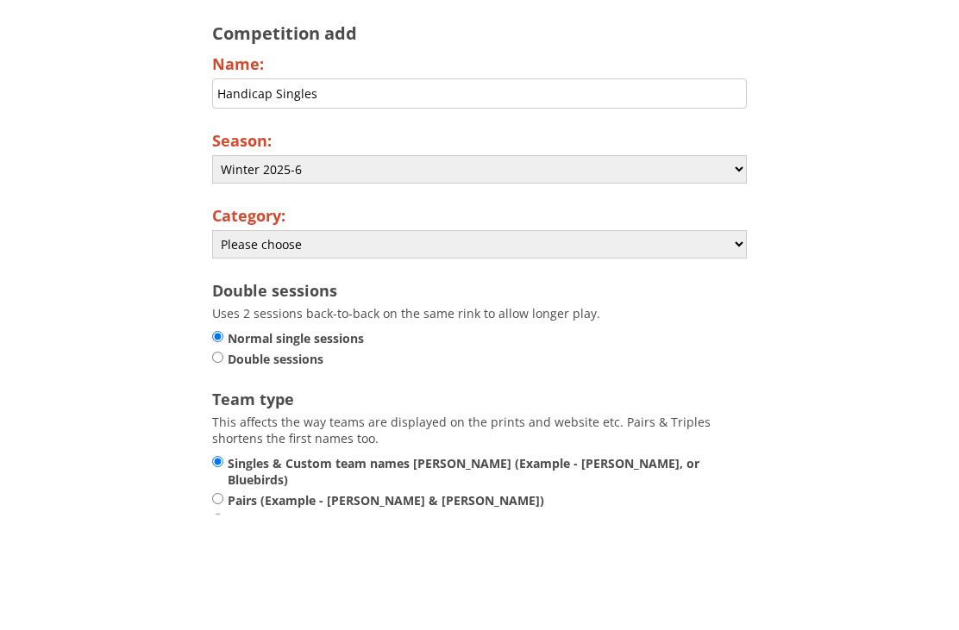
type input "Handicap Singles"
click at [728, 347] on select "Please choose Club Closed Singles League Triples League Pairs League Friendly S…" at bounding box center [479, 361] width 535 height 28
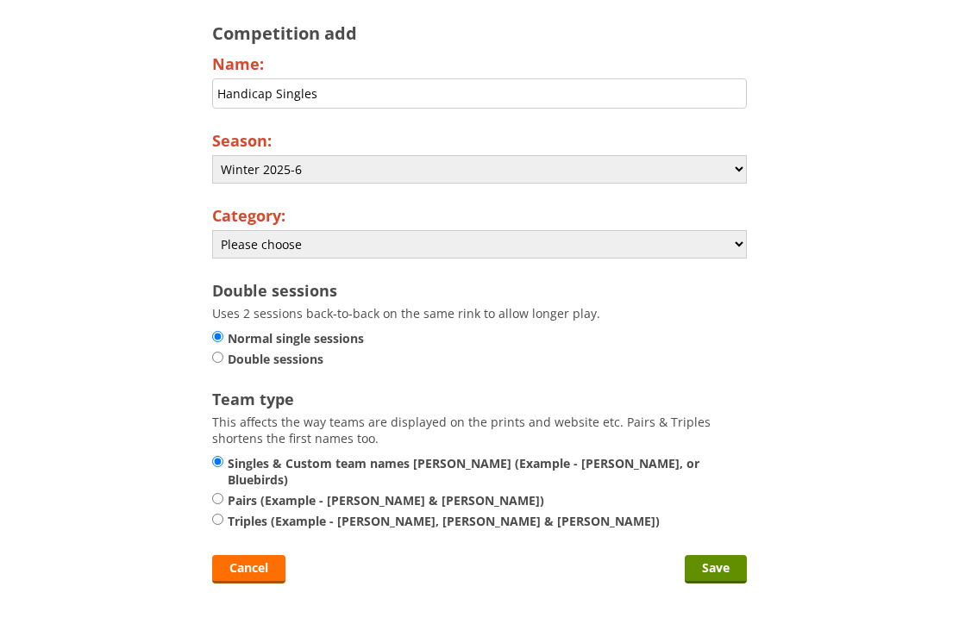
select select "138"
click at [723, 567] on input "Save" at bounding box center [716, 569] width 62 height 28
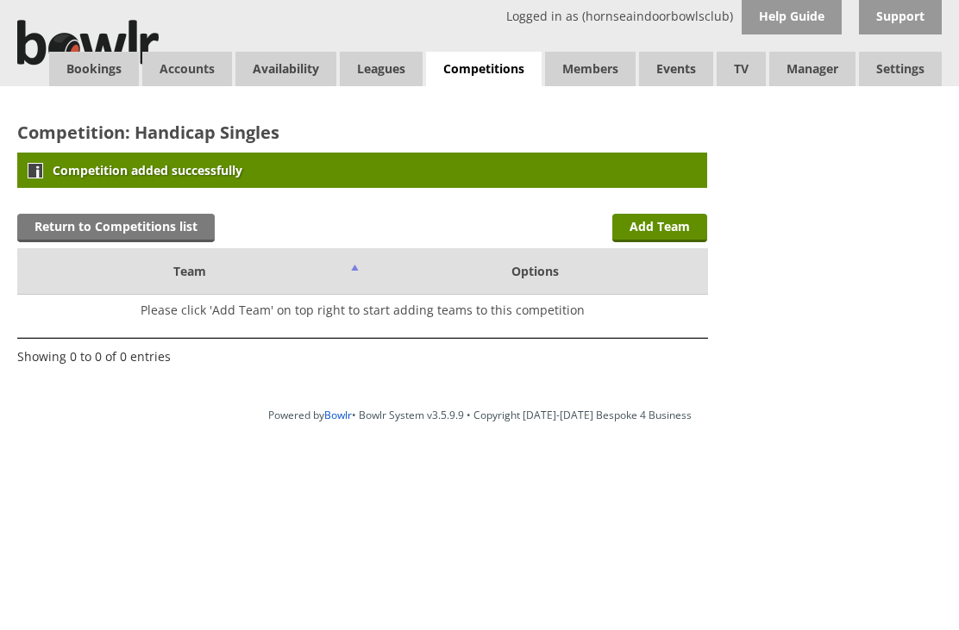
click at [129, 228] on link "Return to Competitions list" at bounding box center [115, 228] width 197 height 28
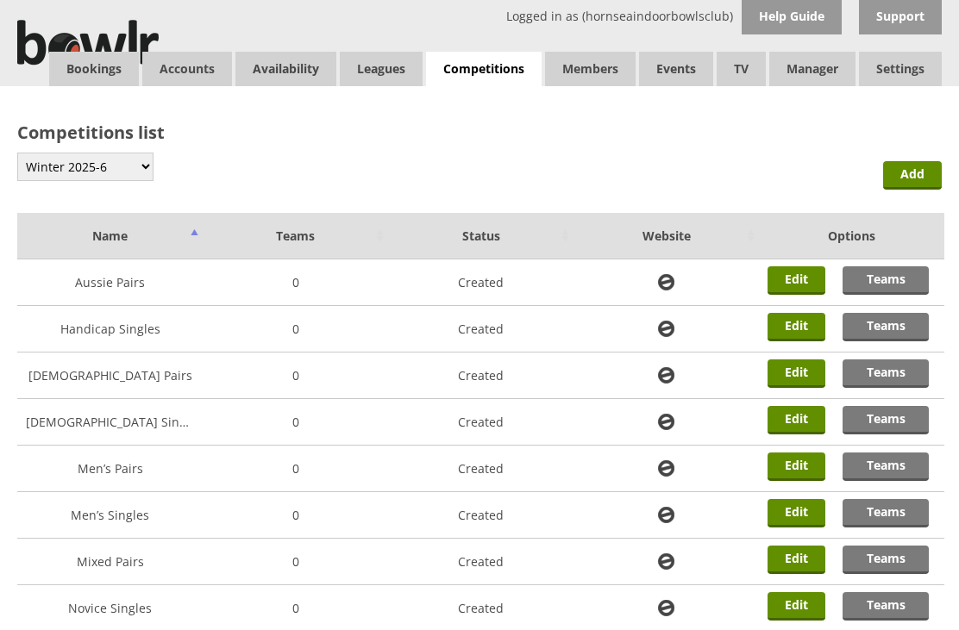
click at [923, 178] on link "Add" at bounding box center [912, 175] width 59 height 28
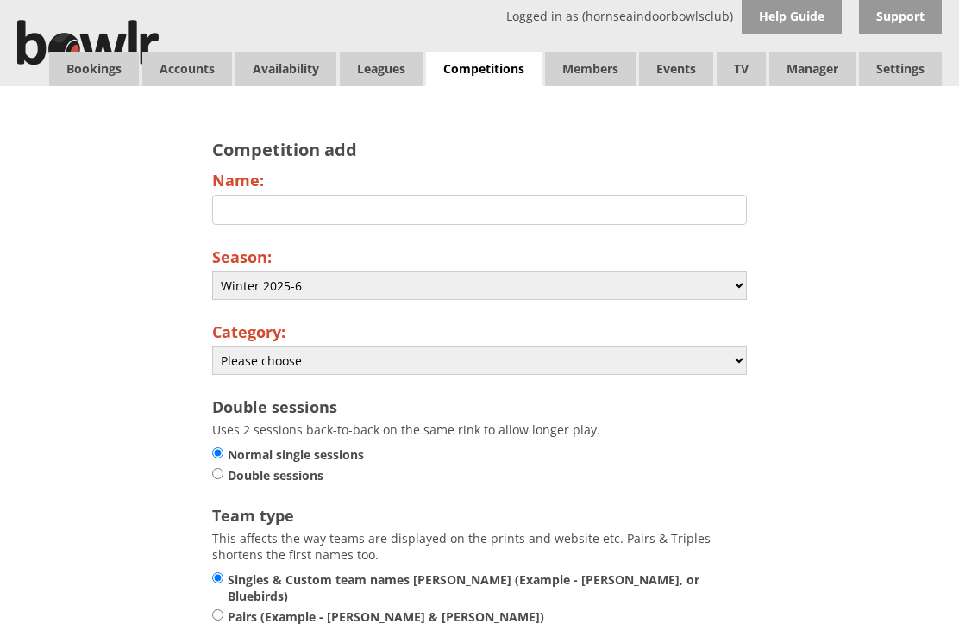
click at [224, 217] on input "Name:" at bounding box center [479, 210] width 535 height 30
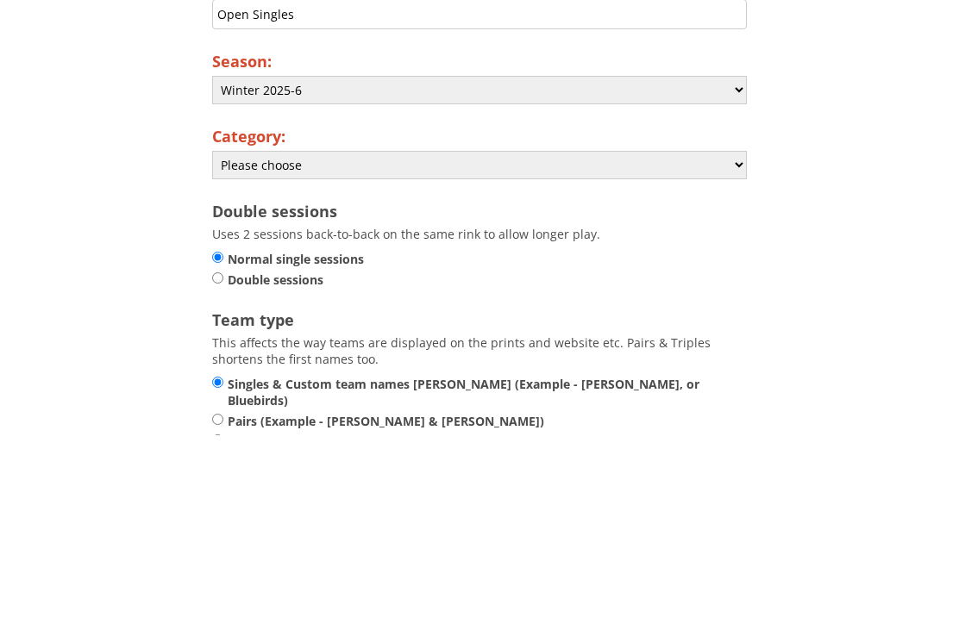
type input "Open Singles"
click at [744, 347] on select "Please choose Club Closed Singles League Triples League Pairs League Friendly S…" at bounding box center [479, 361] width 535 height 28
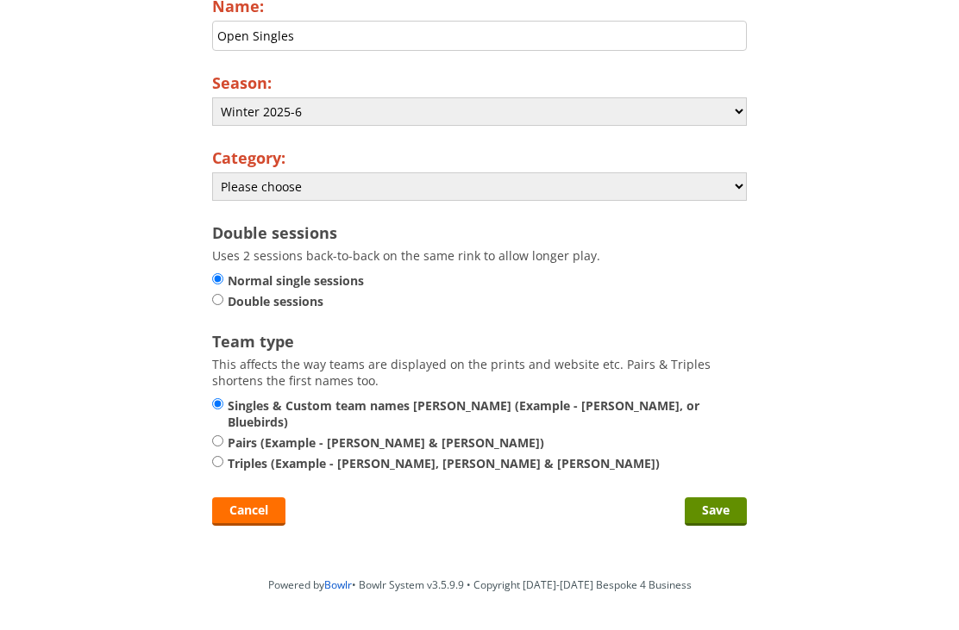
select select "138"
click at [722, 514] on input "Save" at bounding box center [716, 511] width 62 height 28
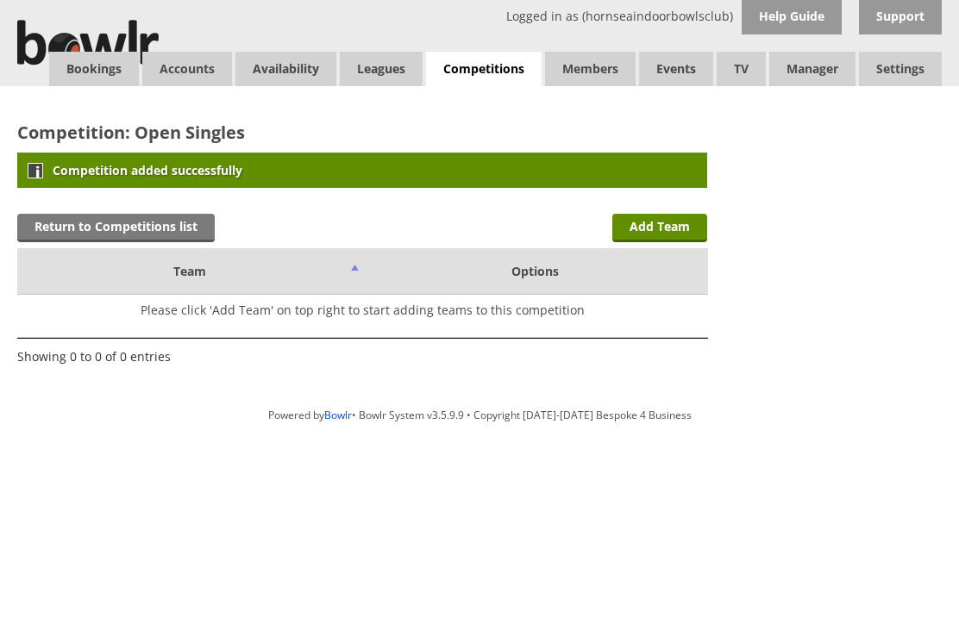
click at [161, 227] on link "Return to Competitions list" at bounding box center [115, 228] width 197 height 28
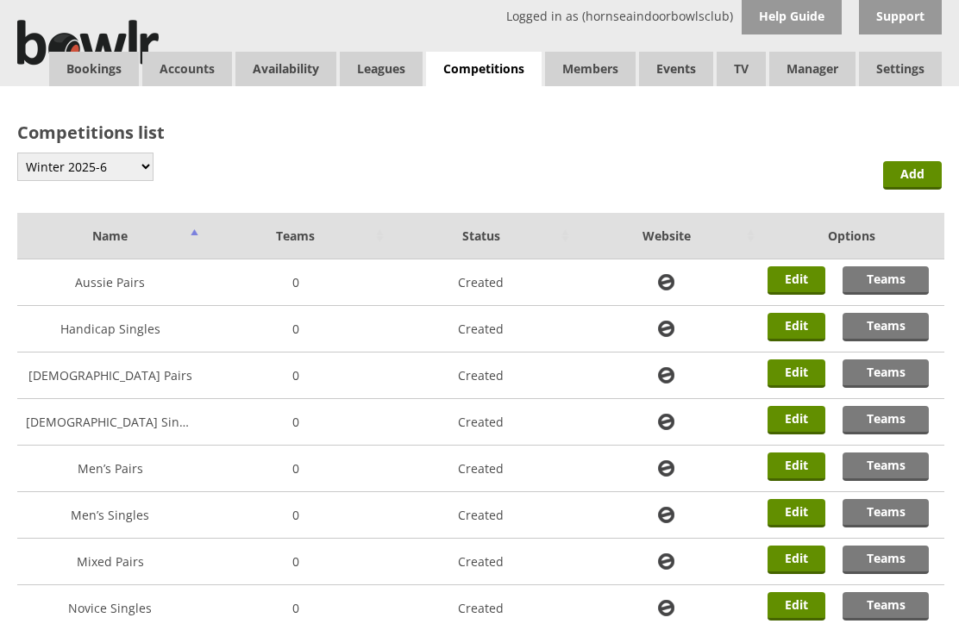
click at [98, 67] on link "Bookings" at bounding box center [94, 69] width 90 height 34
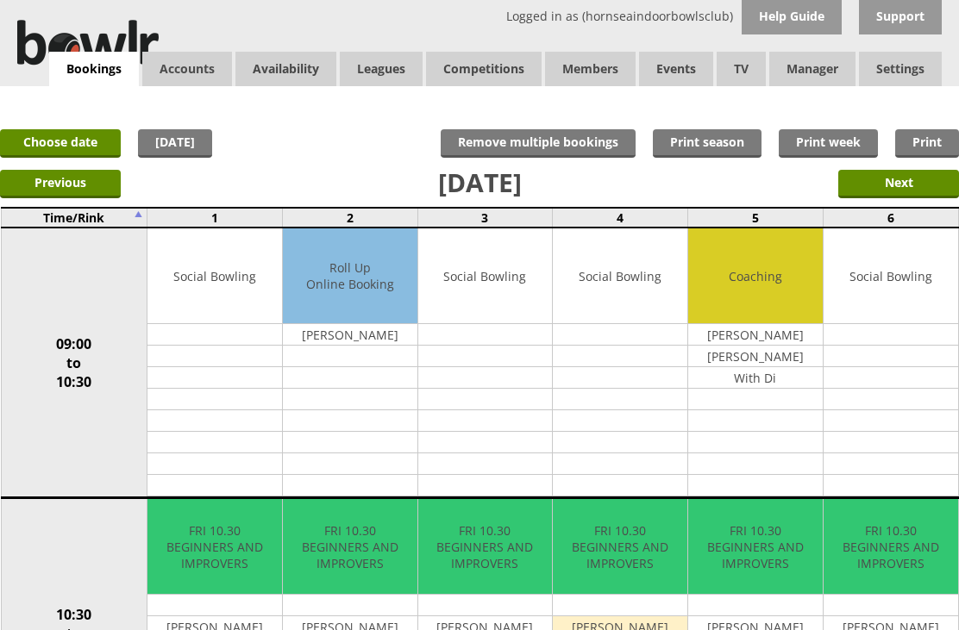
click at [909, 187] on input "Next" at bounding box center [898, 184] width 121 height 28
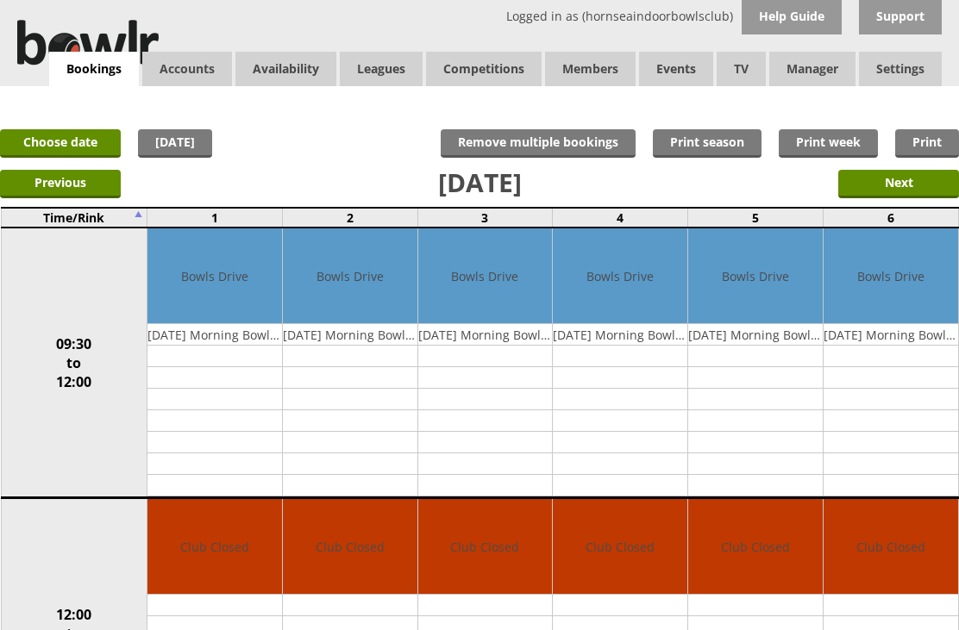
click at [68, 153] on link "Choose date" at bounding box center [60, 143] width 121 height 28
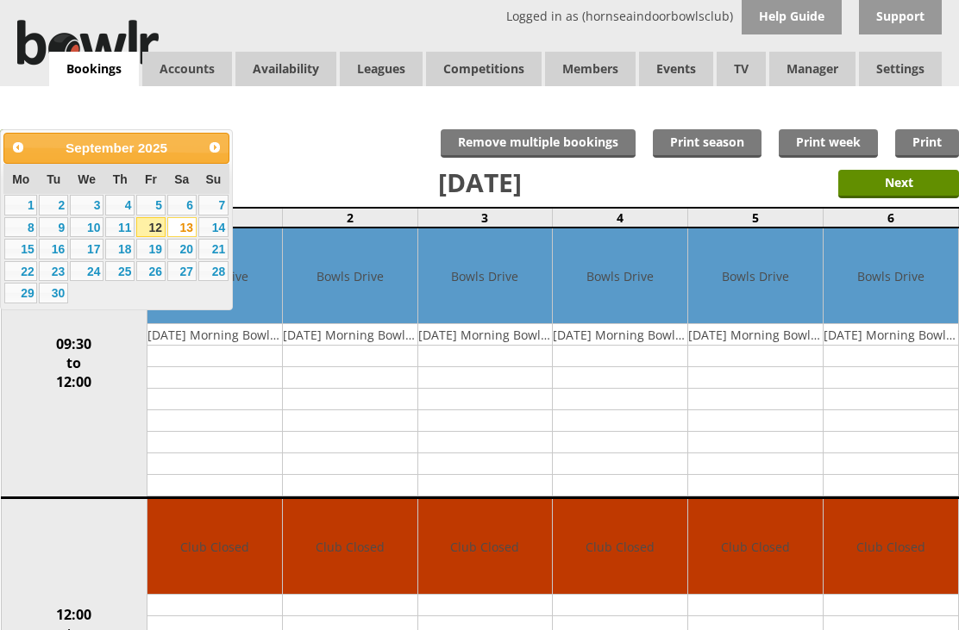
click at [218, 146] on span "Next" at bounding box center [215, 148] width 14 height 14
click at [221, 141] on span "Next" at bounding box center [215, 148] width 14 height 14
click at [197, 202] on link "1" at bounding box center [181, 205] width 29 height 21
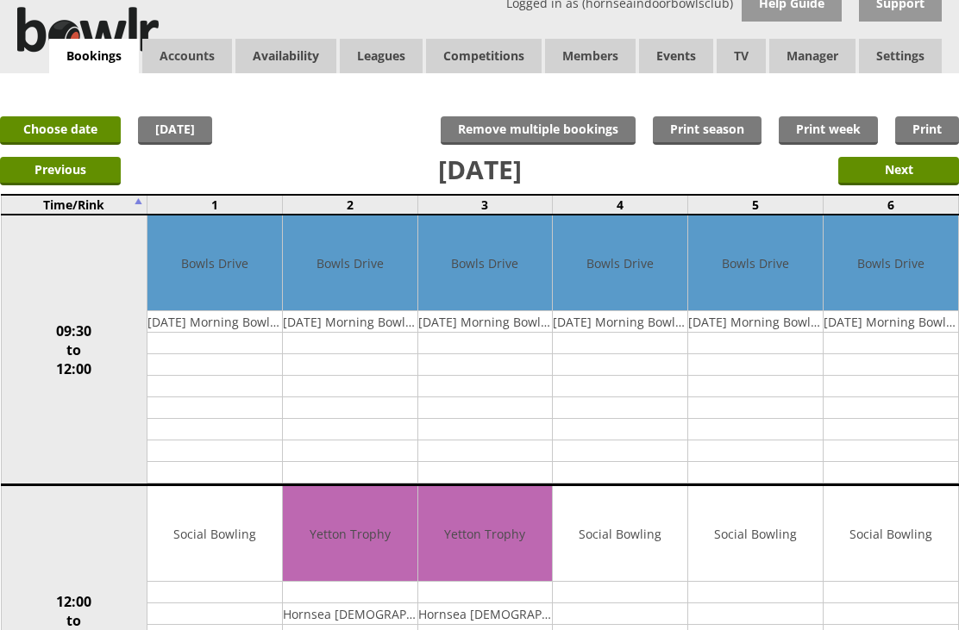
scroll to position [12, 0]
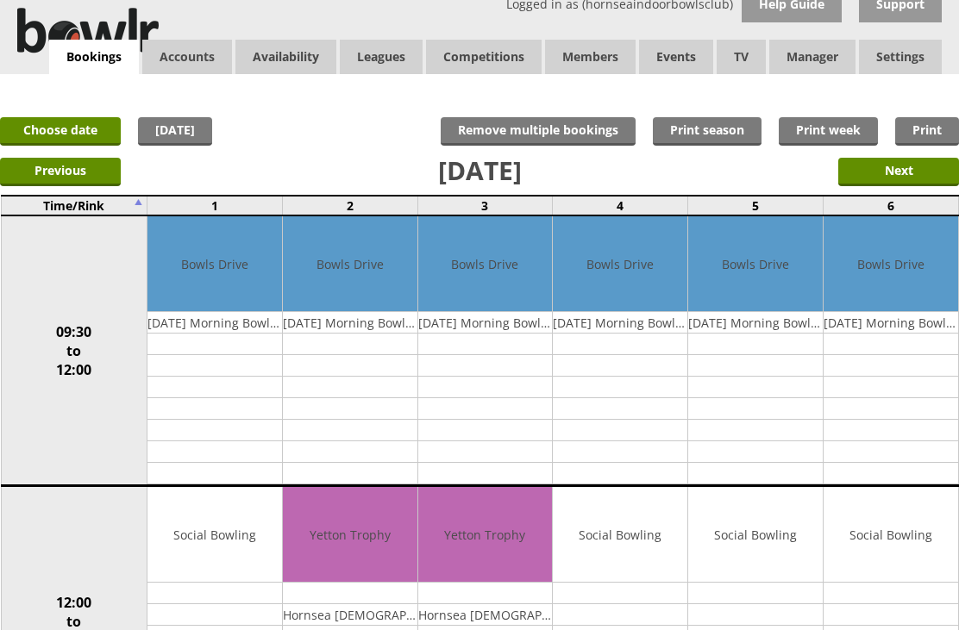
click at [76, 134] on link "Choose date" at bounding box center [60, 131] width 121 height 28
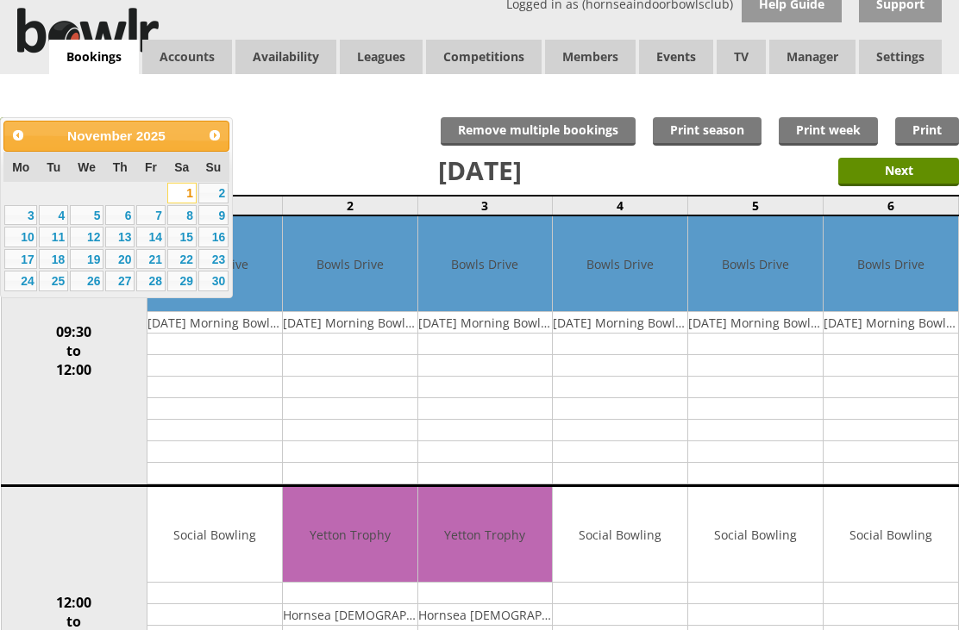
click at [228, 191] on link "2" at bounding box center [213, 193] width 30 height 21
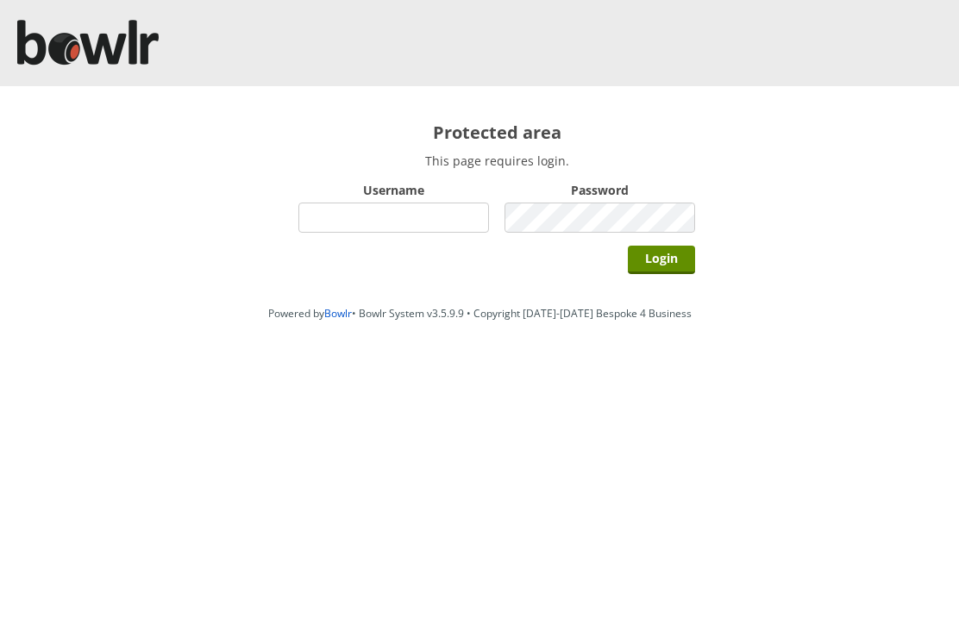
click at [402, 223] on input "Username" at bounding box center [393, 218] width 191 height 30
type input "Hornseaindoorbowlsclub"
click at [669, 267] on input "Login" at bounding box center [661, 260] width 67 height 28
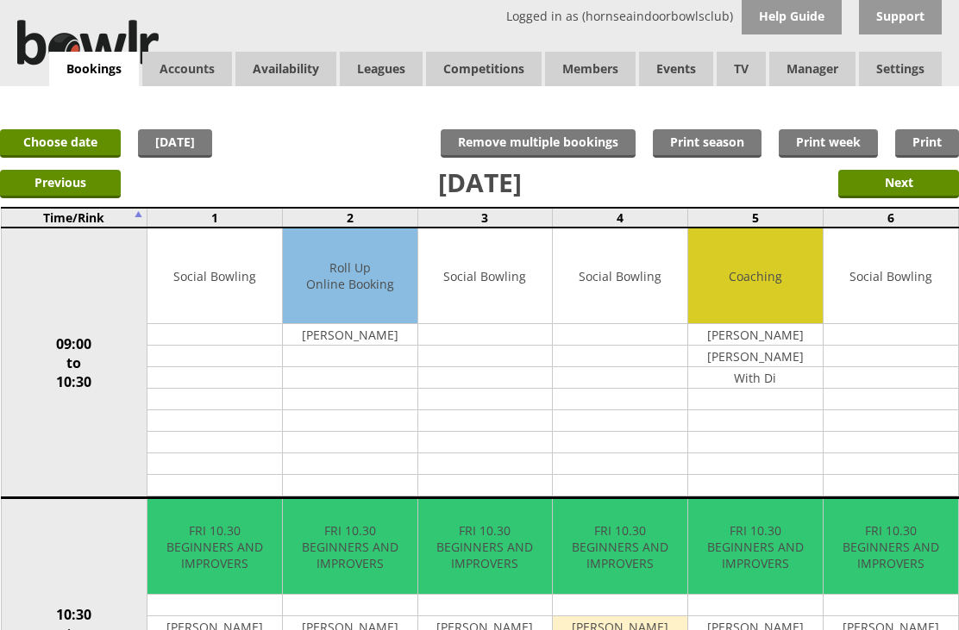
click at [0, 0] on link "Letters" at bounding box center [0, 0] width 0 height 0
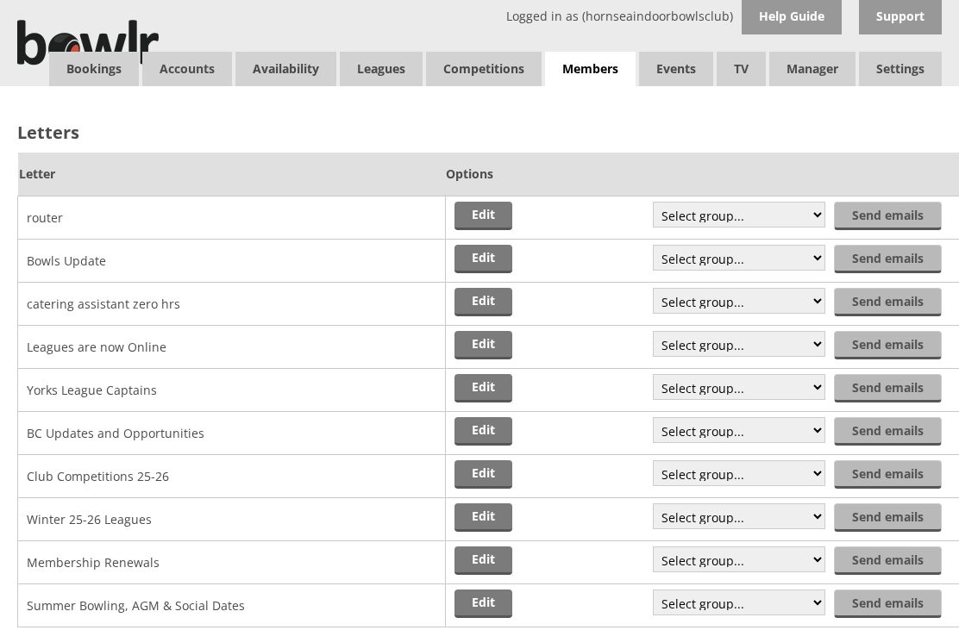
scroll to position [10, 0]
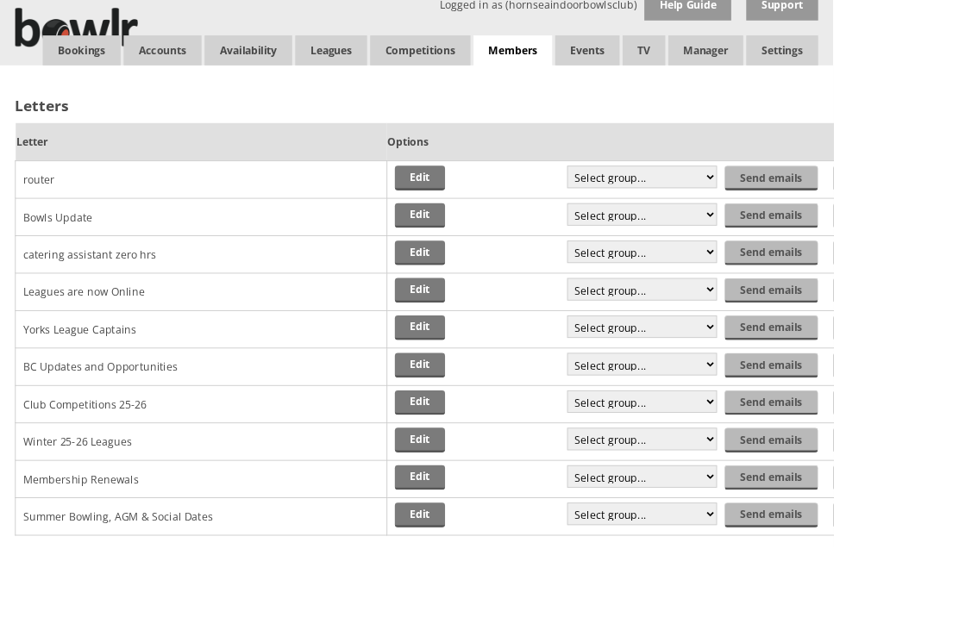
click at [493, 376] on link "Edit" at bounding box center [483, 378] width 58 height 28
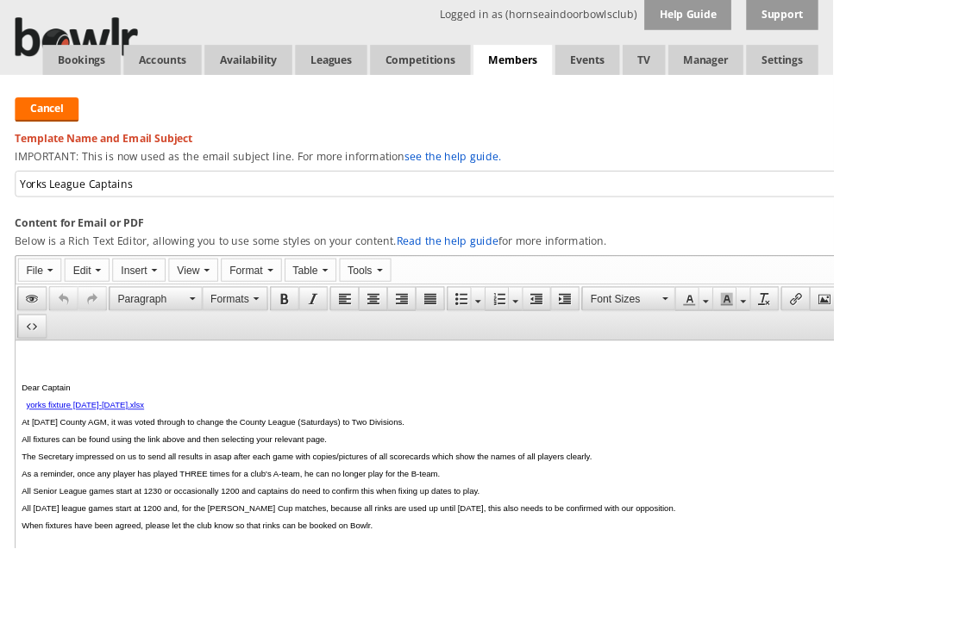
click at [53, 128] on link "Cancel" at bounding box center [53, 126] width 73 height 28
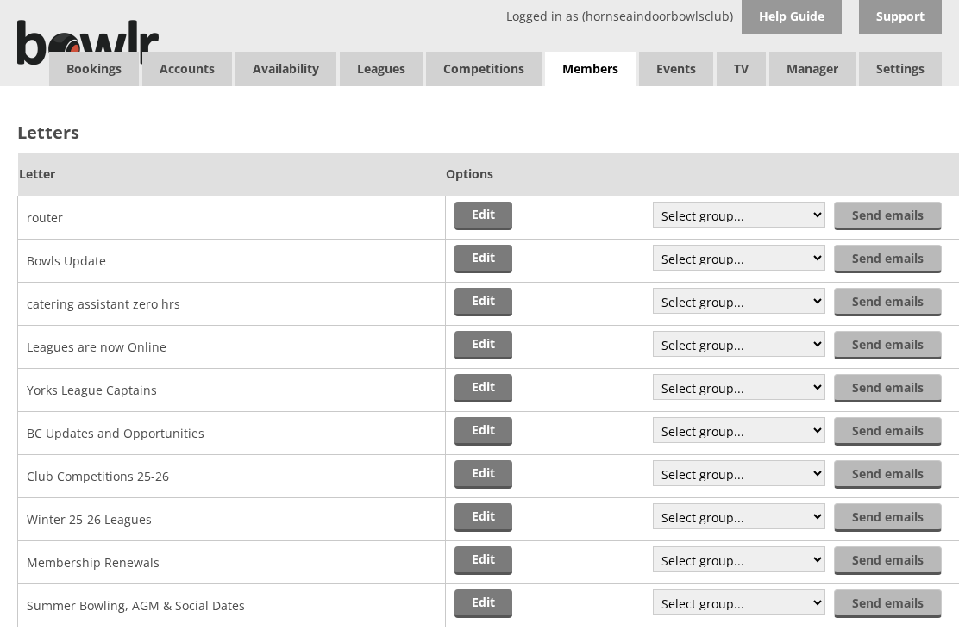
scroll to position [10, 0]
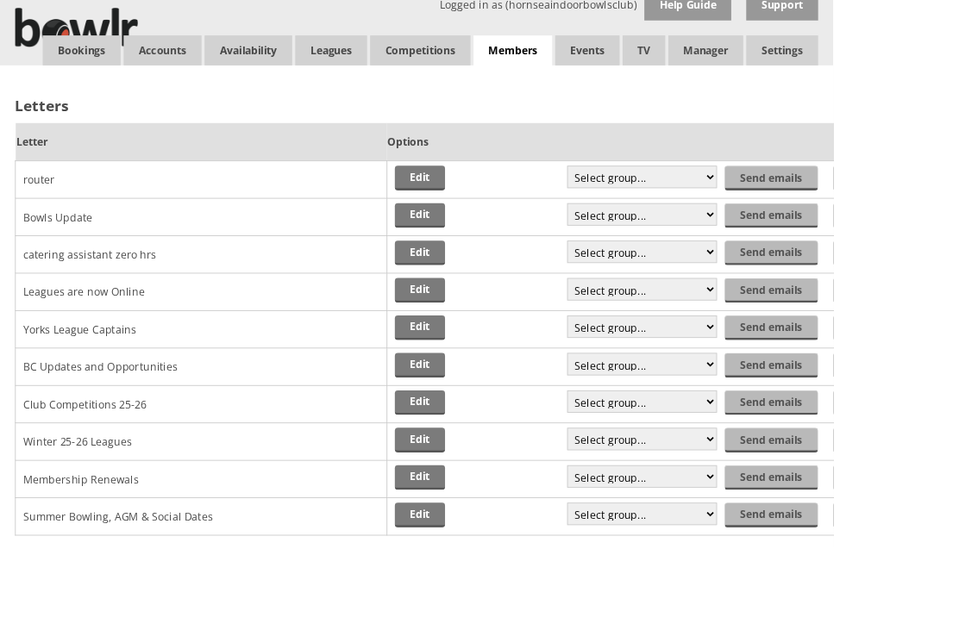
click at [500, 299] on link "Edit" at bounding box center [483, 292] width 58 height 28
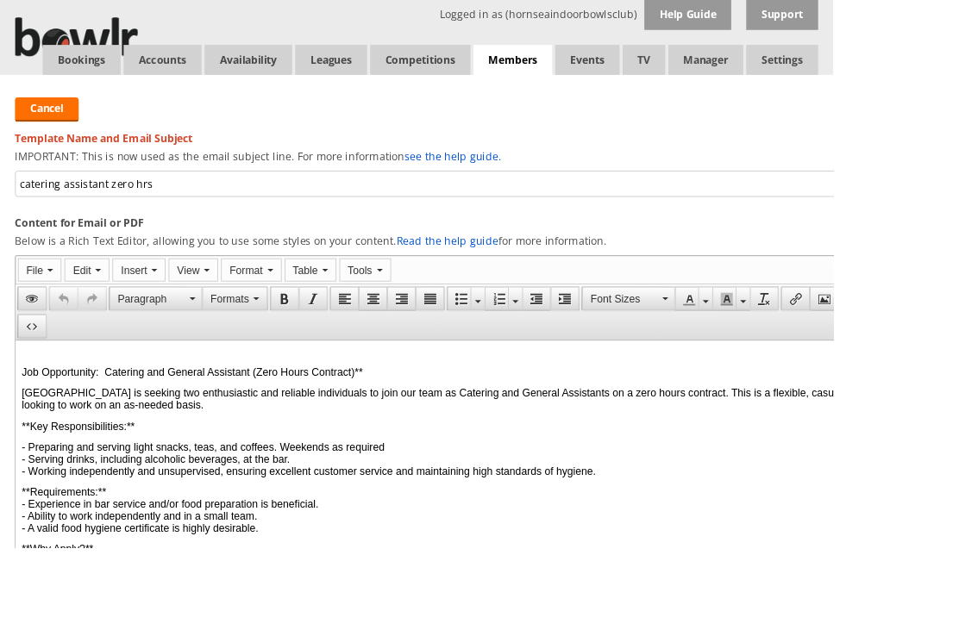
click at [54, 123] on link "Cancel" at bounding box center [53, 126] width 73 height 28
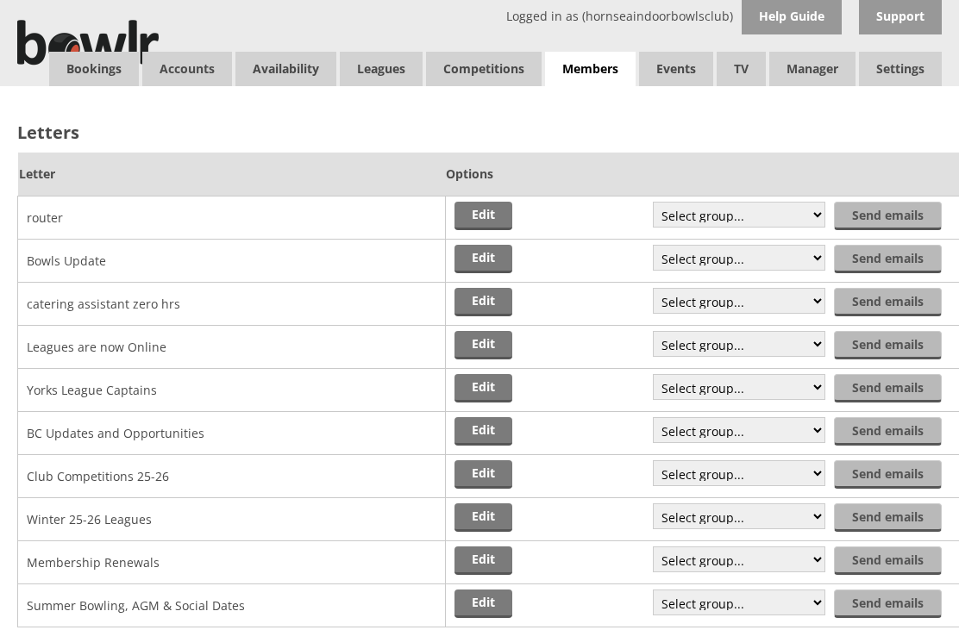
scroll to position [10, 0]
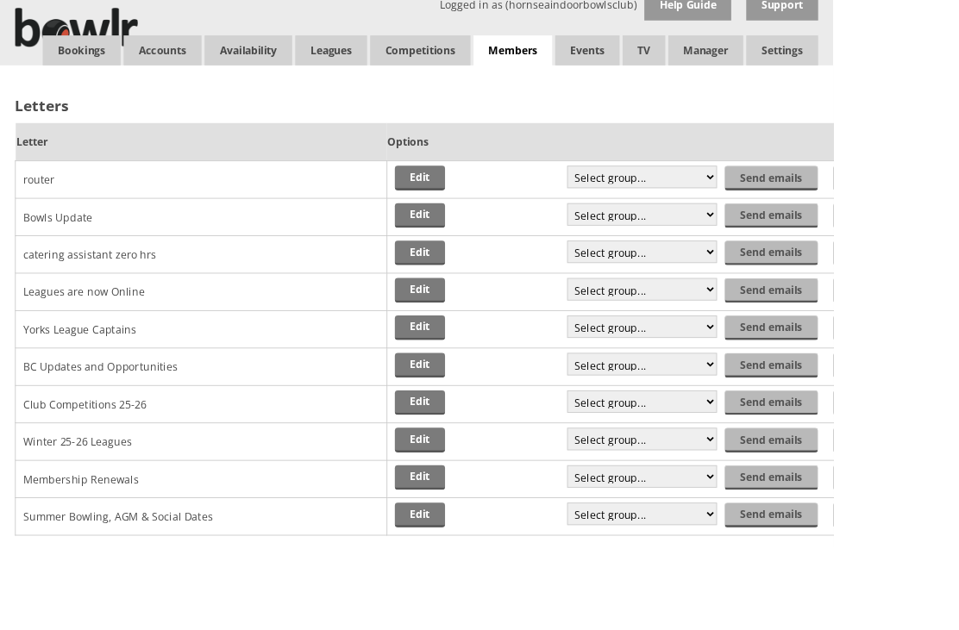
click at [492, 508] on link "Edit" at bounding box center [483, 507] width 58 height 28
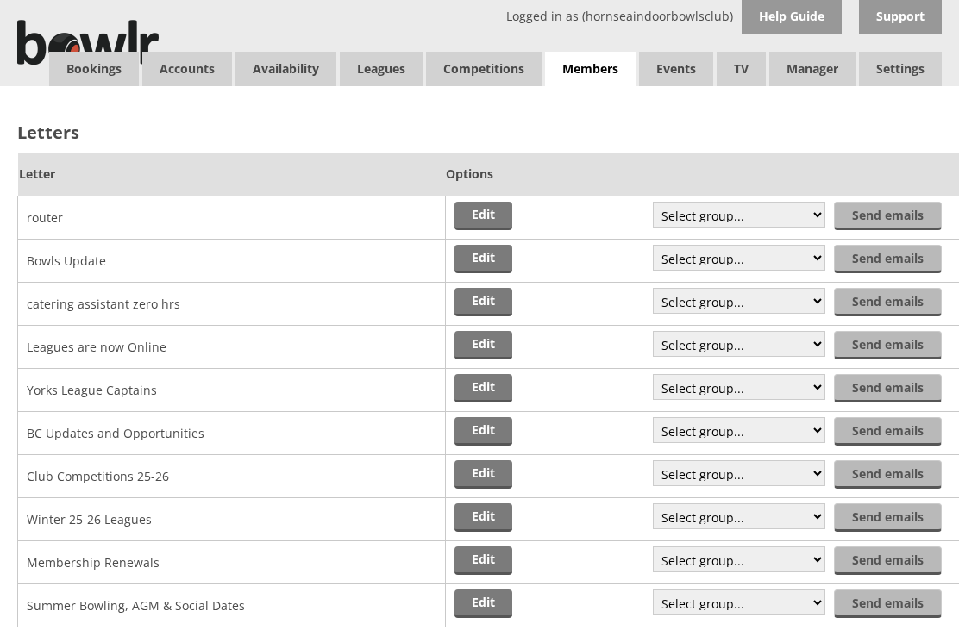
scroll to position [10, 0]
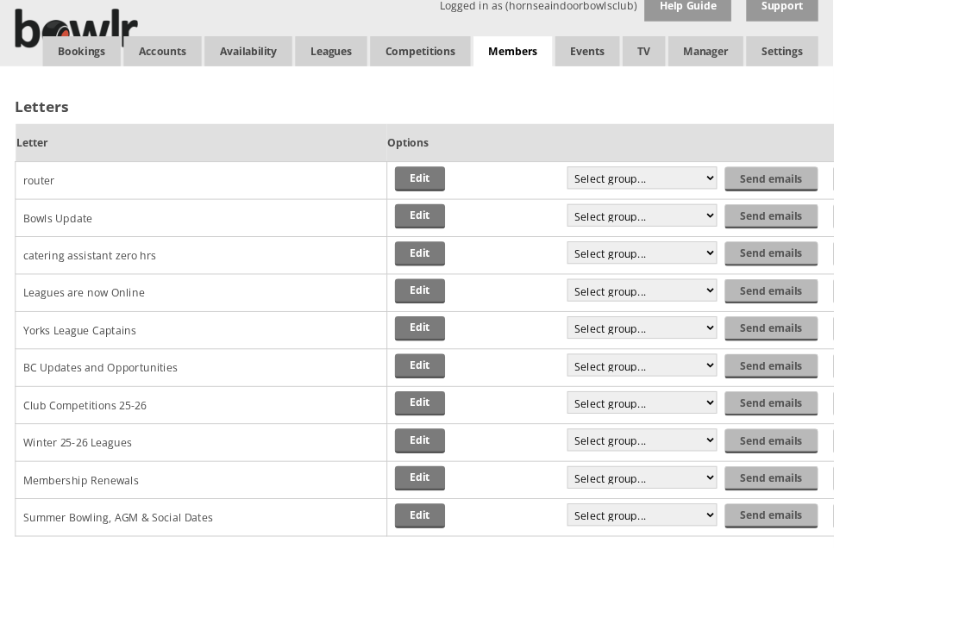
click at [500, 602] on link "Edit" at bounding box center [483, 593] width 58 height 28
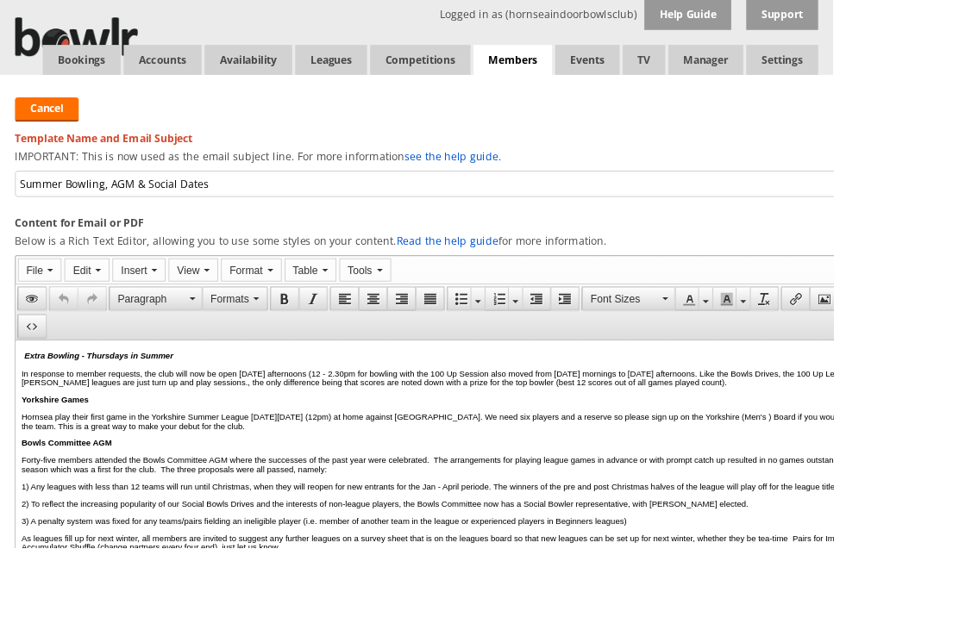
click at [0, 0] on link "Members list" at bounding box center [0, 0] width 0 height 0
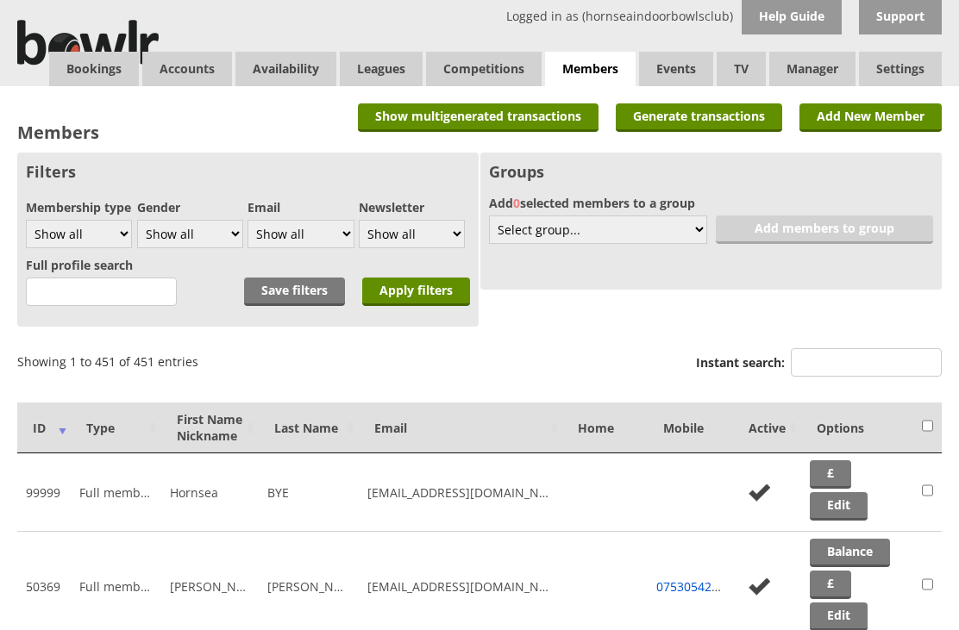
click at [597, 509] on td at bounding box center [604, 492] width 85 height 78
click at [37, 428] on th "ID" at bounding box center [43, 428] width 53 height 51
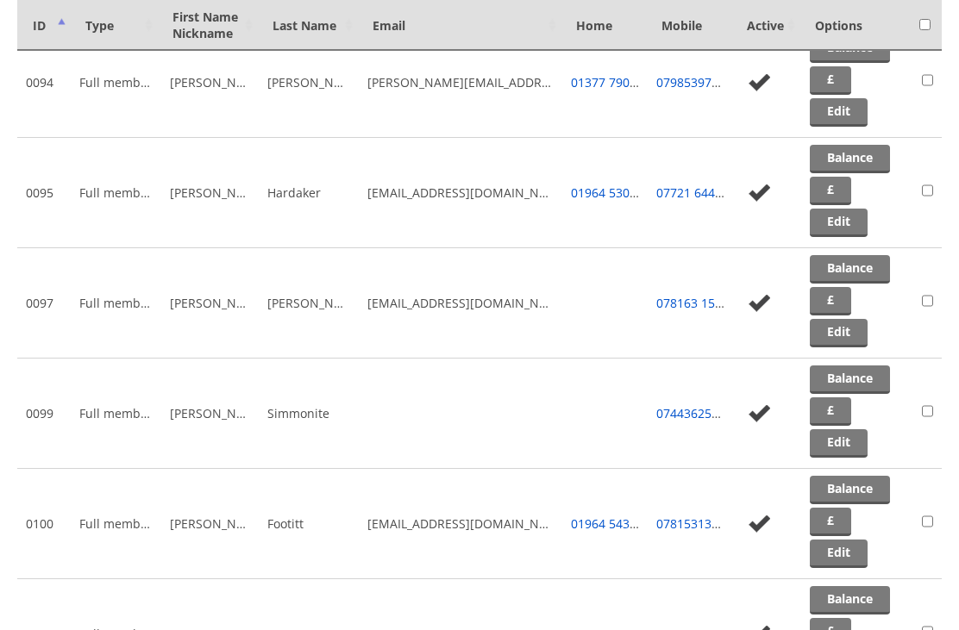
scroll to position [3974, 0]
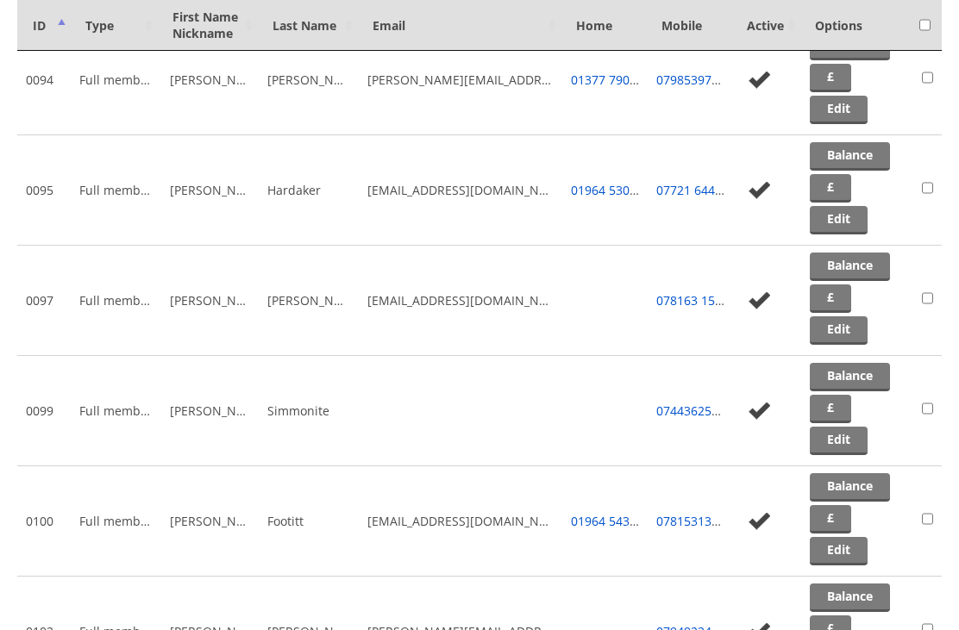
click at [846, 553] on link "Edit" at bounding box center [839, 551] width 58 height 28
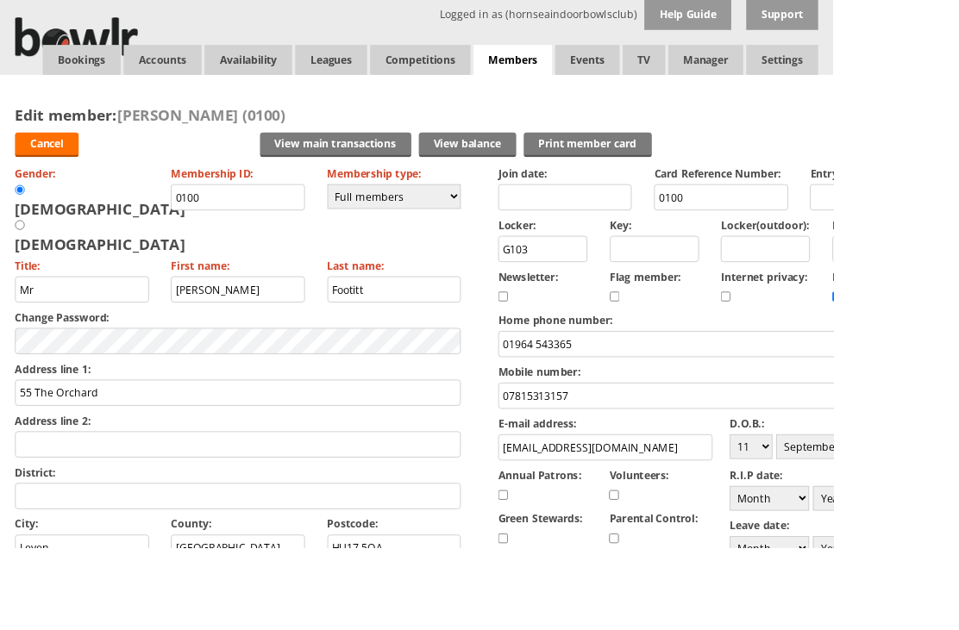
click at [68, 172] on link "Cancel" at bounding box center [53, 167] width 73 height 28
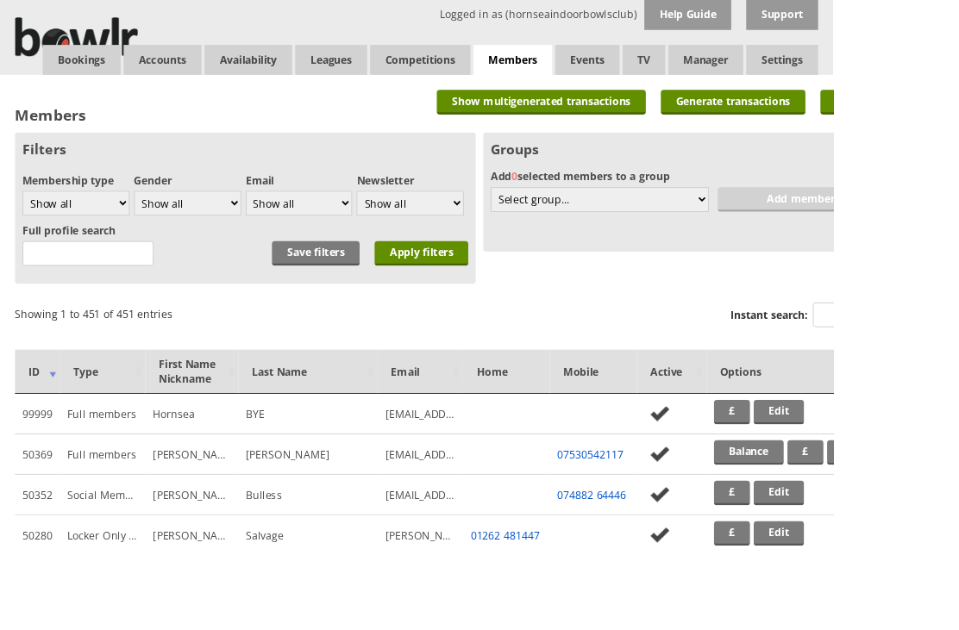
click at [327, 426] on th "Last Name" at bounding box center [354, 428] width 160 height 51
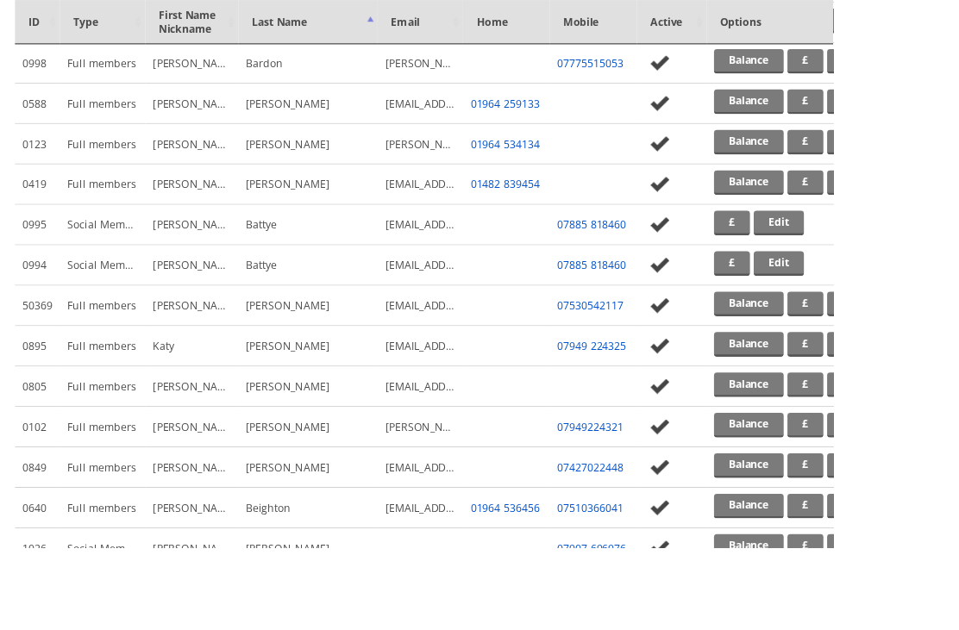
scroll to position [1475, 0]
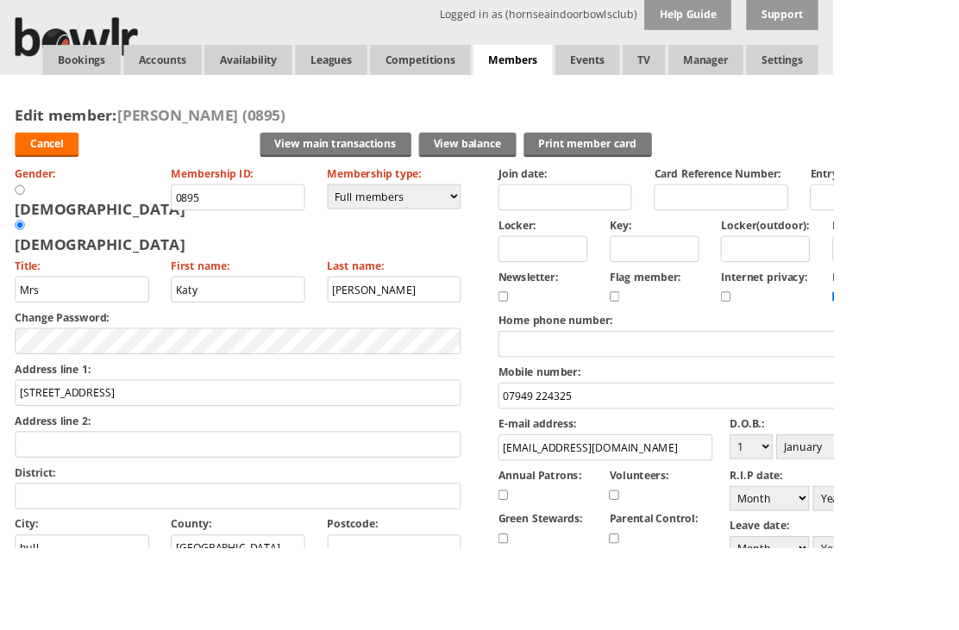
click at [57, 172] on link "Cancel" at bounding box center [53, 167] width 73 height 28
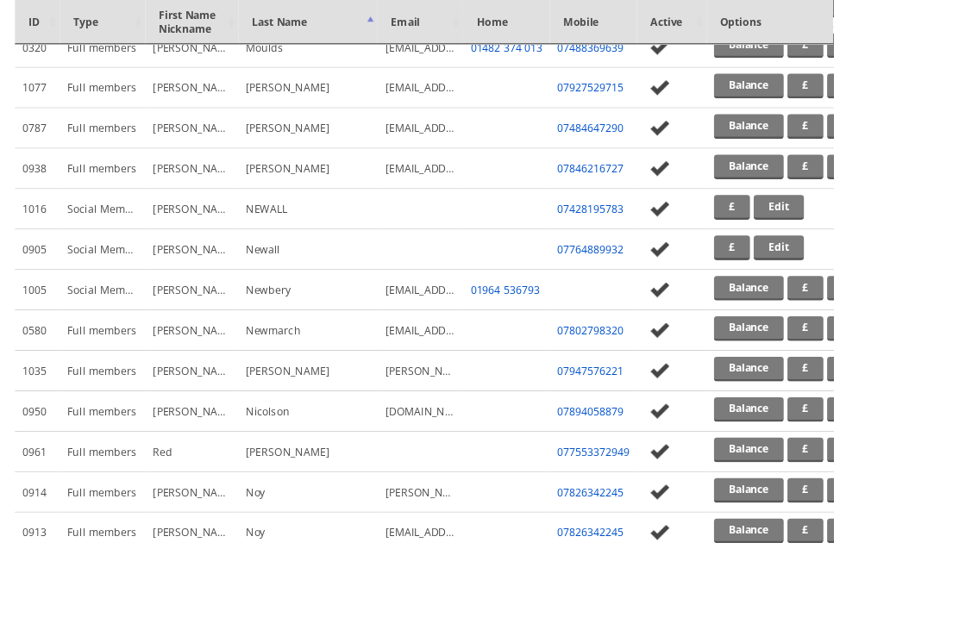
scroll to position [13318, 0]
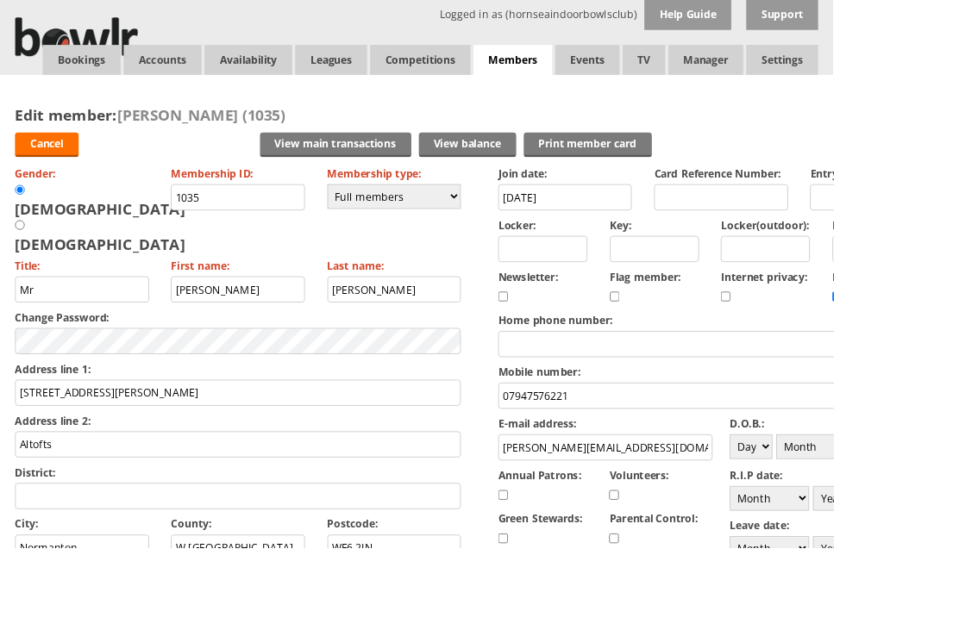
click at [0, 0] on link "Balances" at bounding box center [0, 0] width 0 height 0
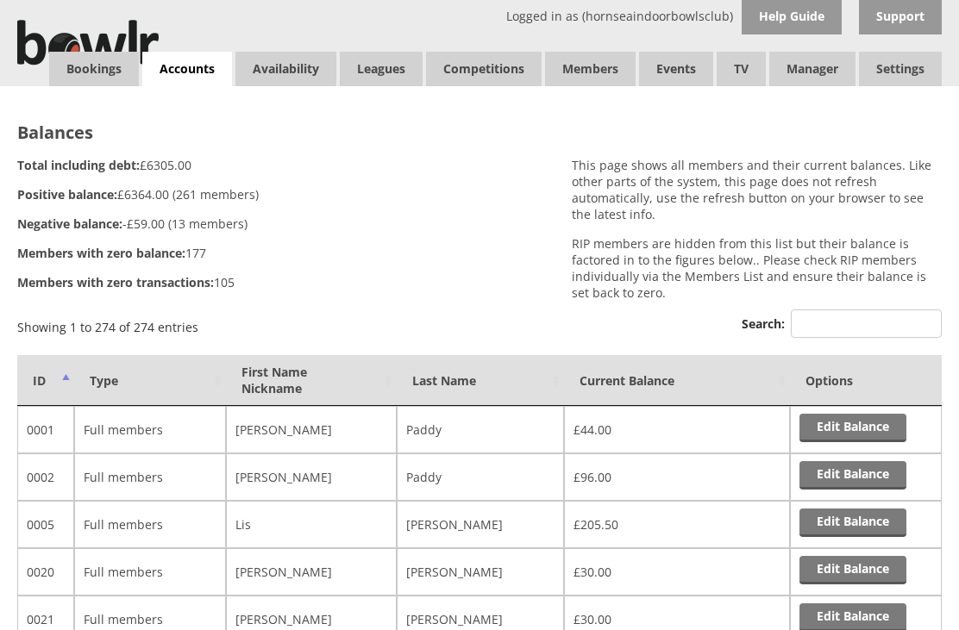
click at [461, 393] on th "Last Name" at bounding box center [481, 380] width 168 height 51
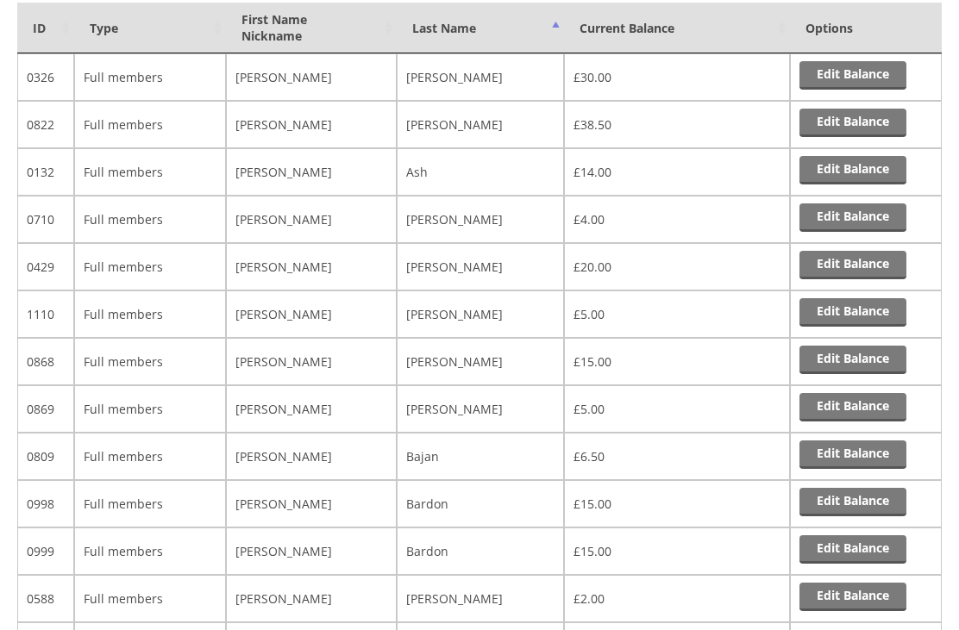
scroll to position [353, 0]
click at [868, 273] on link "Edit Balance" at bounding box center [852, 265] width 107 height 28
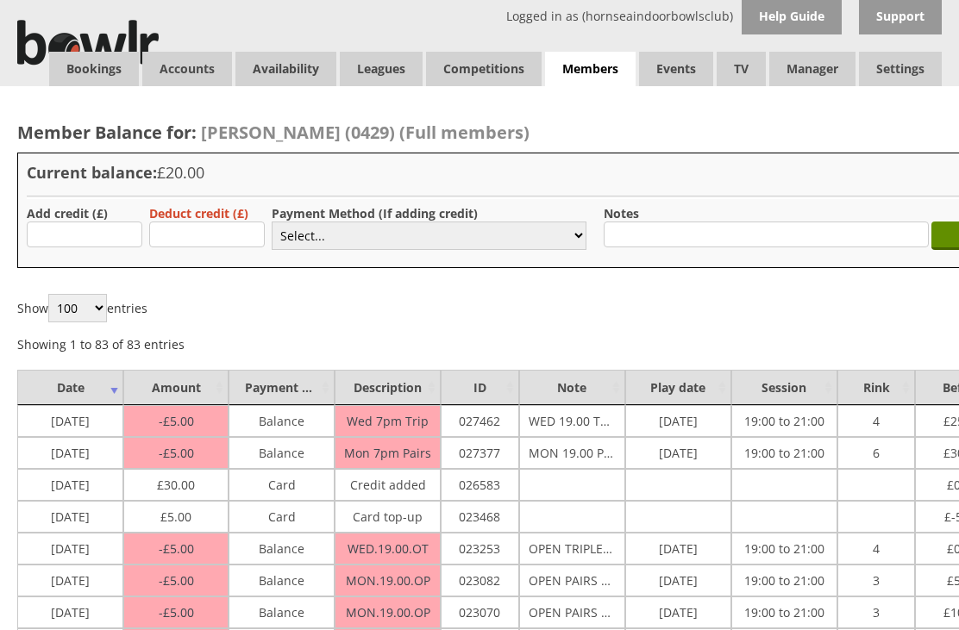
scroll to position [14, 0]
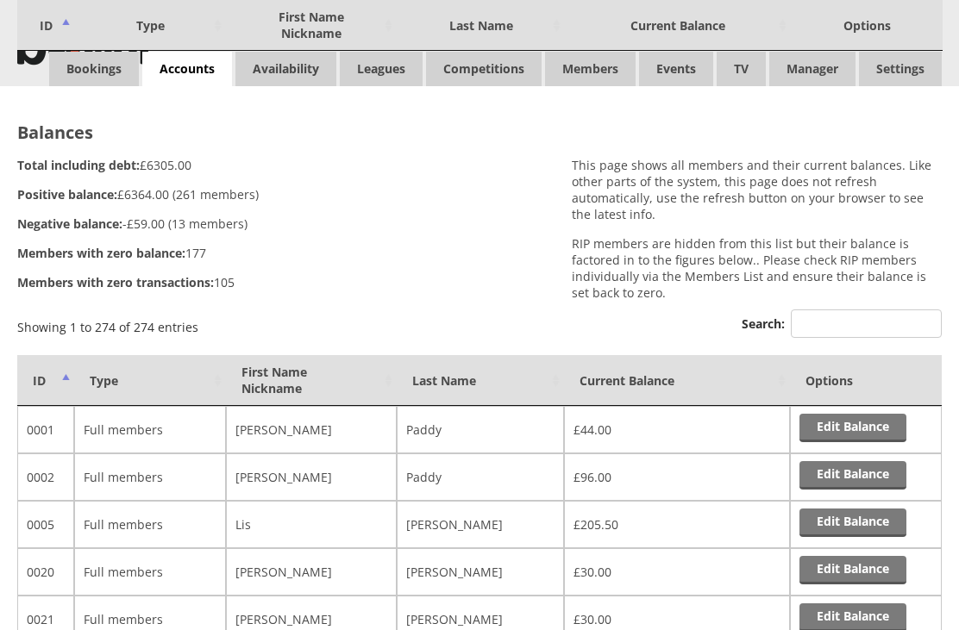
scroll to position [408, 0]
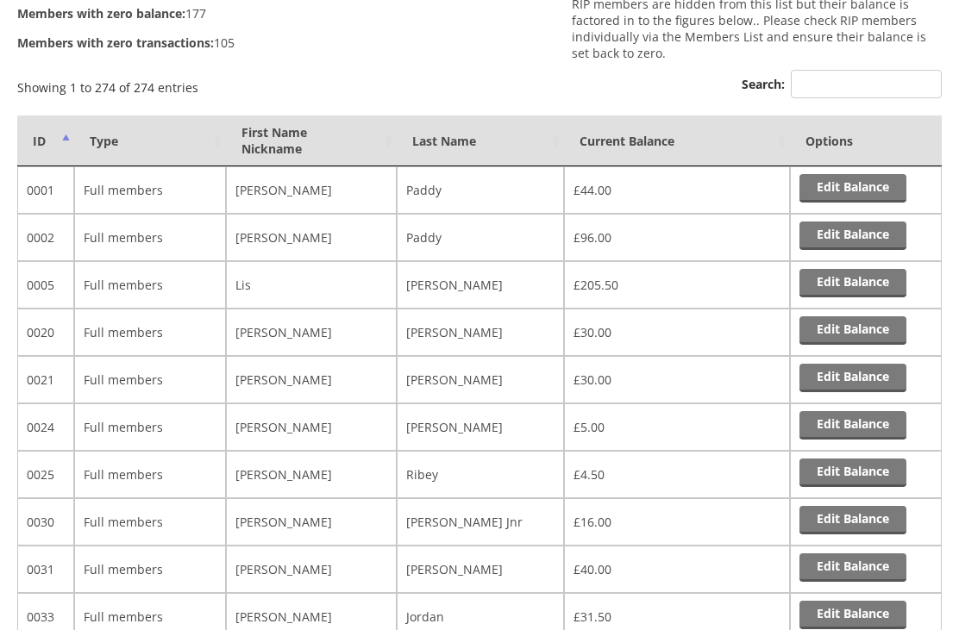
click at [458, 147] on th "Last Name" at bounding box center [481, 141] width 168 height 51
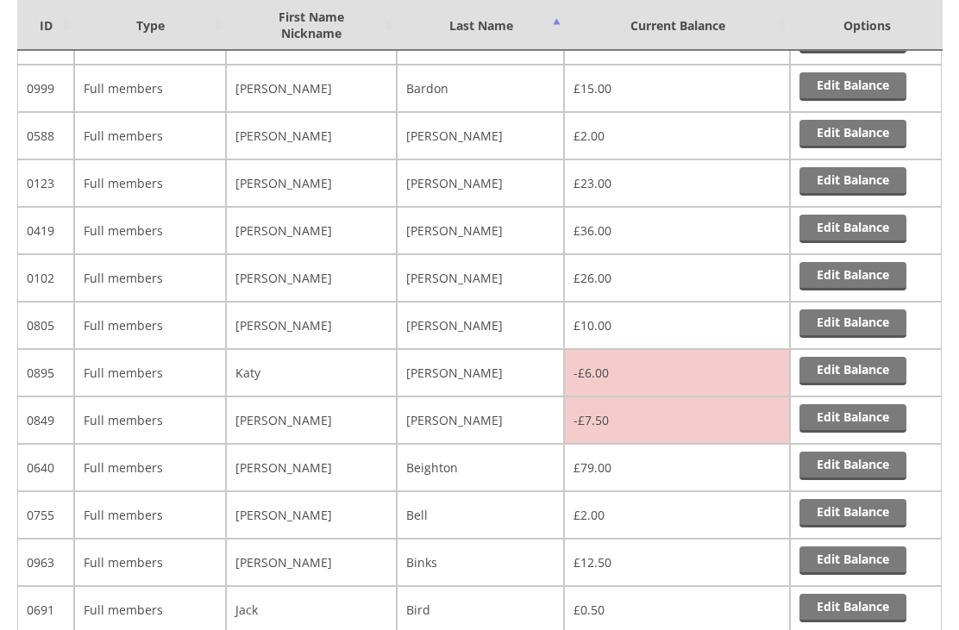
scroll to position [816, 0]
click at [870, 384] on link "Edit Balance" at bounding box center [852, 371] width 107 height 28
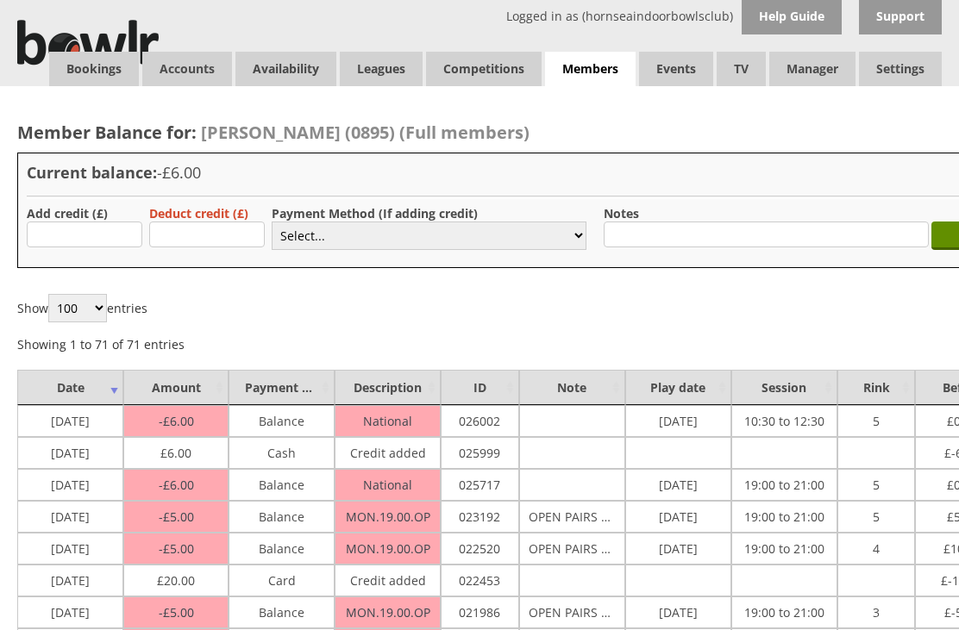
scroll to position [14, 0]
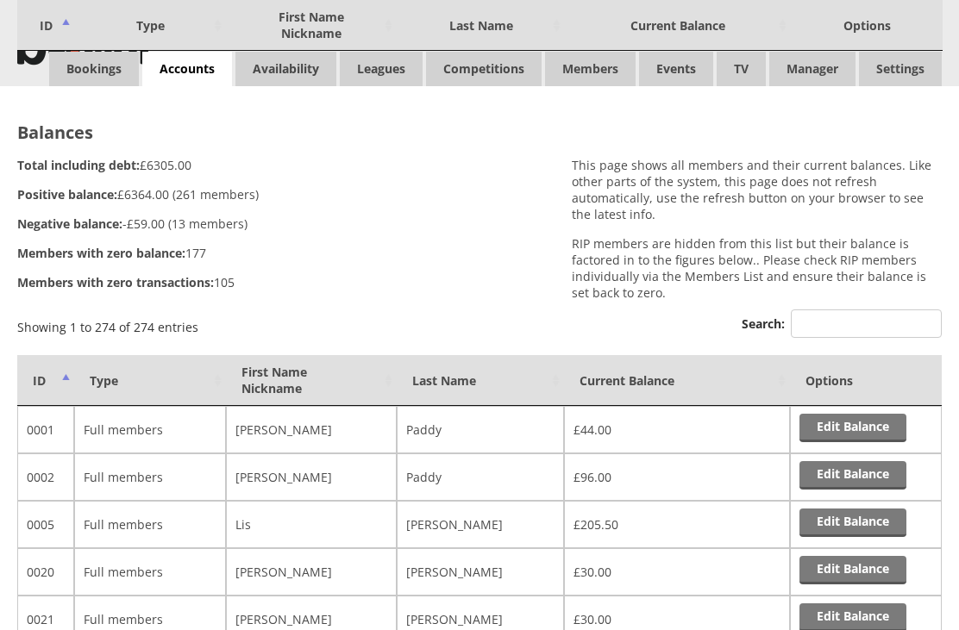
scroll to position [871, 0]
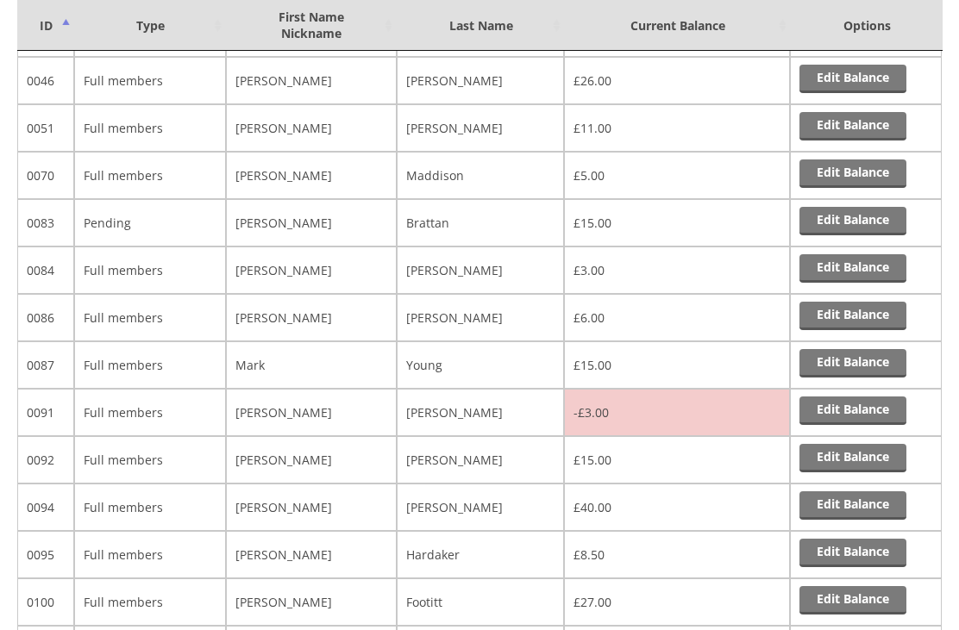
click at [495, 23] on th "Last Name" at bounding box center [481, 25] width 168 height 51
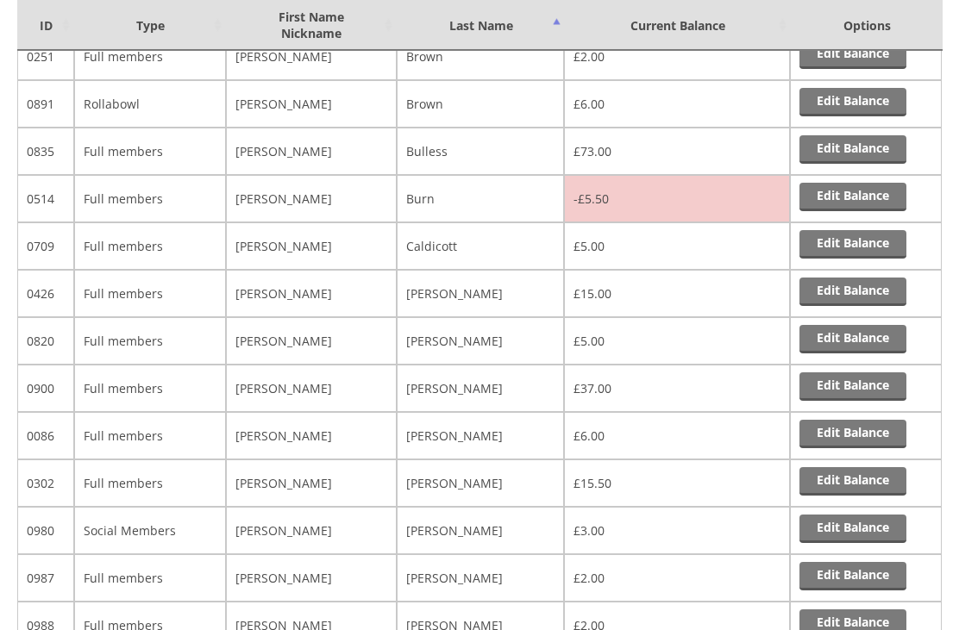
scroll to position [1796, 0]
click at [872, 441] on link "Edit Balance" at bounding box center [852, 434] width 107 height 28
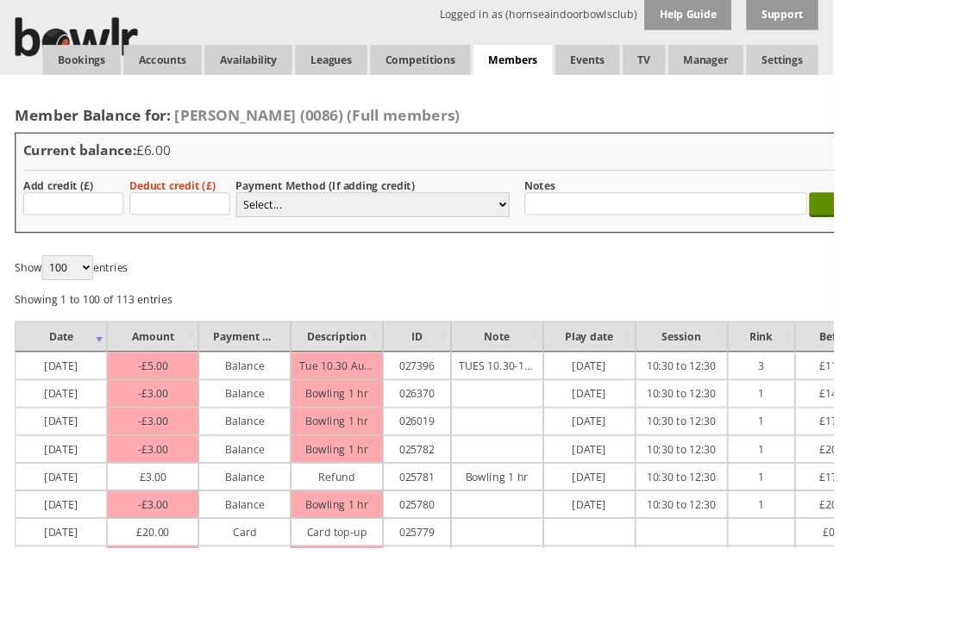
click at [0, 0] on link "Balances" at bounding box center [0, 0] width 0 height 0
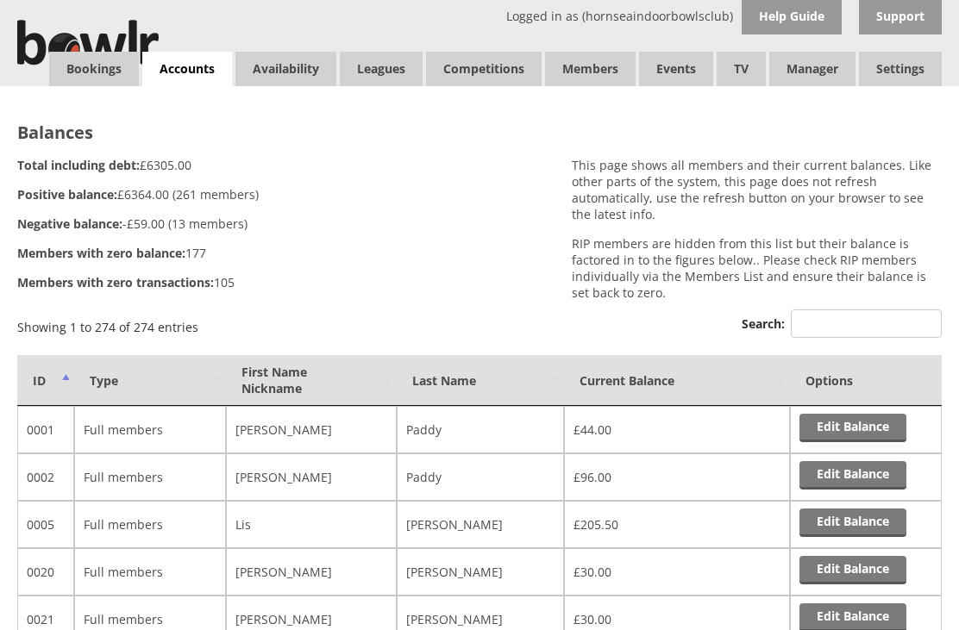
click at [466, 377] on th "Last Name" at bounding box center [481, 380] width 168 height 51
click at [0, 0] on link "Members list" at bounding box center [0, 0] width 0 height 0
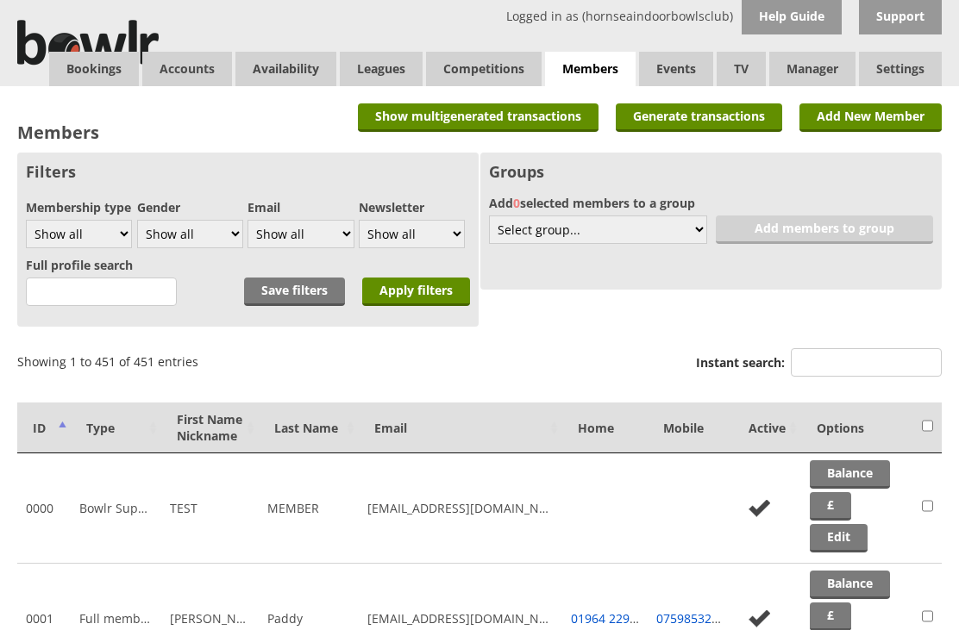
click at [117, 225] on select "Show all Full members Rollabowl Juniors Social Members Student Pending Left R.I…" at bounding box center [79, 234] width 106 height 28
select select "8"
click at [432, 298] on input "Apply filters" at bounding box center [416, 292] width 108 height 28
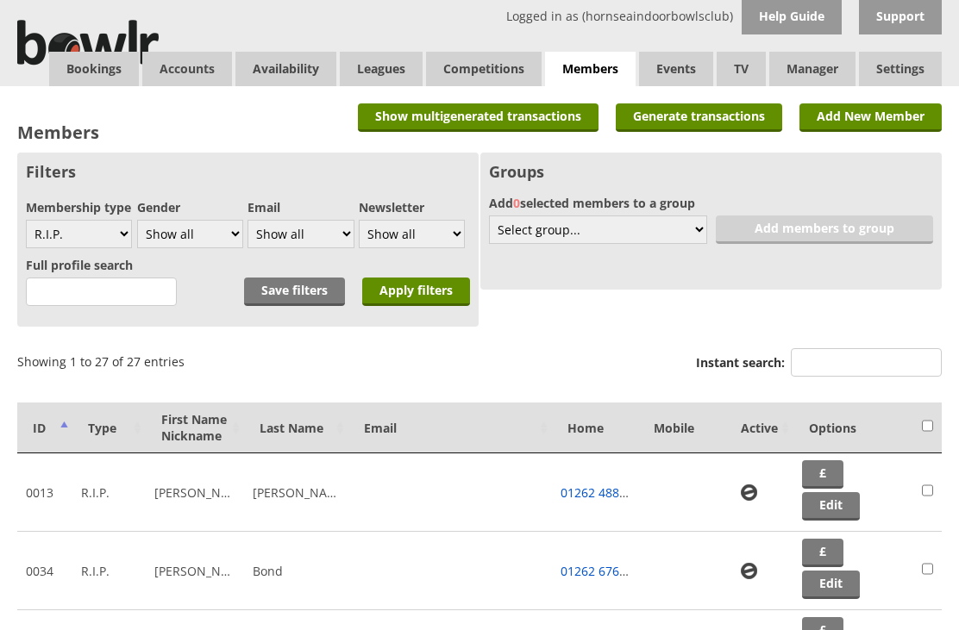
click at [123, 244] on select "Show all Full members Rollabowl Juniors Social Members Student Pending Left R.I…" at bounding box center [79, 234] width 106 height 28
select select "1"
click at [428, 305] on input "Apply filters" at bounding box center [416, 292] width 108 height 28
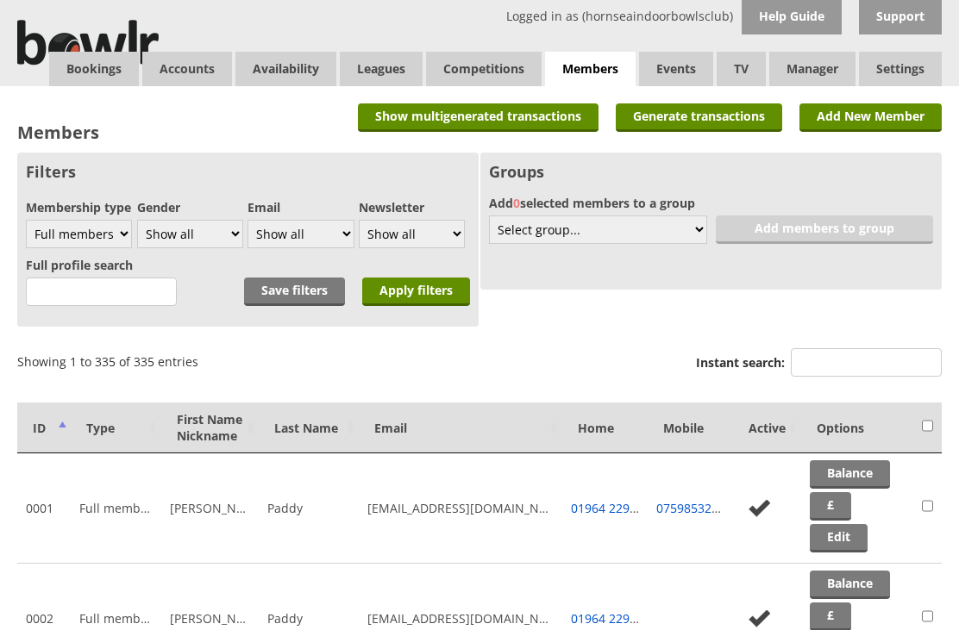
click at [298, 436] on th "Last Name" at bounding box center [309, 428] width 100 height 51
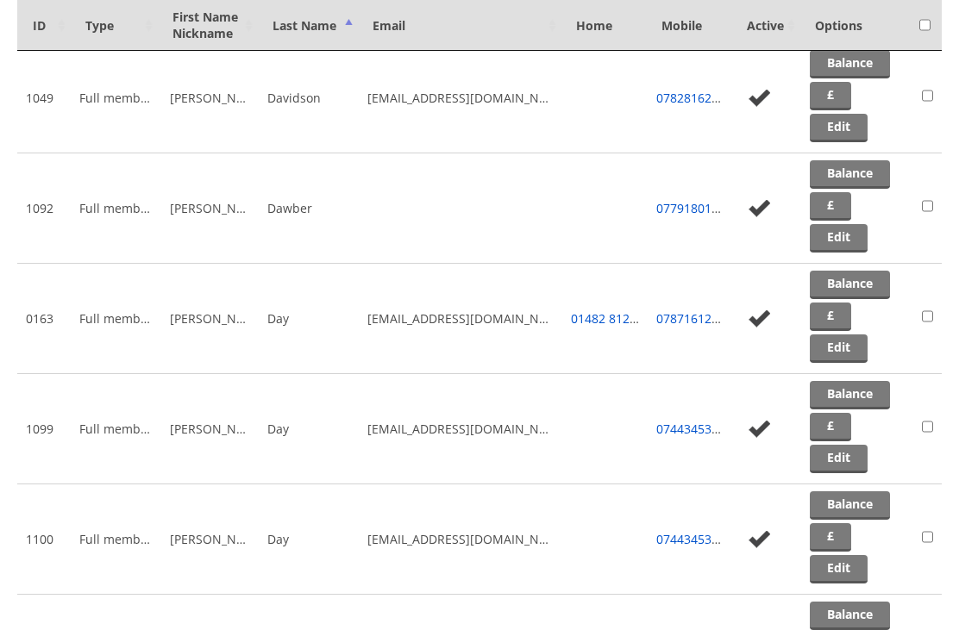
scroll to position [8336, 0]
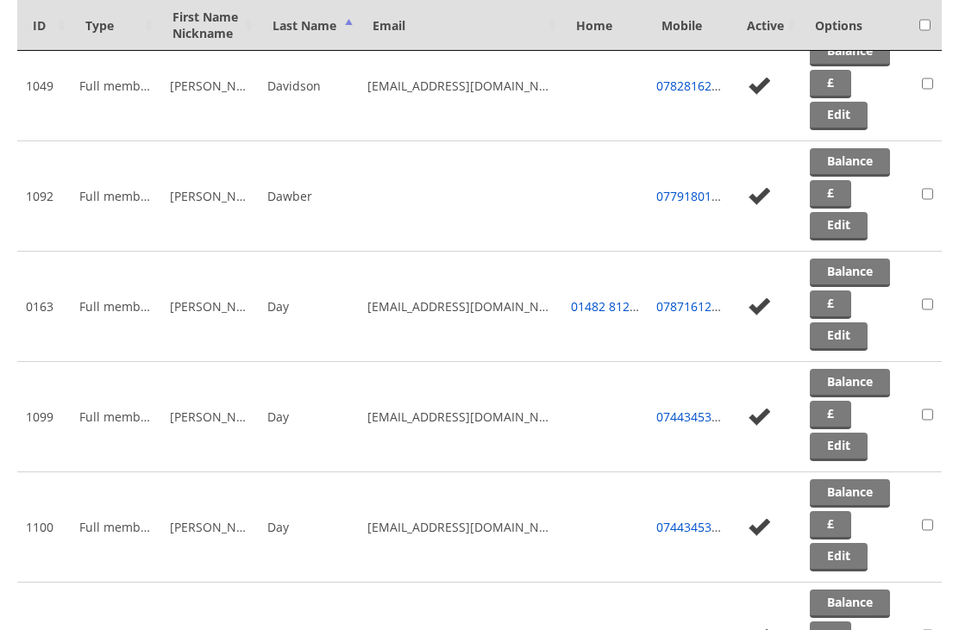
click at [850, 349] on link "Edit" at bounding box center [839, 336] width 58 height 28
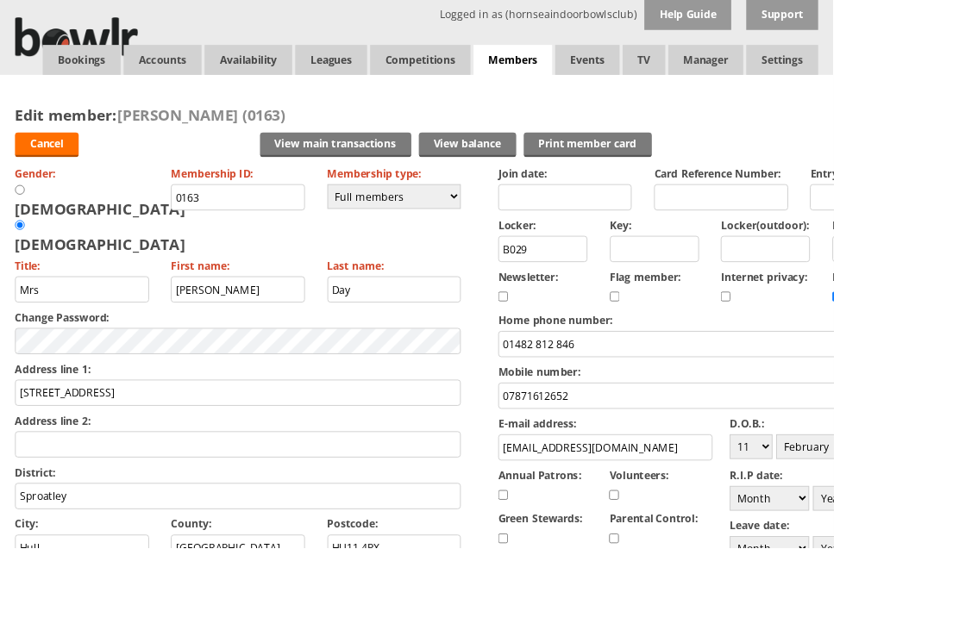
click at [58, 172] on link "Cancel" at bounding box center [53, 167] width 73 height 28
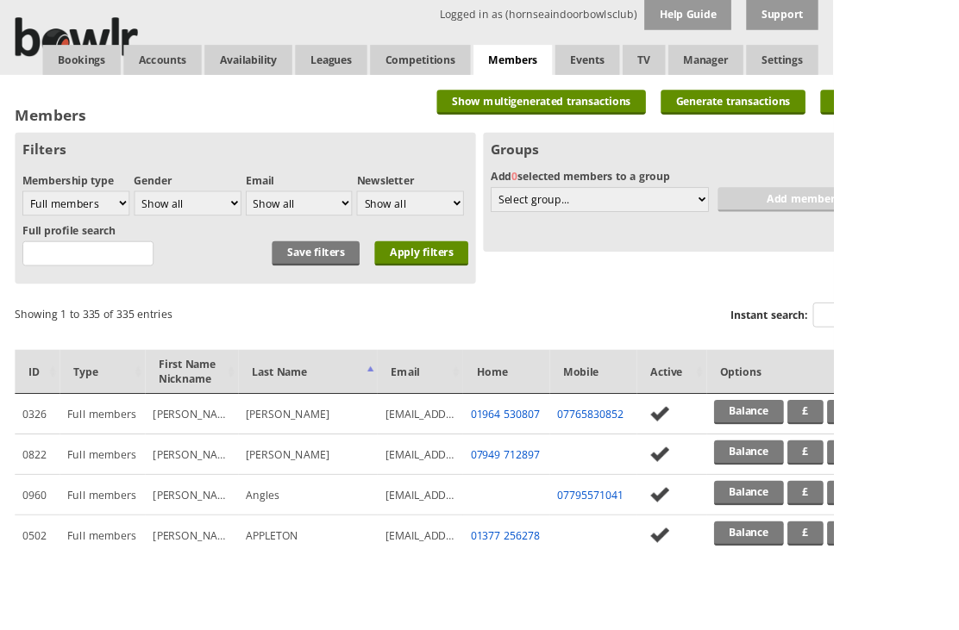
click at [142, 233] on select "Show all Full members Rollabowl Juniors Social Members Student Pending Left R.I…" at bounding box center [87, 234] width 123 height 28
select select "8"
click at [485, 288] on input "Apply filters" at bounding box center [485, 292] width 108 height 28
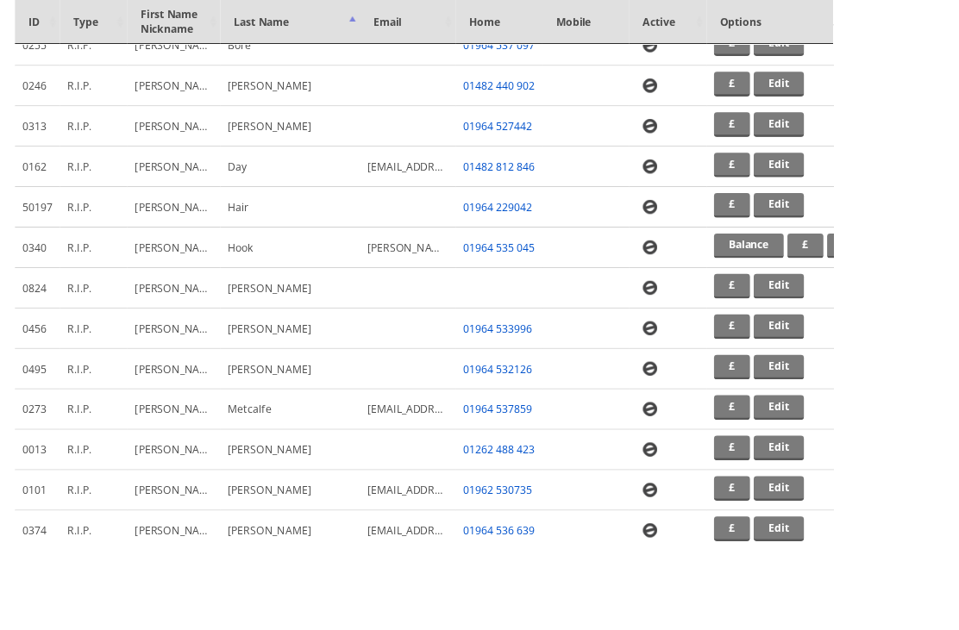
scroll to position [703, 0]
click at [911, 194] on link "Edit" at bounding box center [896, 190] width 58 height 28
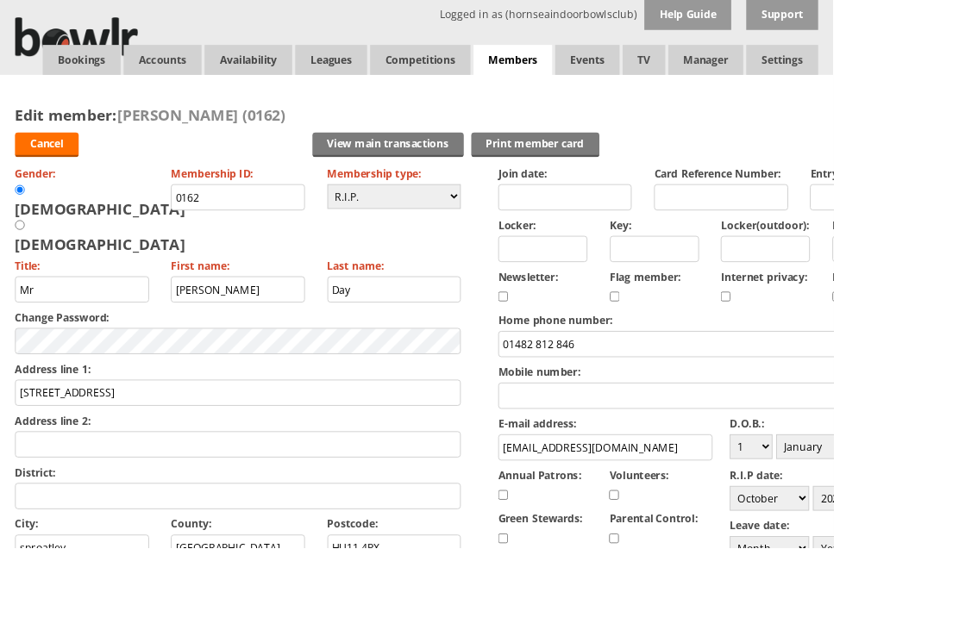
click at [51, 165] on link "Cancel" at bounding box center [53, 167] width 73 height 28
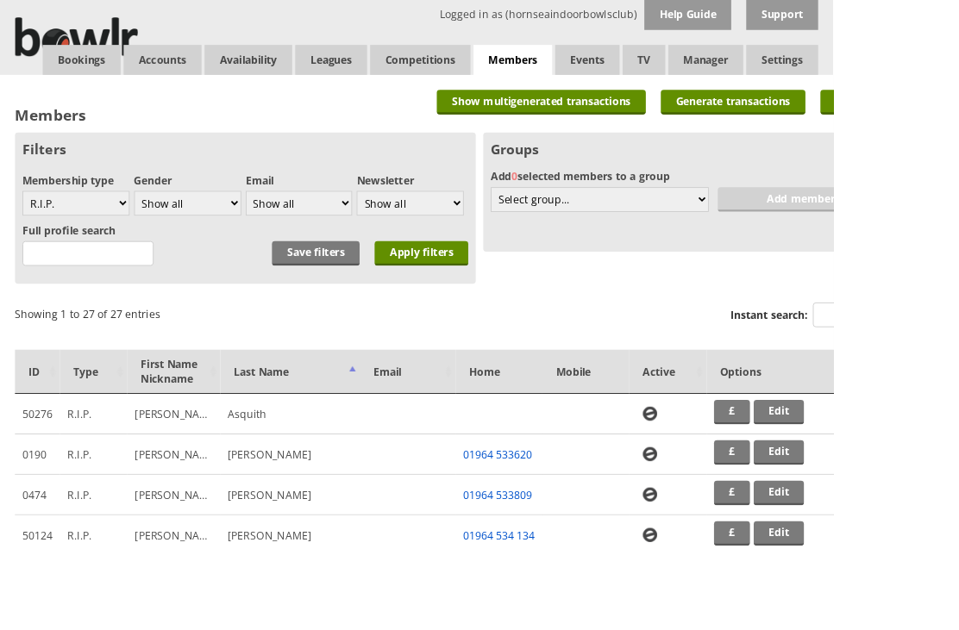
click at [274, 80] on link "Availability" at bounding box center [285, 69] width 101 height 34
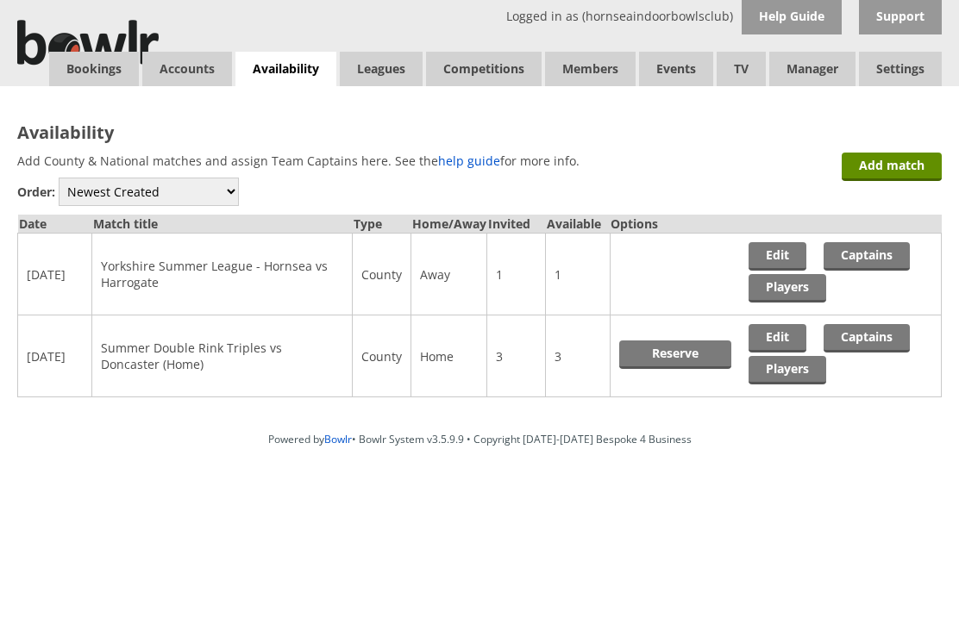
click at [684, 63] on link "Events" at bounding box center [676, 69] width 74 height 34
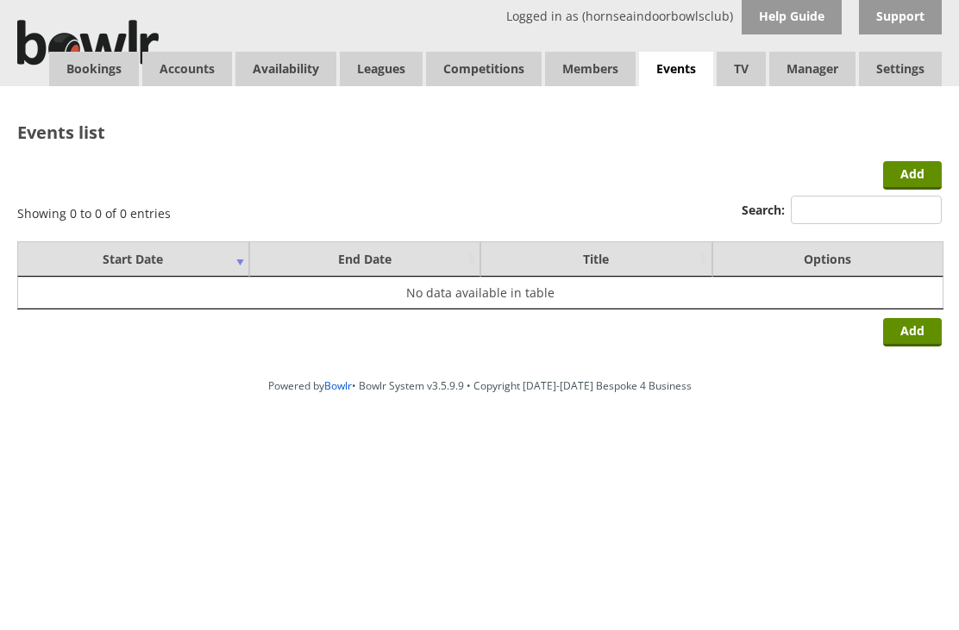
click at [0, 0] on link "Log Out" at bounding box center [0, 0] width 0 height 0
